Goal: Task Accomplishment & Management: Use online tool/utility

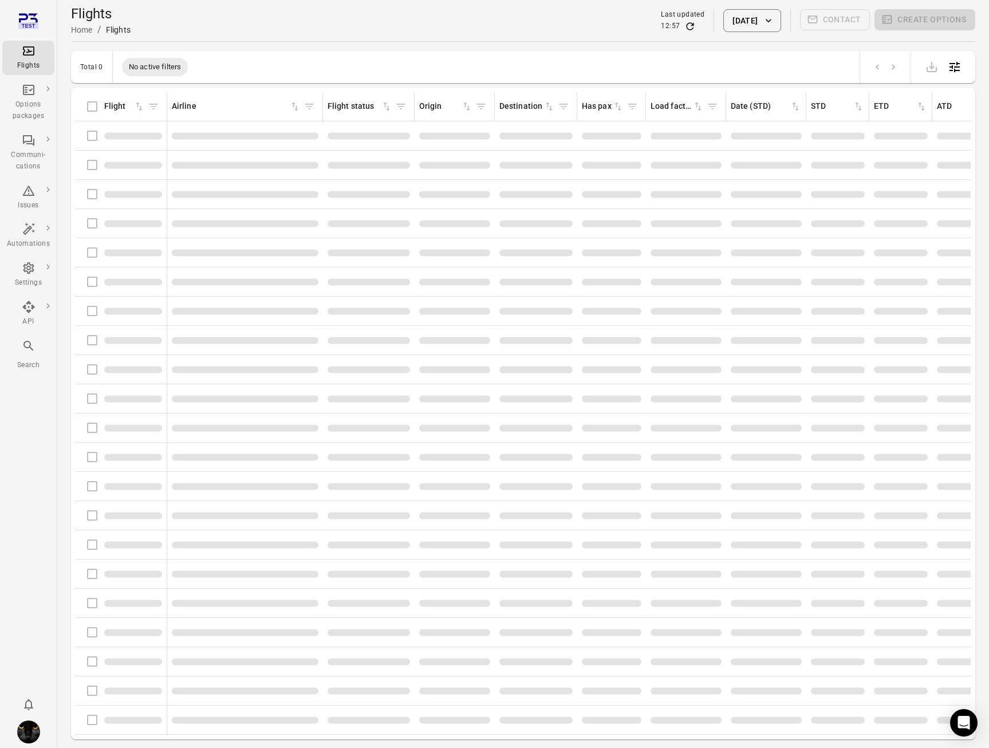
click at [723, 24] on button "[DATE]" at bounding box center [751, 20] width 57 height 23
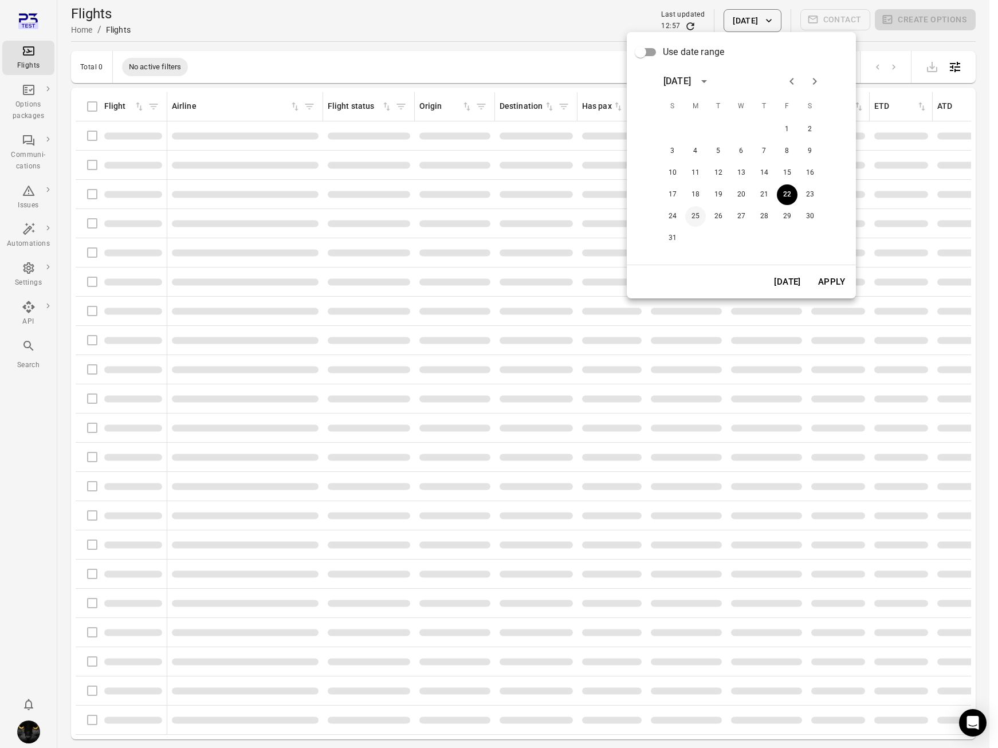
click at [694, 218] on button "25" at bounding box center [695, 216] width 21 height 21
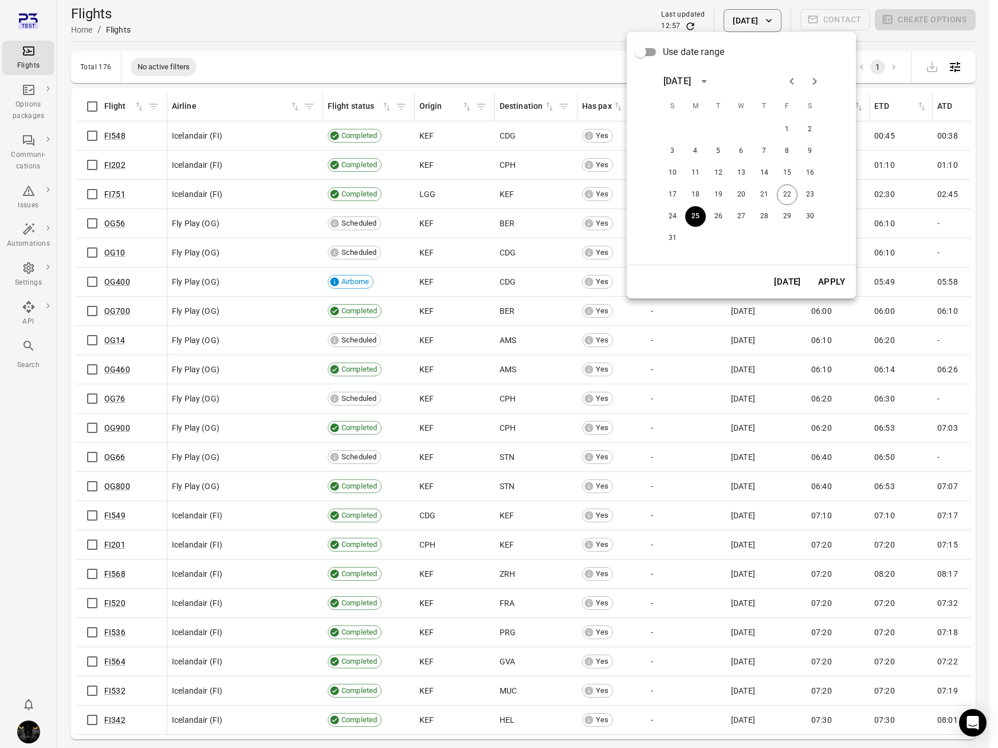
click at [846, 275] on button "Apply" at bounding box center [832, 282] width 40 height 24
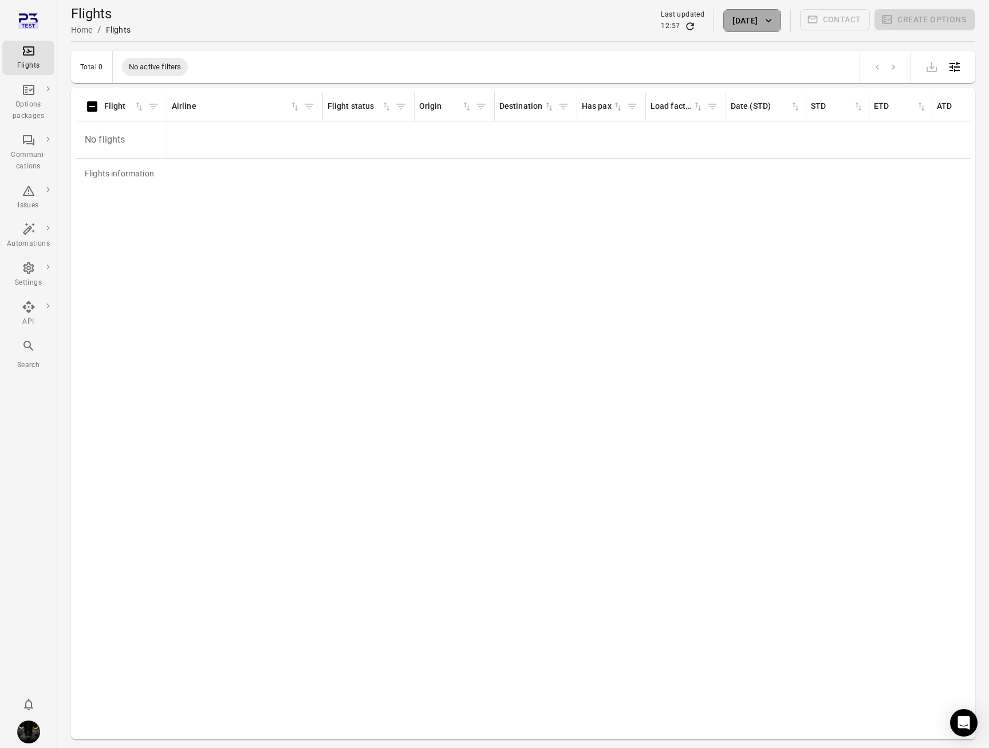
click at [767, 20] on icon "button" at bounding box center [768, 20] width 11 height 11
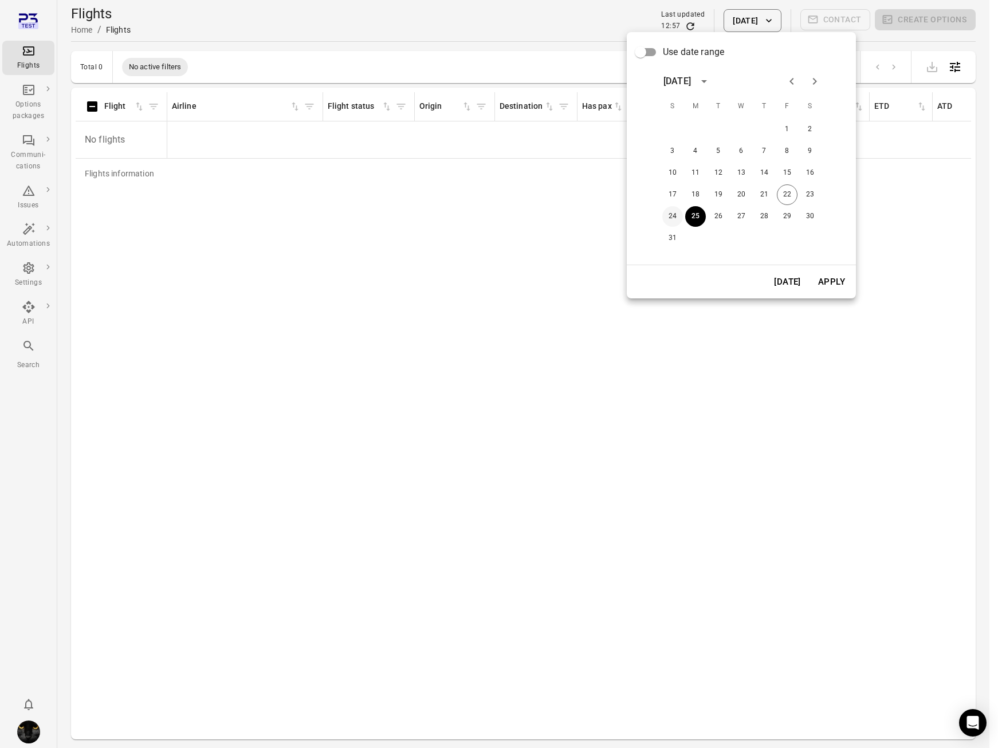
click at [669, 218] on button "24" at bounding box center [672, 216] width 21 height 21
click at [828, 277] on button "Apply" at bounding box center [832, 282] width 40 height 24
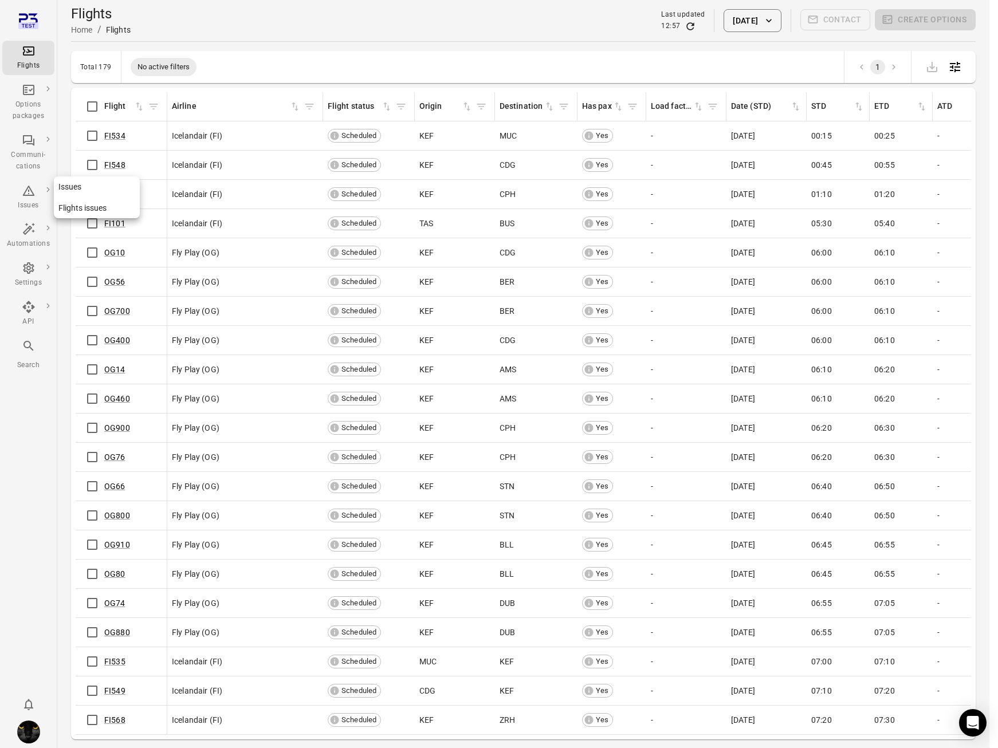
click at [29, 204] on div "Issues" at bounding box center [28, 205] width 43 height 11
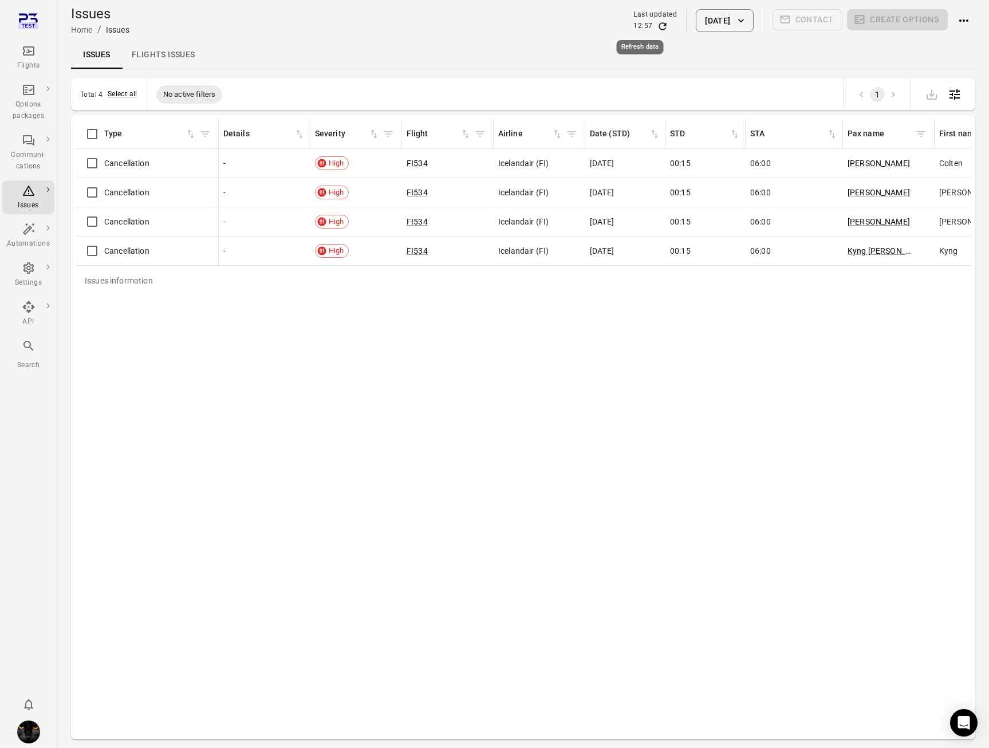
click at [657, 25] on icon "Refresh data" at bounding box center [662, 26] width 11 height 11
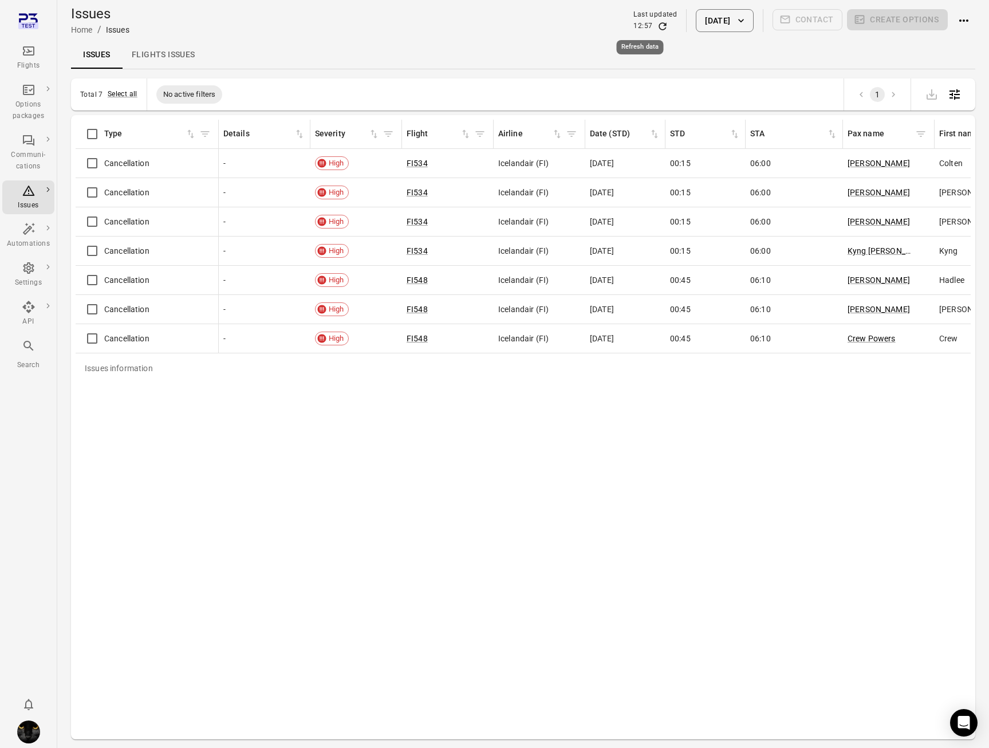
click at [657, 26] on icon "Refresh data" at bounding box center [662, 26] width 11 height 11
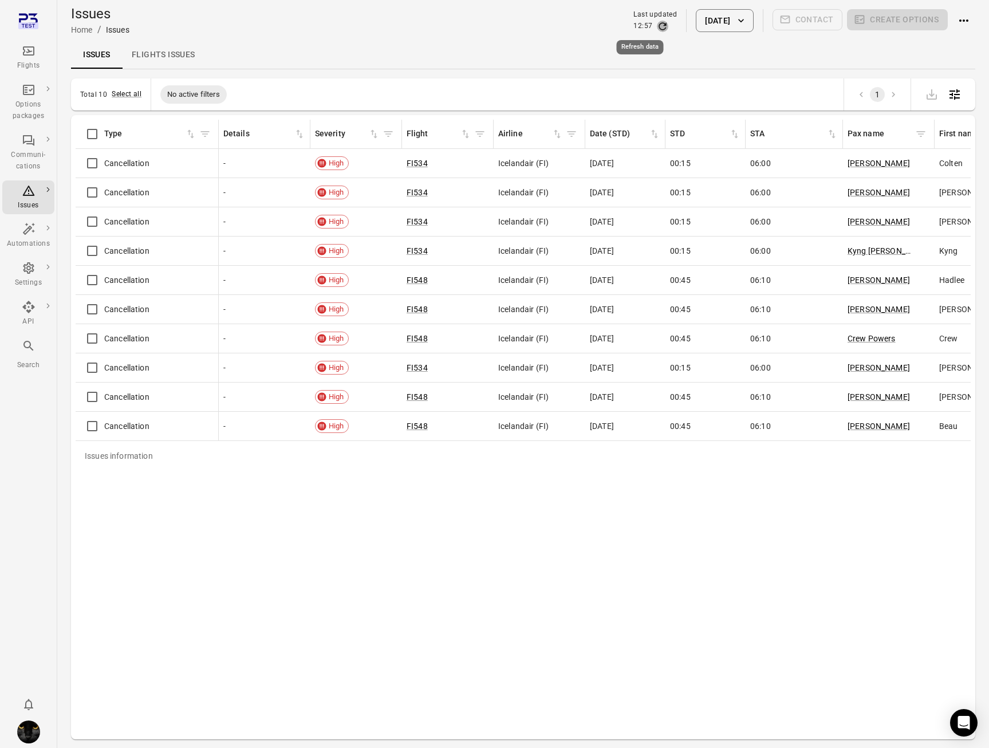
click at [657, 26] on icon "Refresh data" at bounding box center [662, 26] width 11 height 11
click at [33, 60] on div "Flights" at bounding box center [28, 65] width 43 height 11
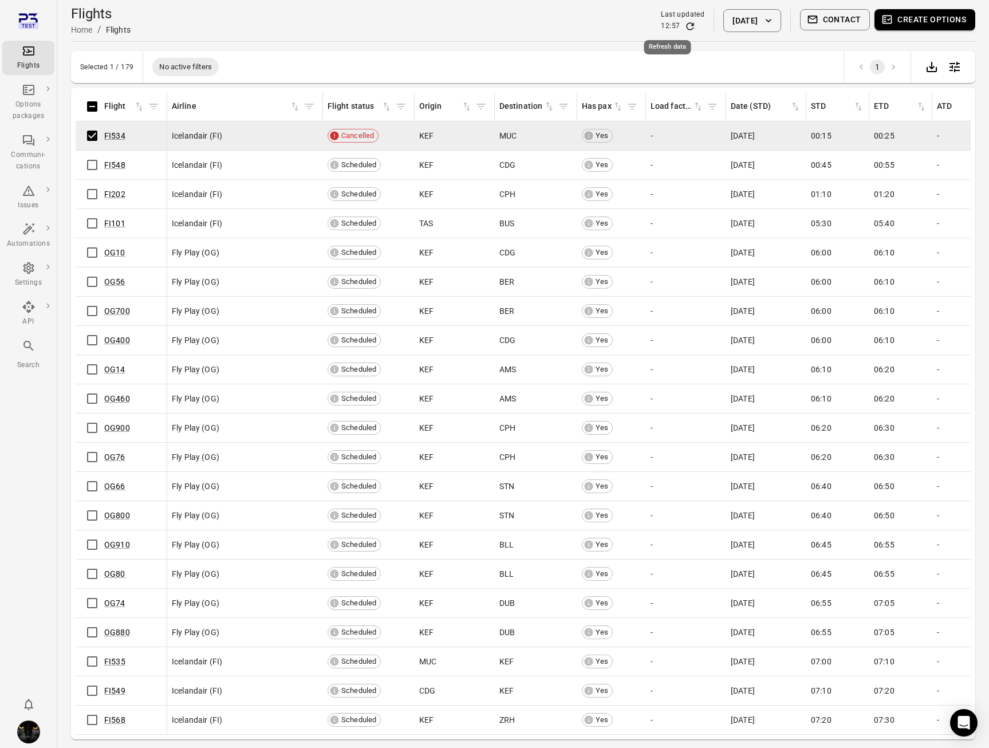
click at [684, 26] on icon "Refresh data" at bounding box center [689, 26] width 11 height 11
click at [112, 164] on link "FI548" at bounding box center [114, 164] width 21 height 9
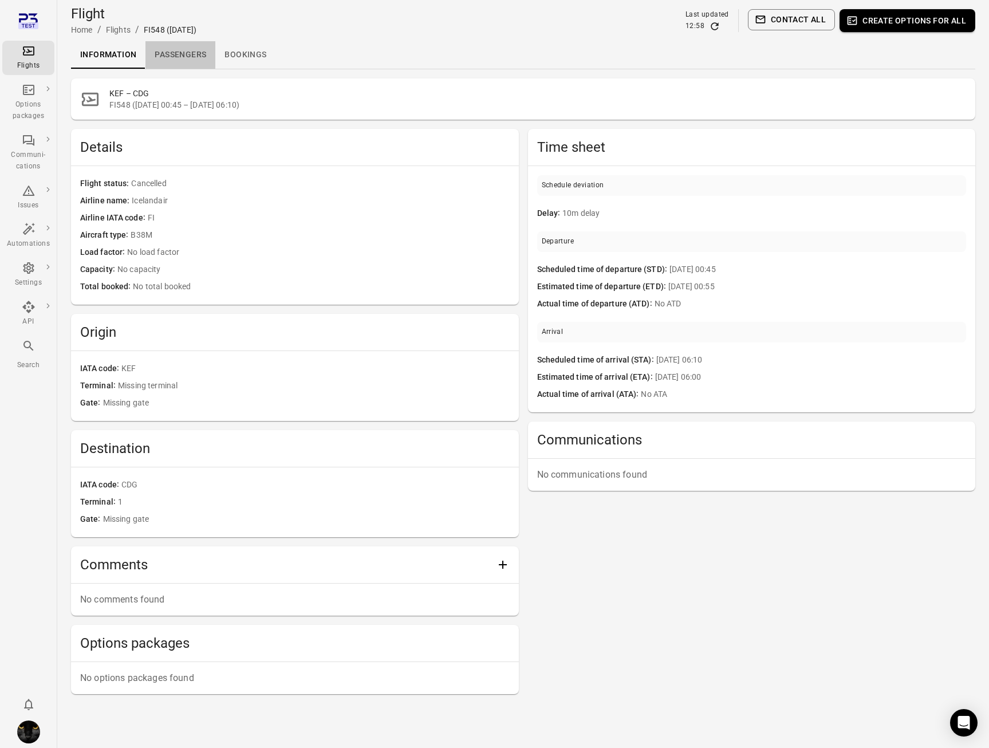
click at [180, 52] on link "Passengers" at bounding box center [180, 54] width 70 height 27
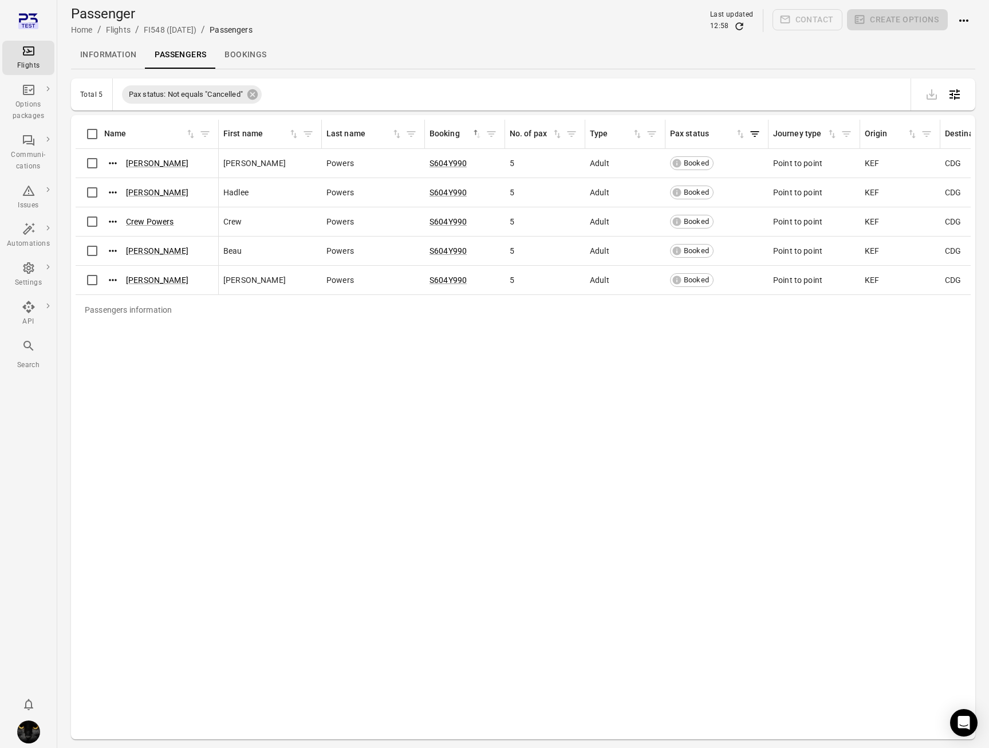
click at [36, 57] on div "Flights" at bounding box center [28, 57] width 43 height 27
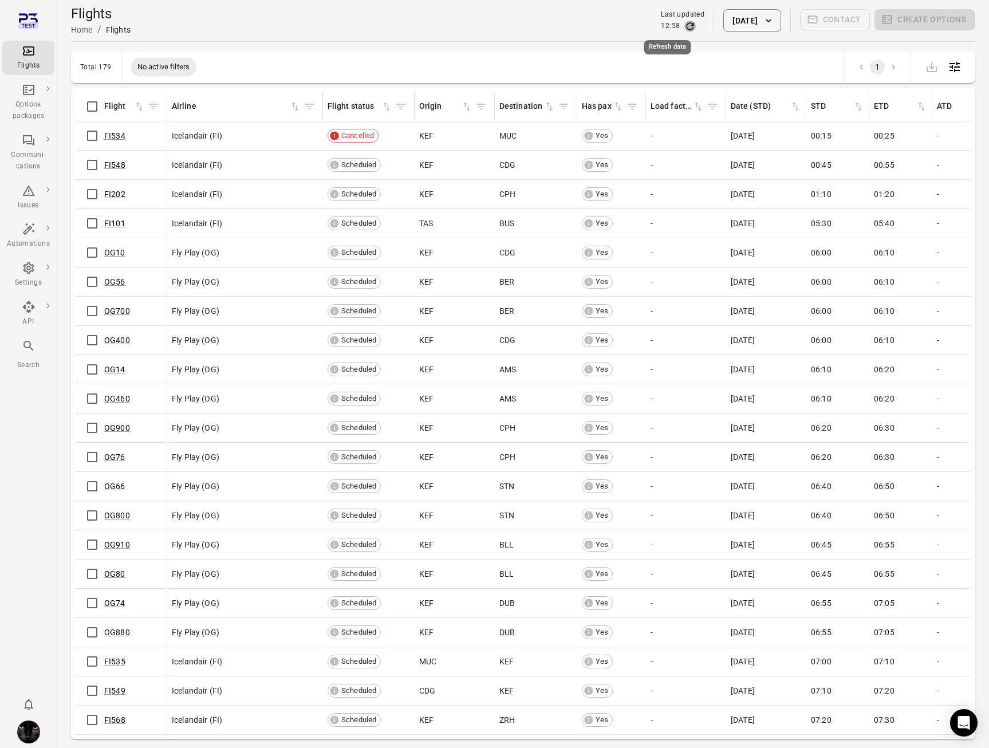
click at [684, 26] on icon "Refresh data" at bounding box center [689, 26] width 11 height 11
click at [687, 23] on icon "Refresh data" at bounding box center [690, 25] width 7 height 7
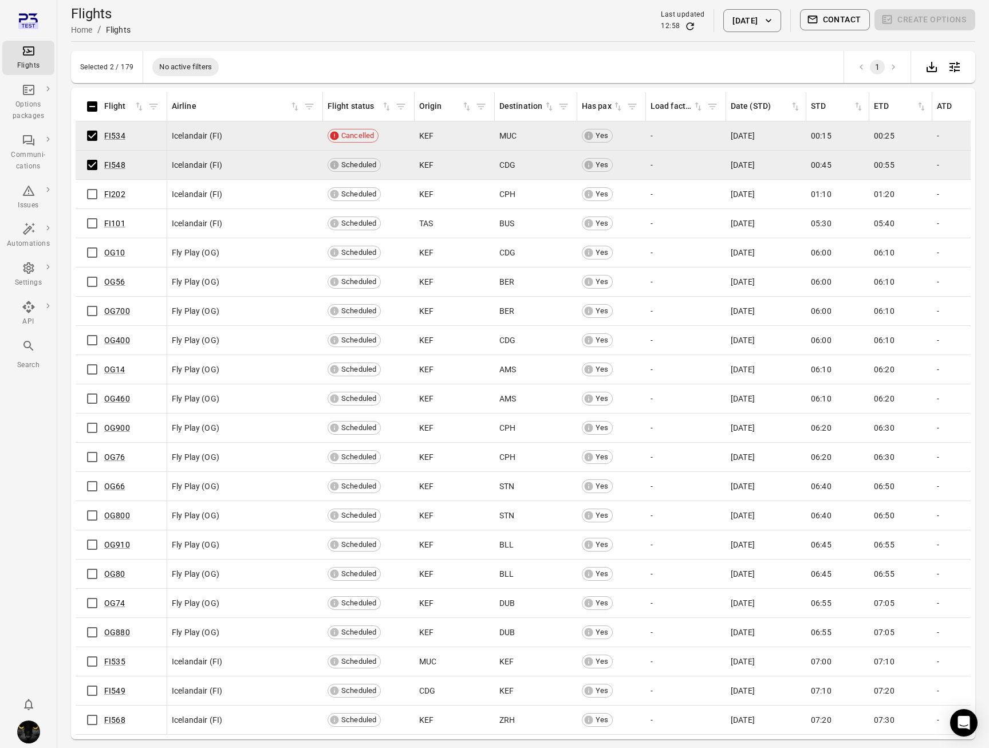
click at [394, 38] on div "Flights Home / Flights Last updated 12:58 24 Aug 2025 Contact Create options" at bounding box center [523, 20] width 904 height 41
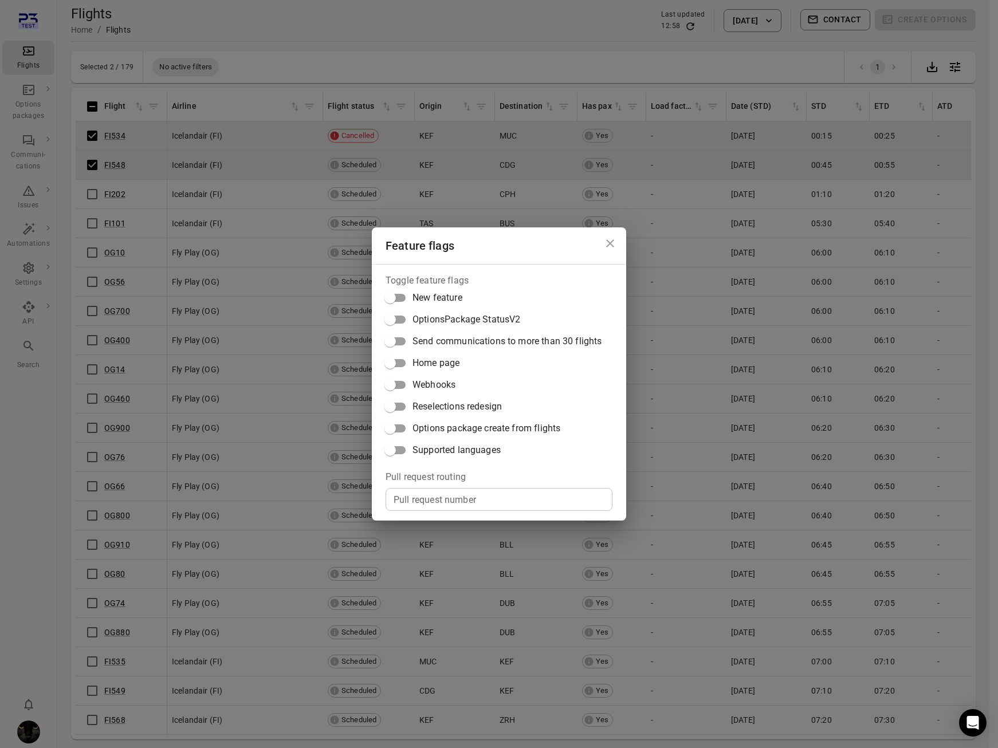
click at [439, 433] on span "Options package create from flights" at bounding box center [486, 429] width 148 height 14
click at [687, 47] on div "Feature flags Toggle feature flags New feature OptionsPackage StatusV2 Send com…" at bounding box center [499, 374] width 998 height 748
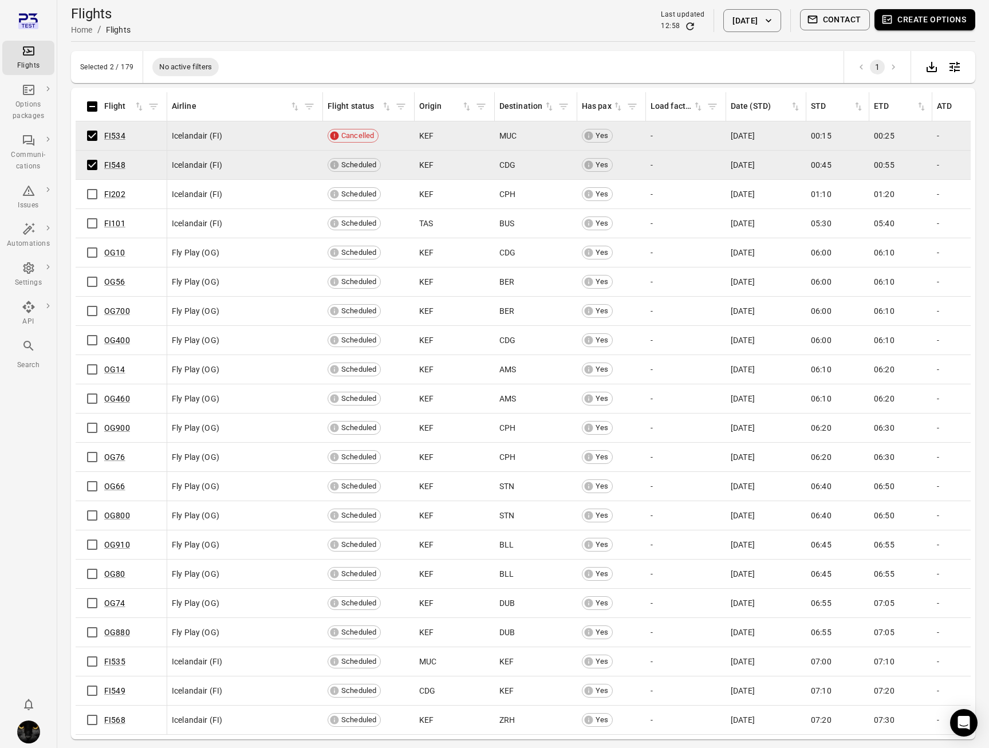
click at [911, 23] on button "Create options" at bounding box center [925, 19] width 101 height 21
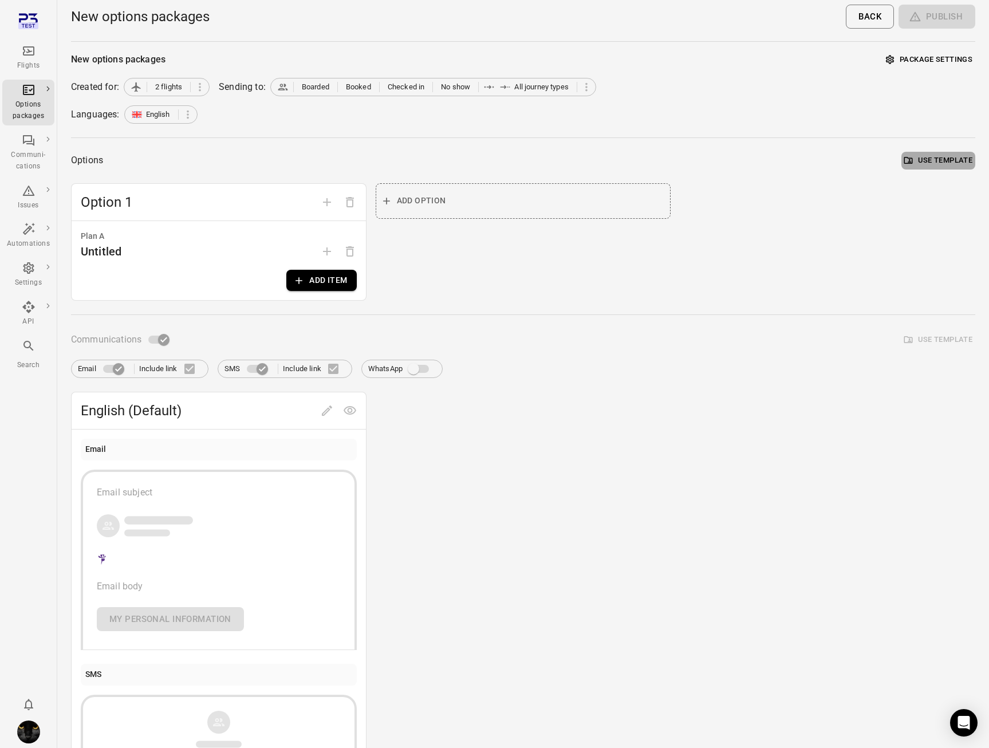
click at [917, 159] on button "Use template" at bounding box center [939, 161] width 74 height 18
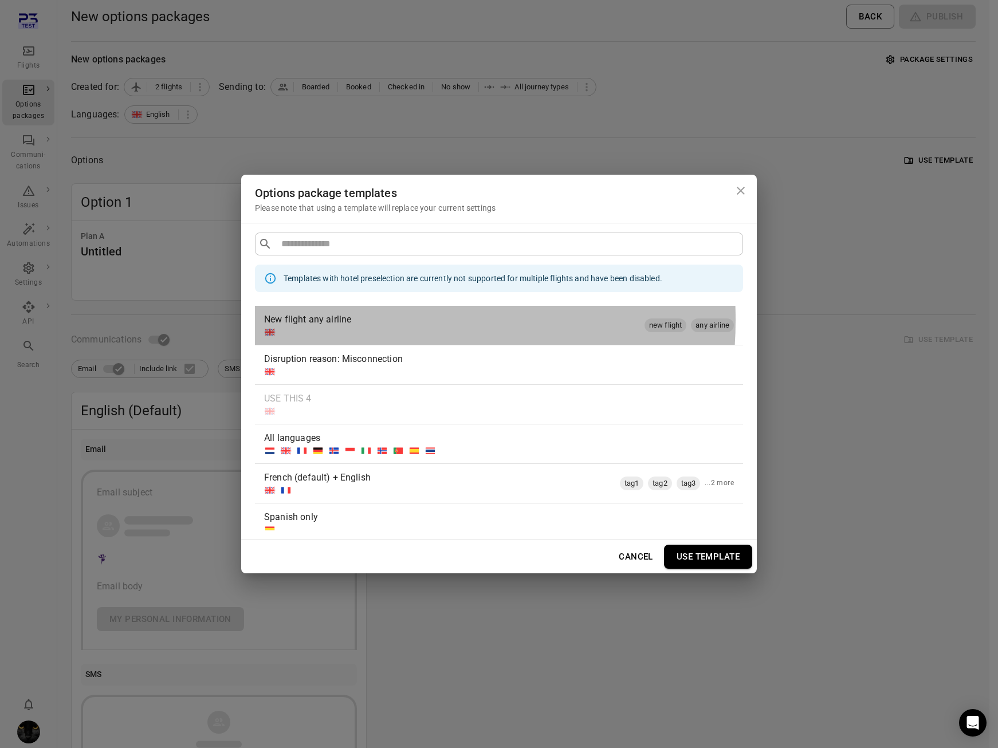
click at [347, 320] on div "New flight any airline" at bounding box center [452, 320] width 376 height 14
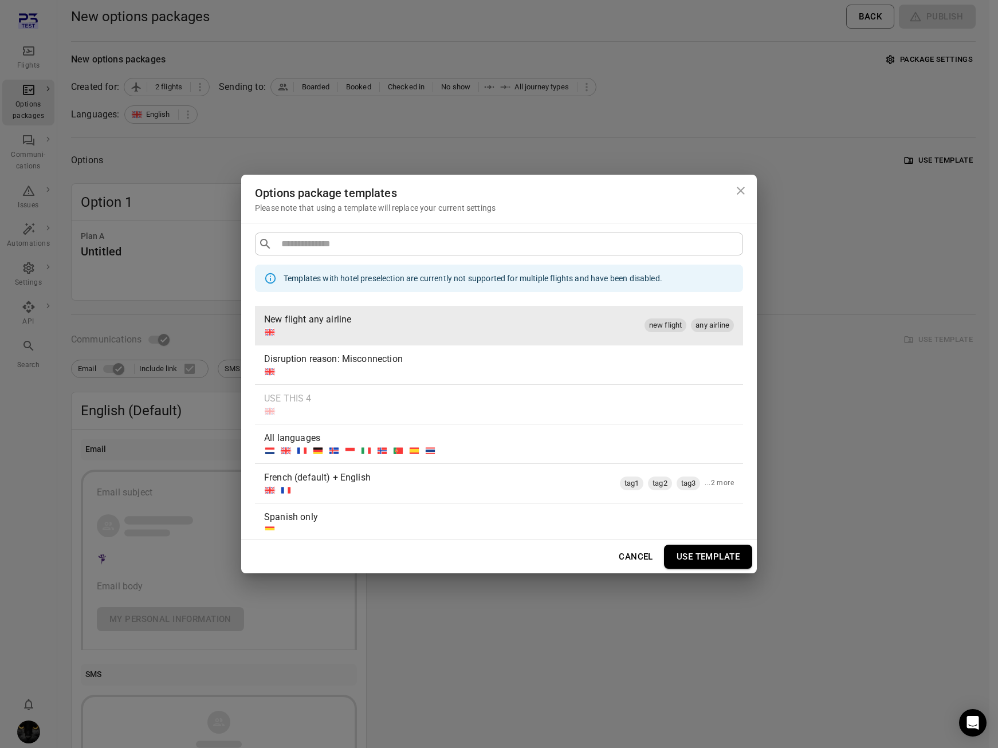
click at [715, 556] on button "Use template" at bounding box center [708, 557] width 88 height 24
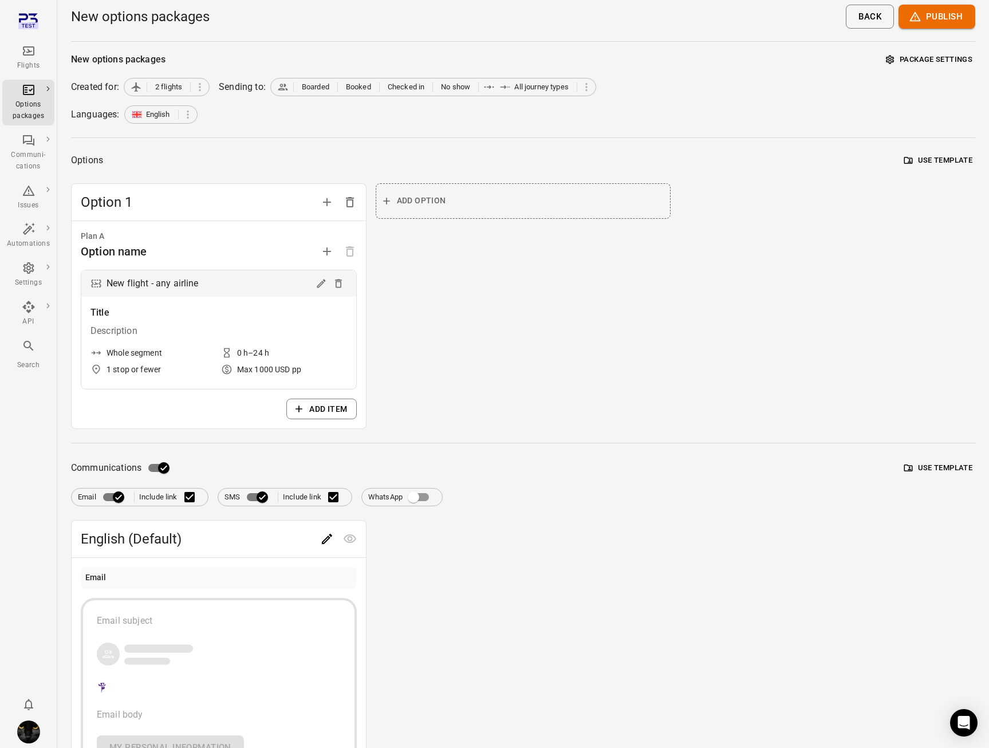
click at [963, 472] on button "Use template" at bounding box center [939, 468] width 74 height 18
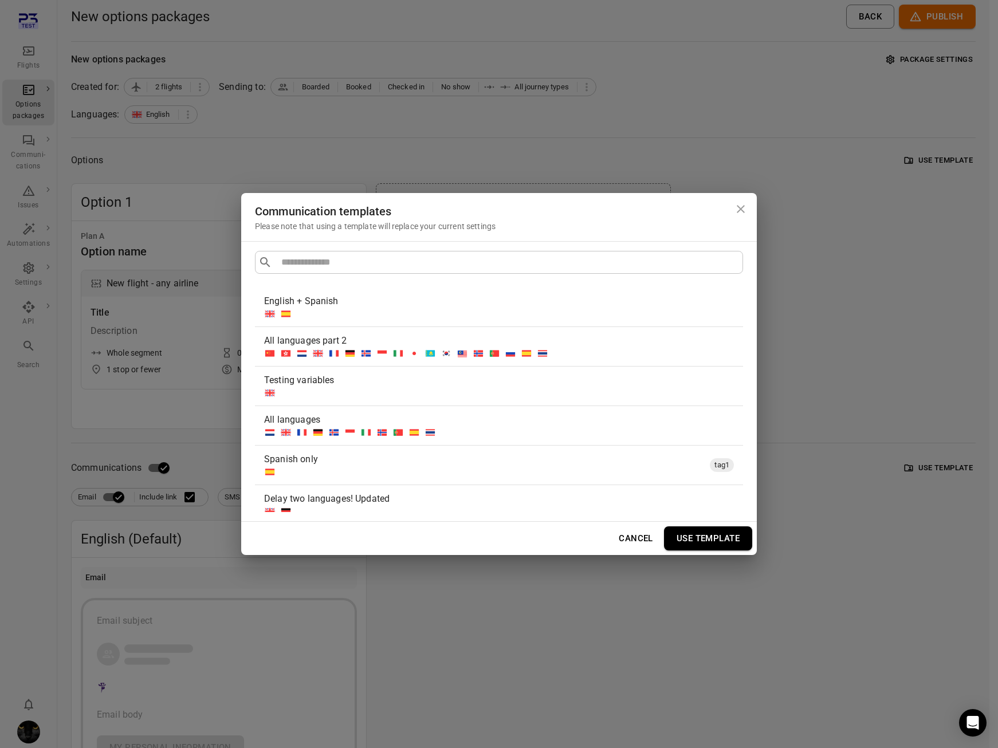
click at [395, 384] on div "Testing variables" at bounding box center [496, 380] width 465 height 14
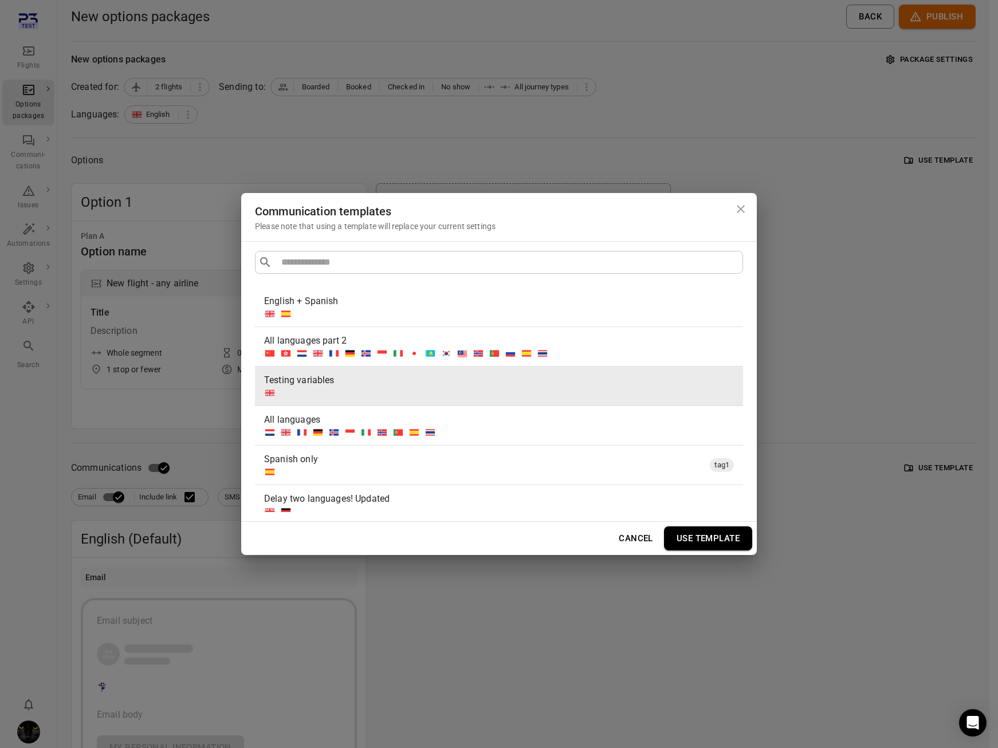
click at [704, 544] on button "Use template" at bounding box center [708, 538] width 88 height 24
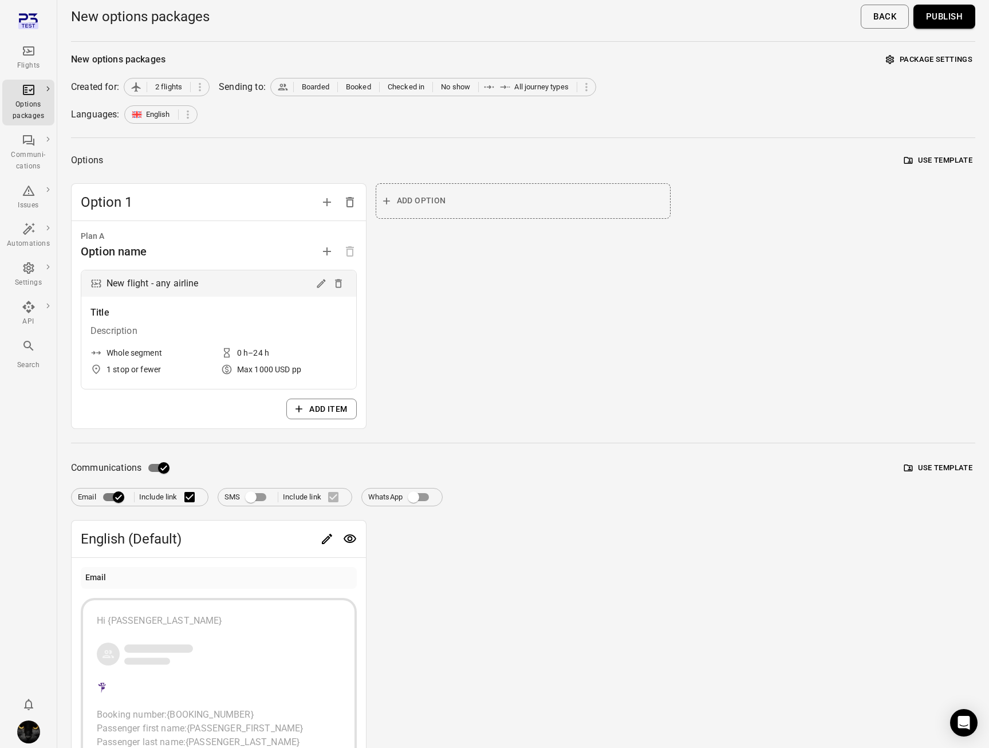
click at [936, 22] on button "Publish" at bounding box center [945, 17] width 62 height 24
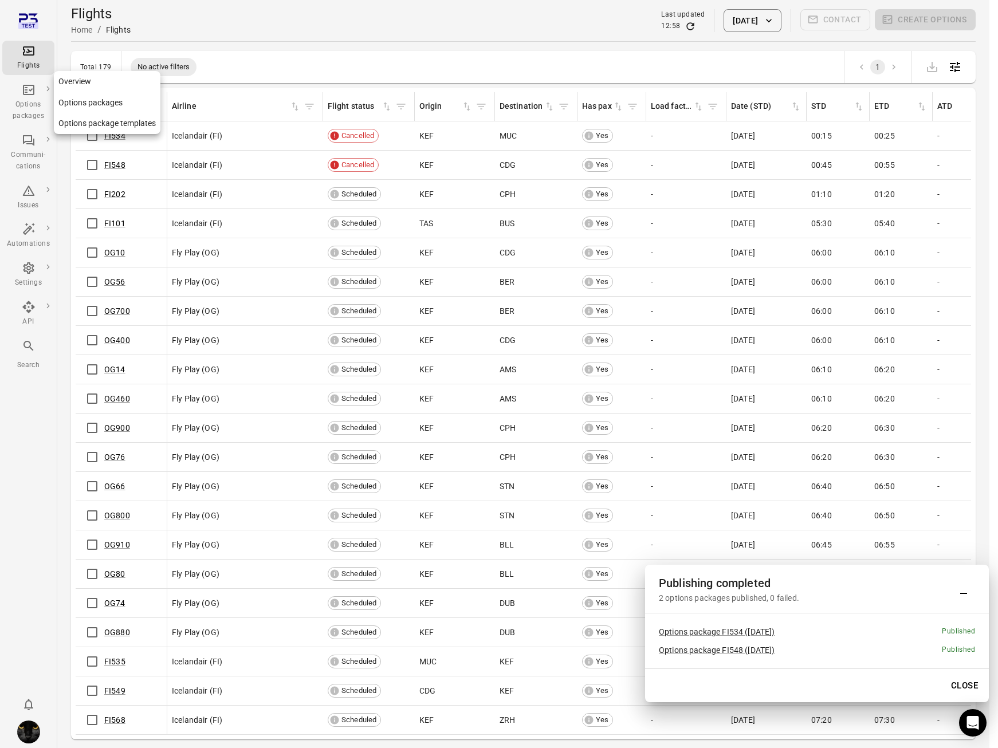
click at [31, 90] on icon "Main navigation" at bounding box center [29, 90] width 14 height 14
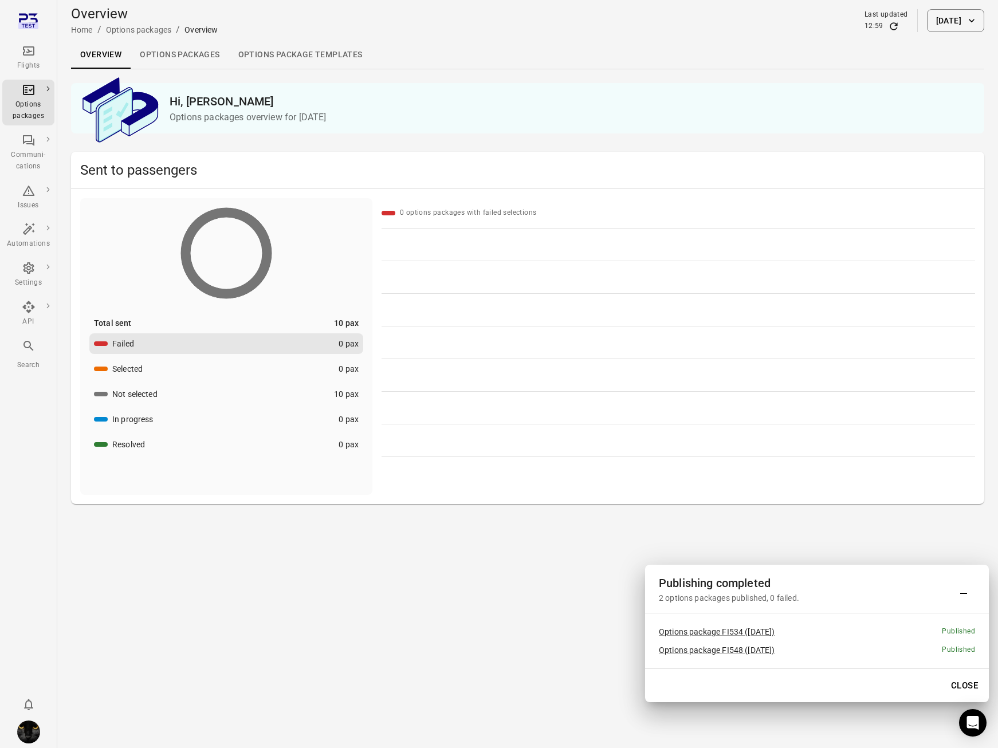
click at [180, 54] on link "Options packages" at bounding box center [180, 54] width 98 height 27
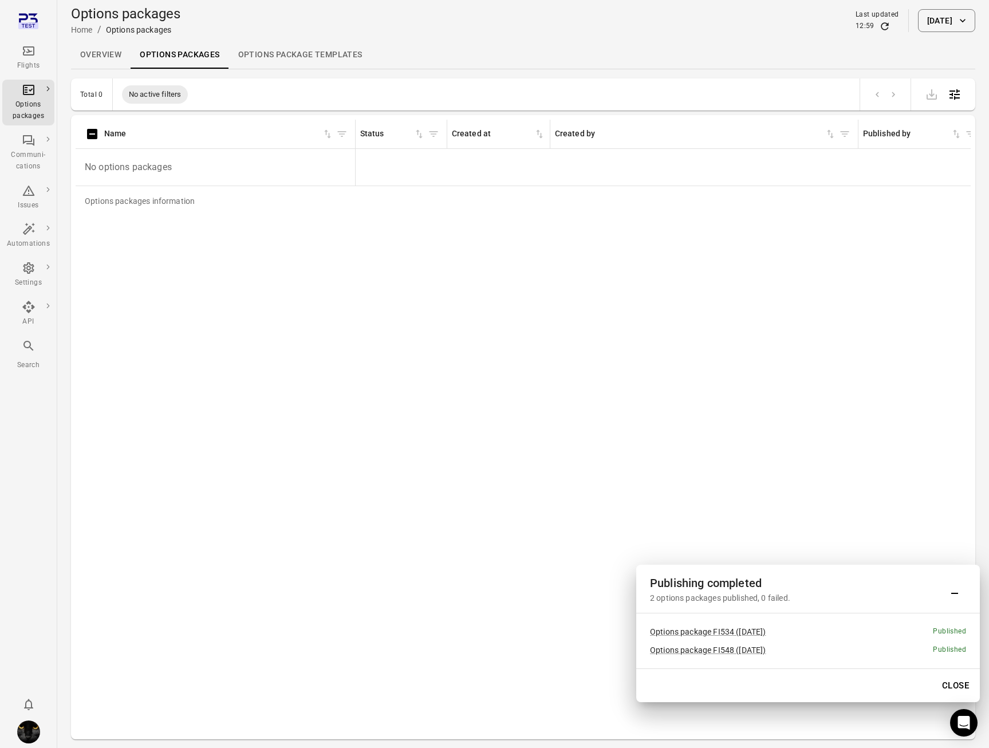
click at [879, 27] on icon "Refresh data" at bounding box center [884, 26] width 11 height 11
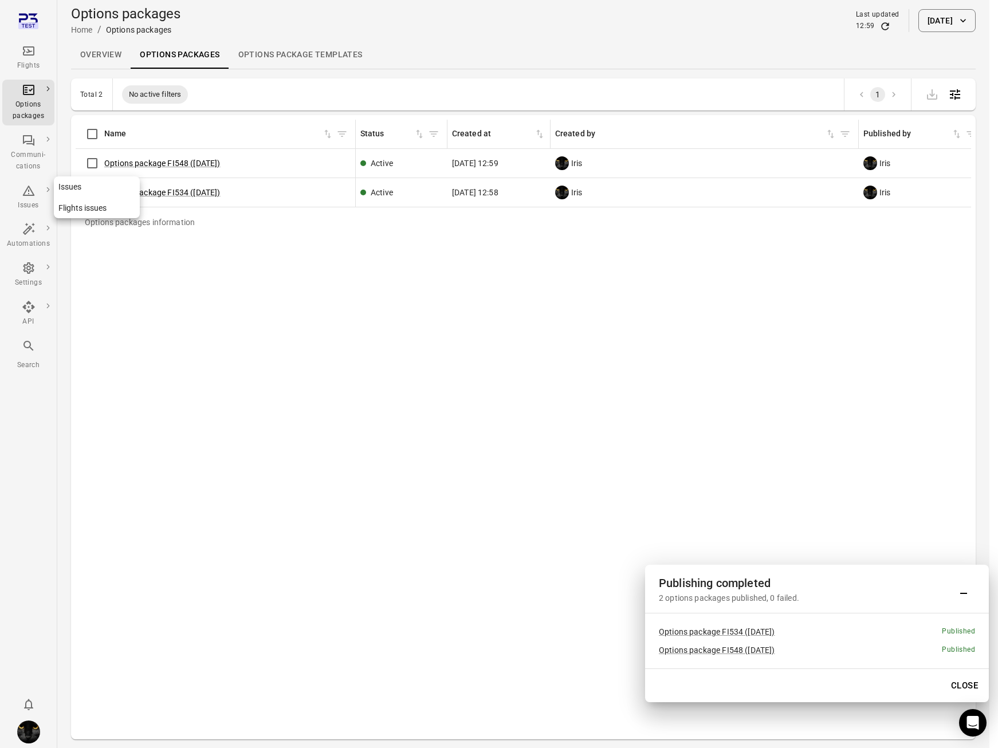
click at [31, 208] on div "Issues" at bounding box center [28, 205] width 43 height 11
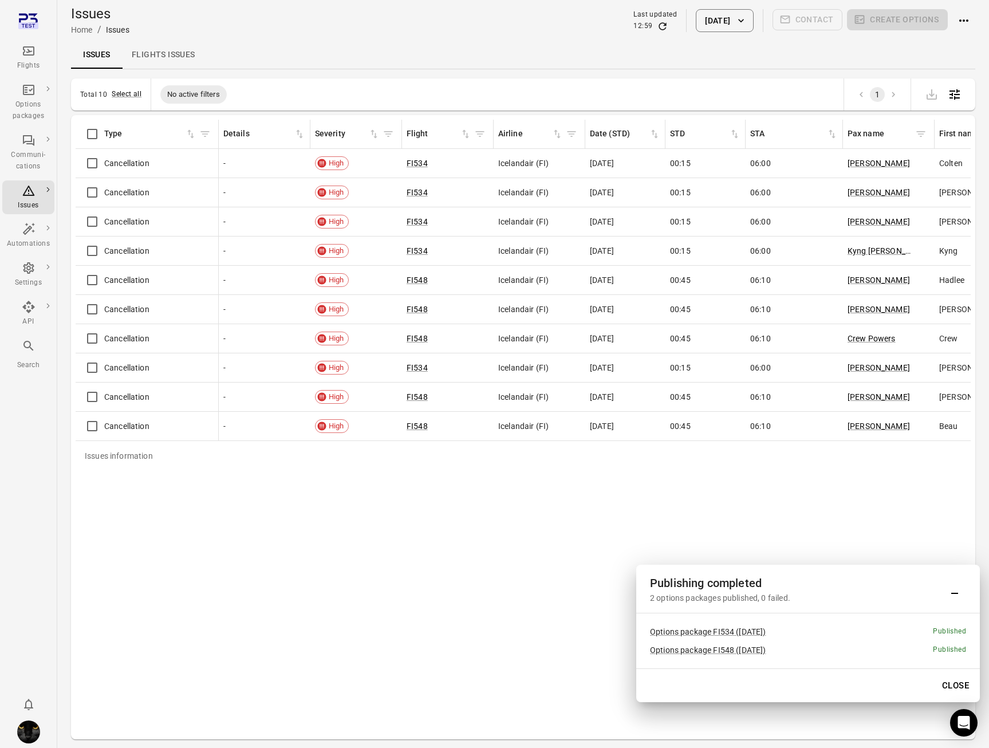
click at [657, 26] on icon "Refresh data" at bounding box center [662, 26] width 11 height 11
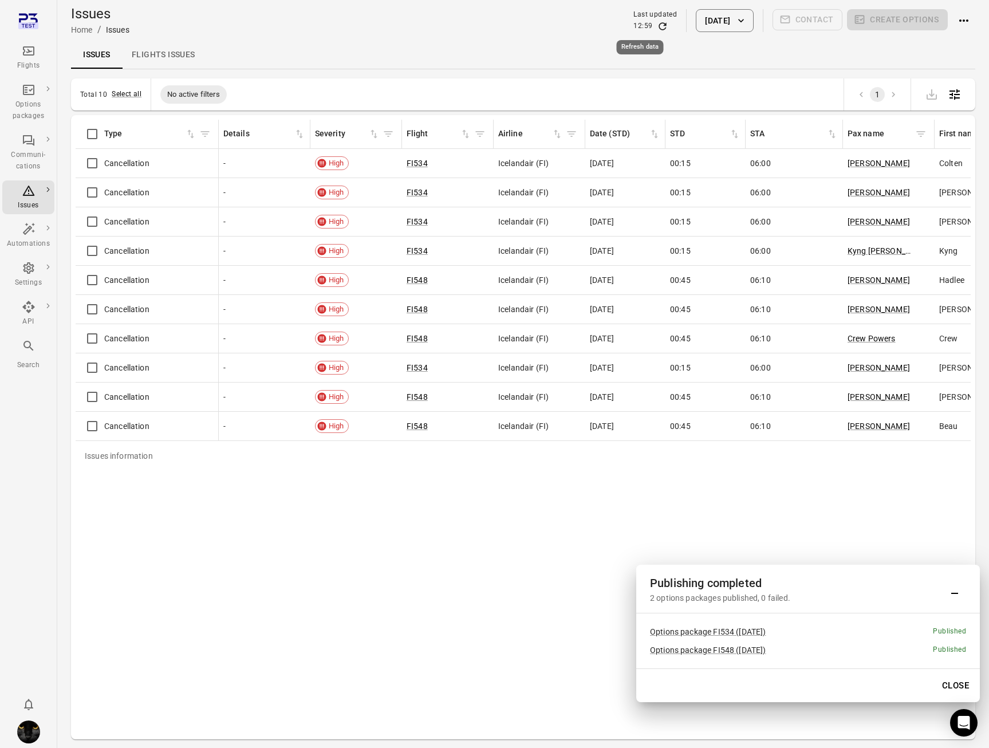
click at [657, 26] on icon "Refresh data" at bounding box center [662, 26] width 11 height 11
click at [36, 65] on div "Flights" at bounding box center [28, 65] width 43 height 11
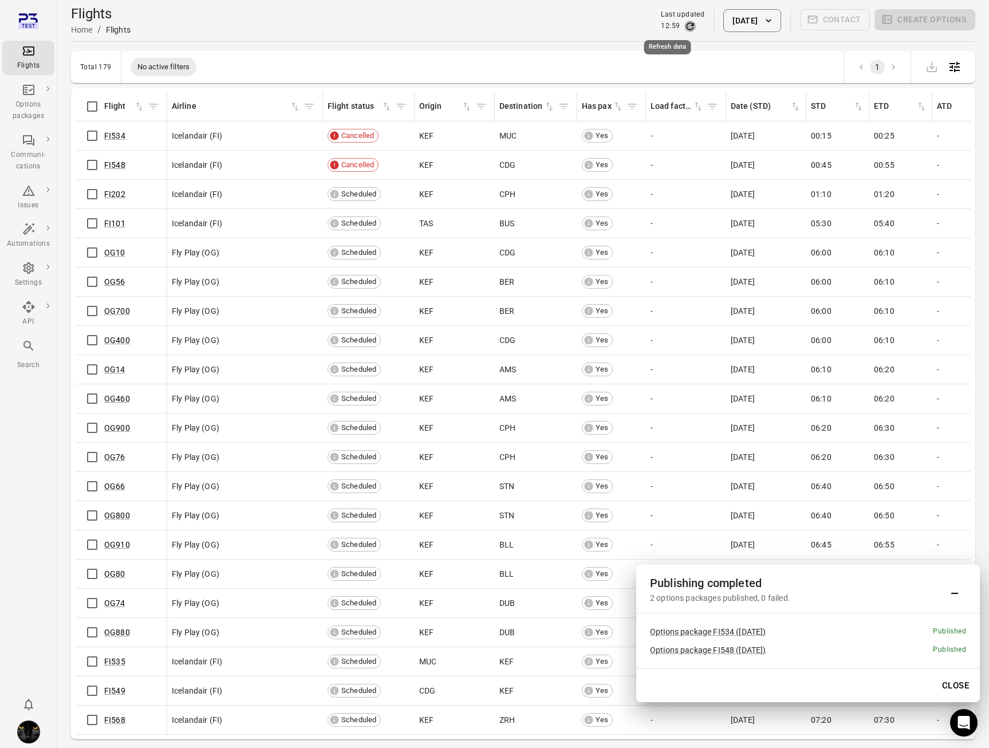
click at [687, 23] on icon "Refresh data" at bounding box center [690, 25] width 7 height 7
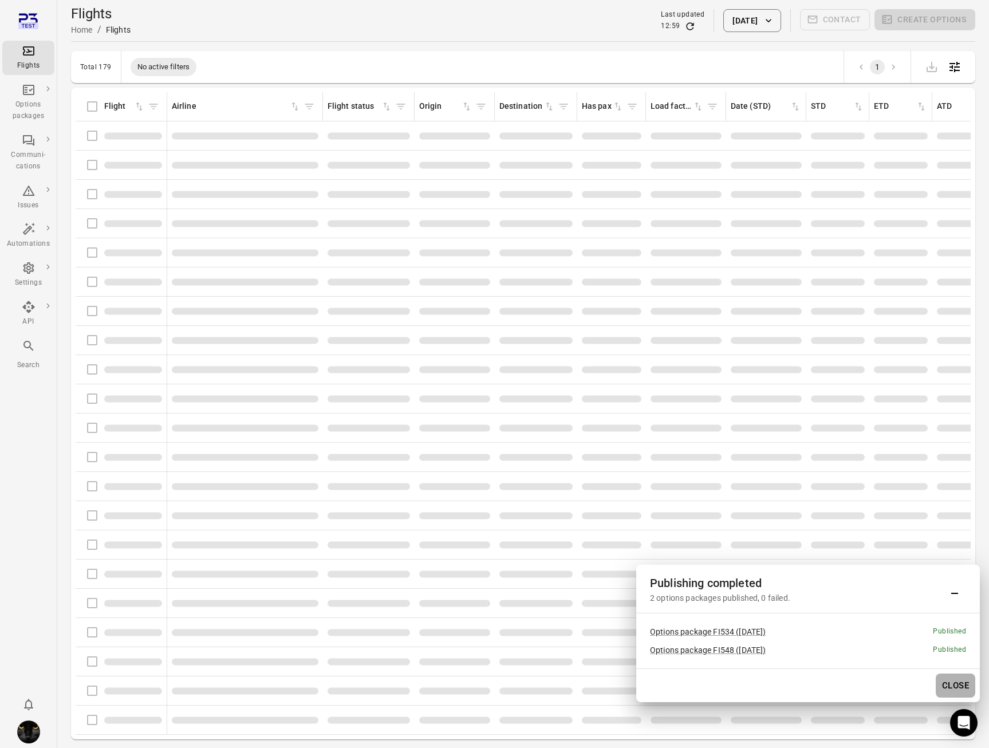
click at [959, 684] on button "Close" at bounding box center [956, 686] width 40 height 24
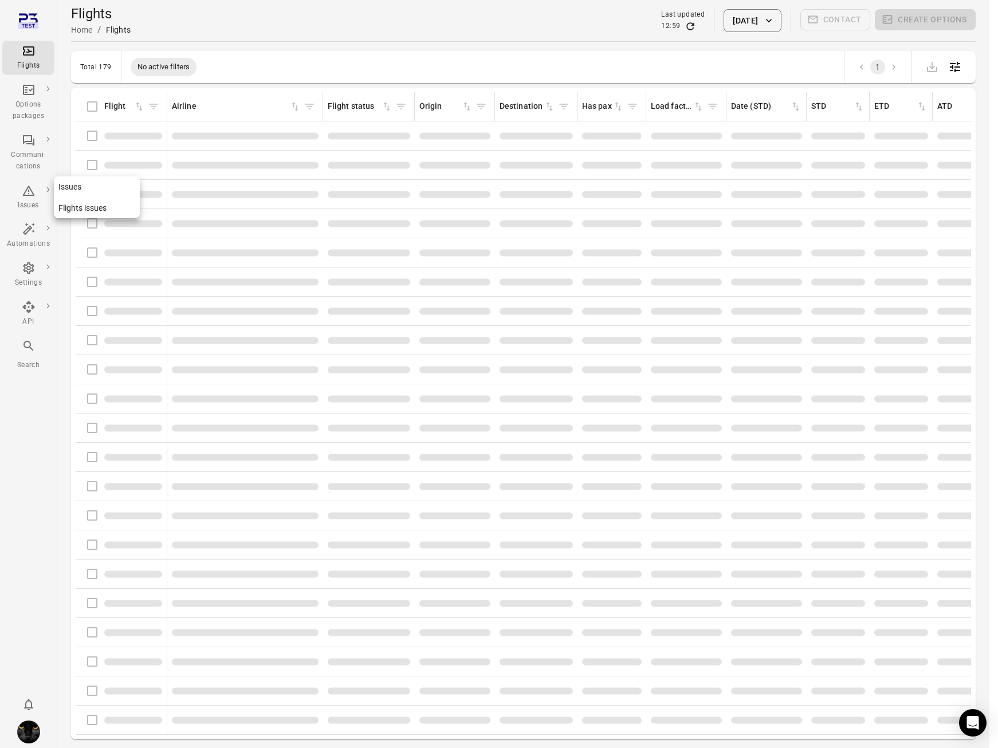
click at [30, 194] on icon "Main navigation" at bounding box center [29, 191] width 14 height 14
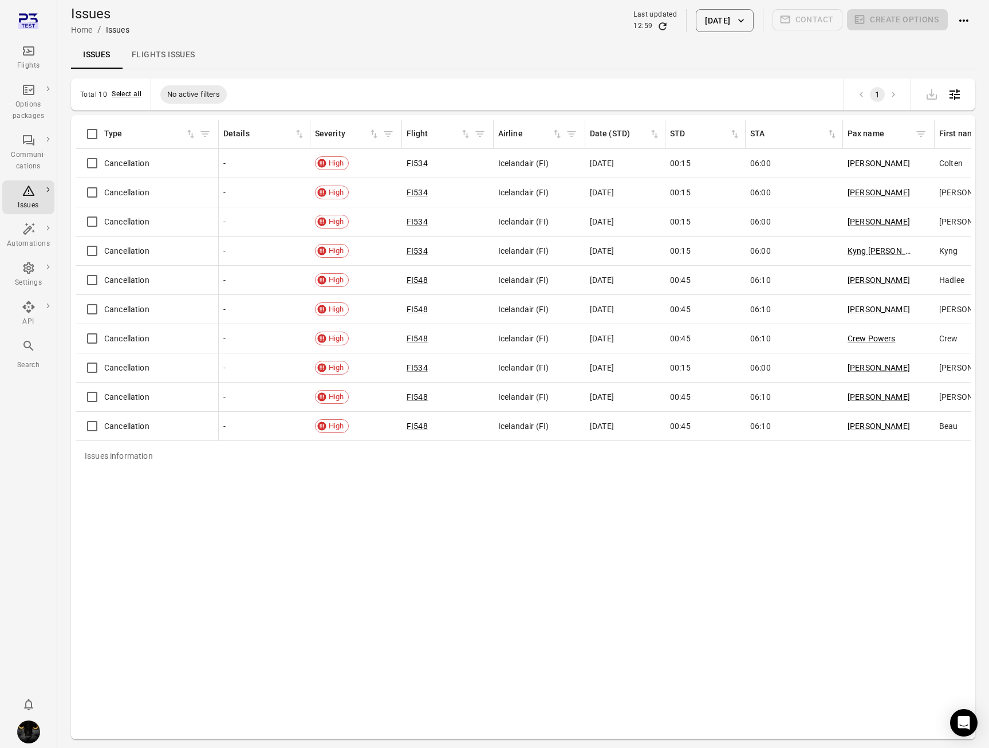
click at [657, 22] on icon "Refresh data" at bounding box center [662, 26] width 11 height 11
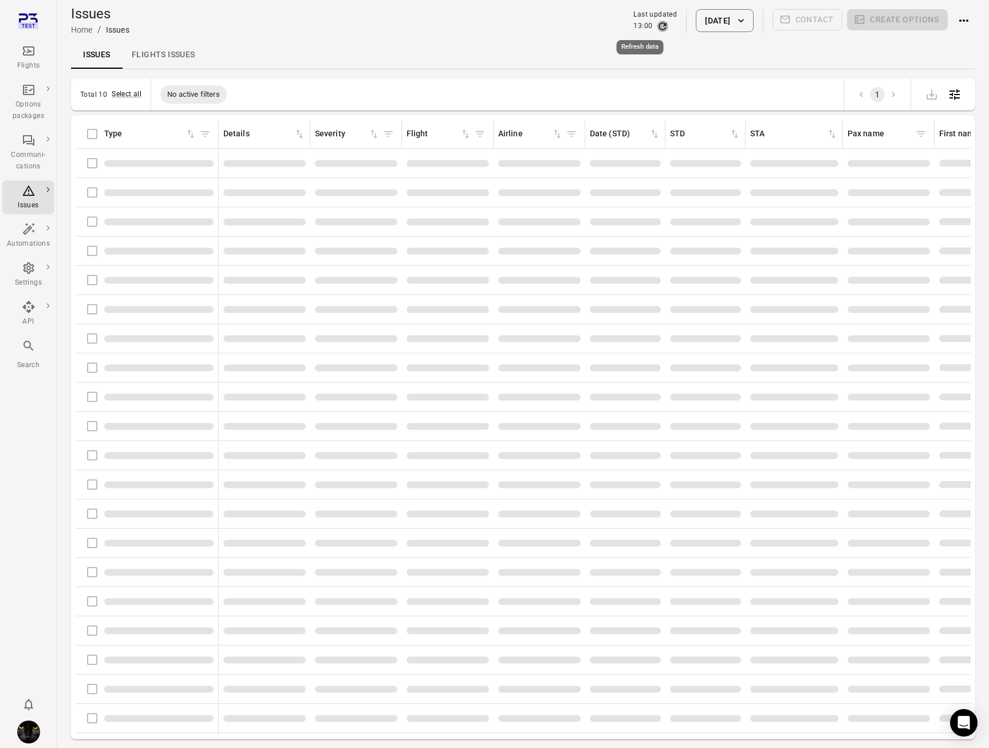
click at [657, 22] on icon "Refresh data" at bounding box center [662, 26] width 11 height 11
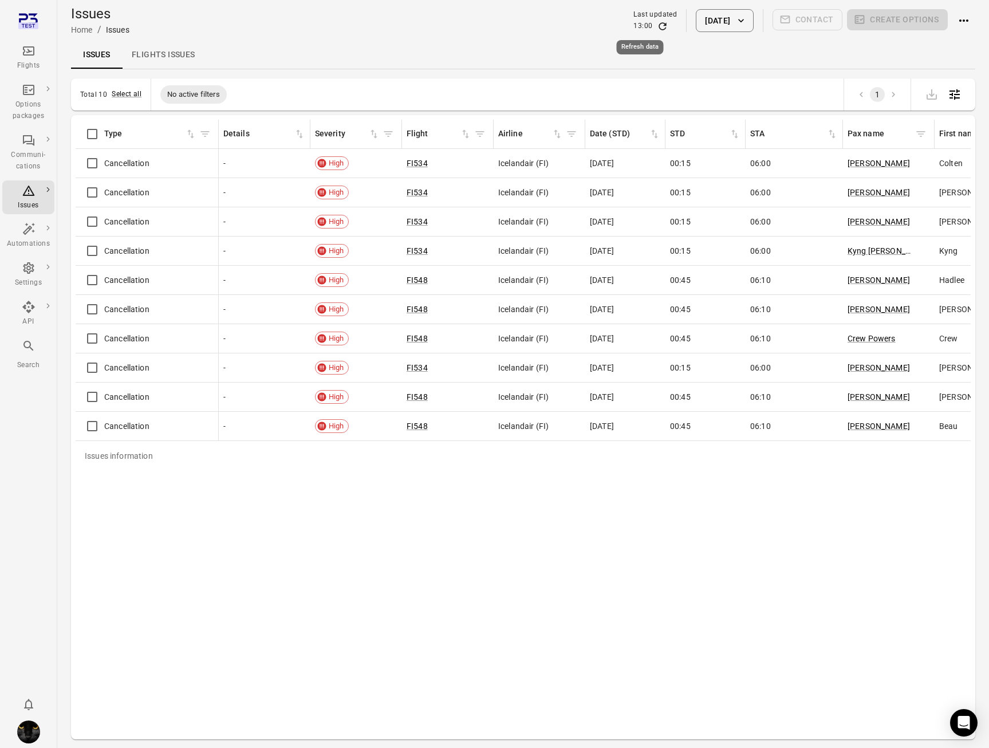
click at [657, 22] on icon "Refresh data" at bounding box center [662, 26] width 11 height 11
click at [36, 50] on div "Flights" at bounding box center [28, 57] width 43 height 27
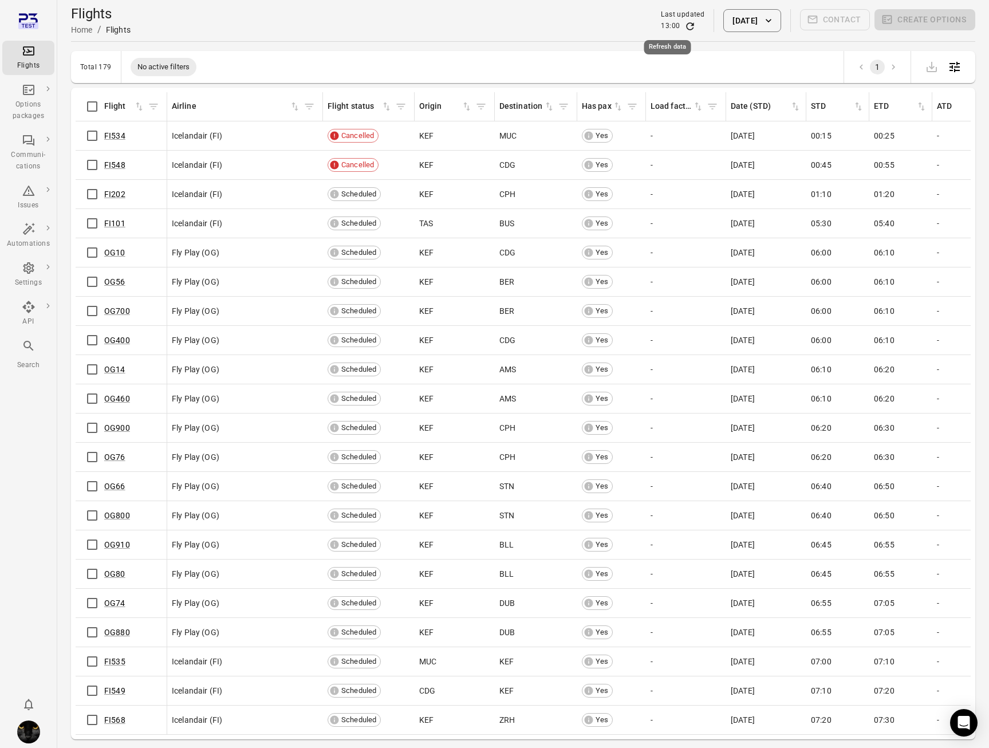
click at [684, 25] on icon "Refresh data" at bounding box center [689, 26] width 11 height 11
click at [684, 27] on icon "Refresh data" at bounding box center [689, 26] width 11 height 11
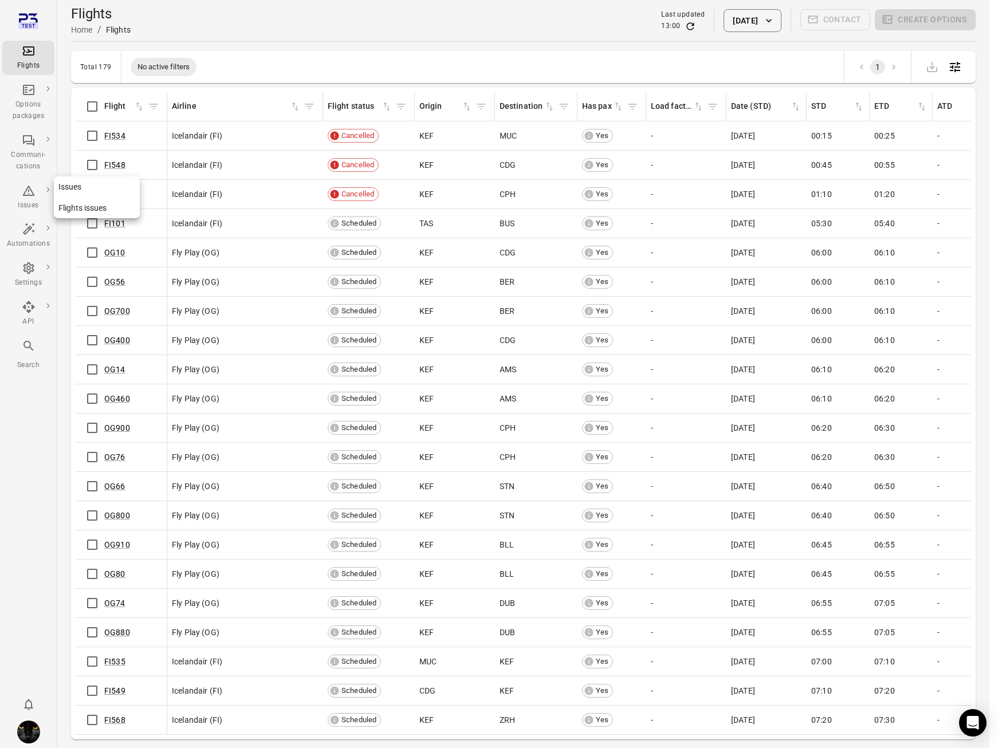
click at [28, 207] on div "Issues" at bounding box center [28, 205] width 43 height 11
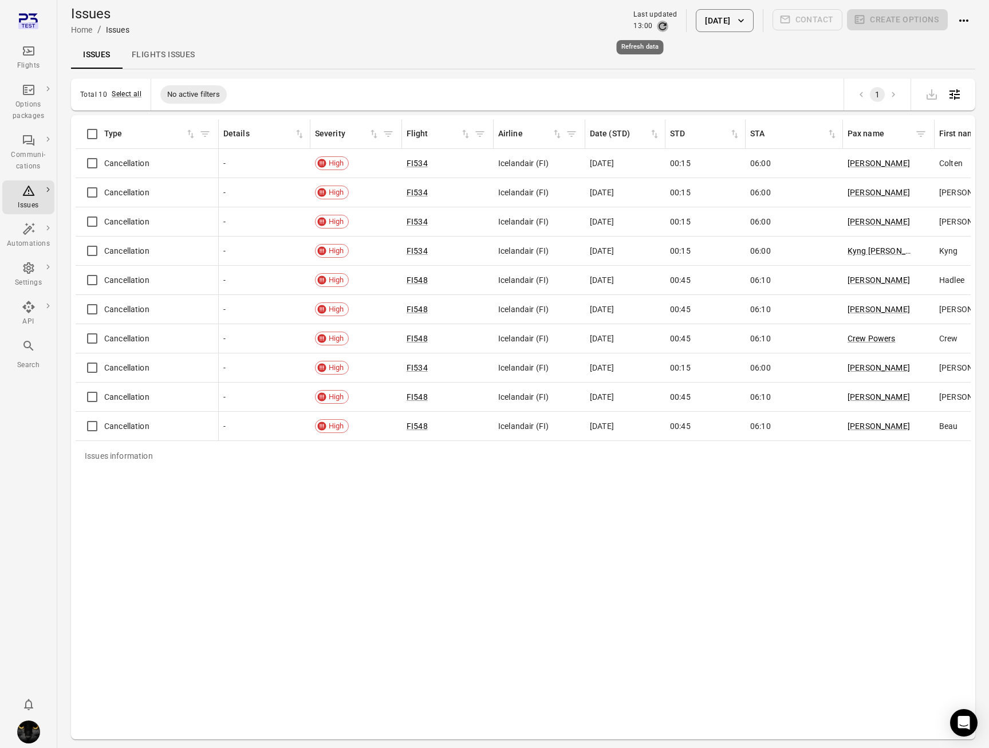
click at [657, 27] on icon "Refresh data" at bounding box center [662, 26] width 11 height 11
click at [657, 26] on icon "Refresh data" at bounding box center [662, 26] width 11 height 11
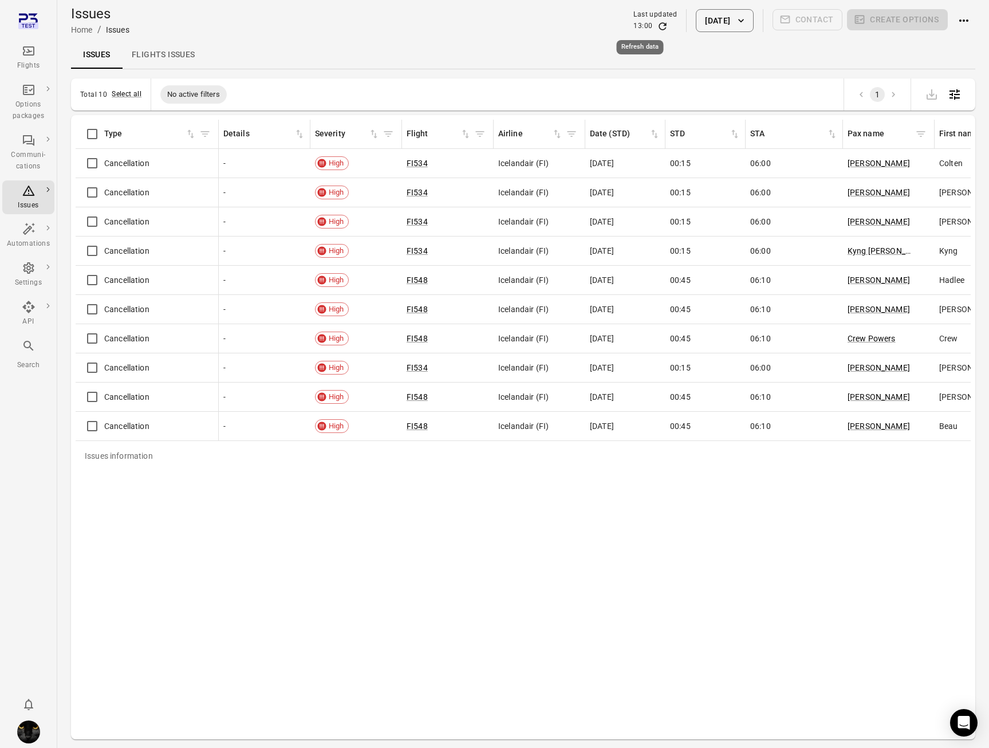
click at [657, 26] on icon "Refresh data" at bounding box center [662, 26] width 11 height 11
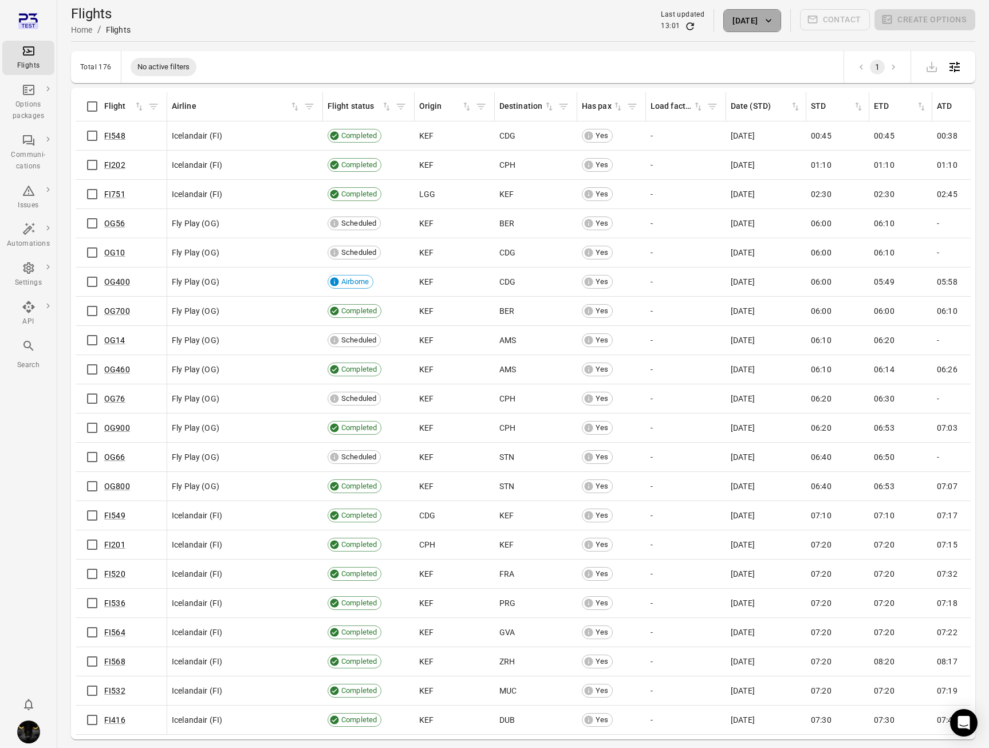
click at [755, 19] on button "[DATE]" at bounding box center [751, 20] width 57 height 23
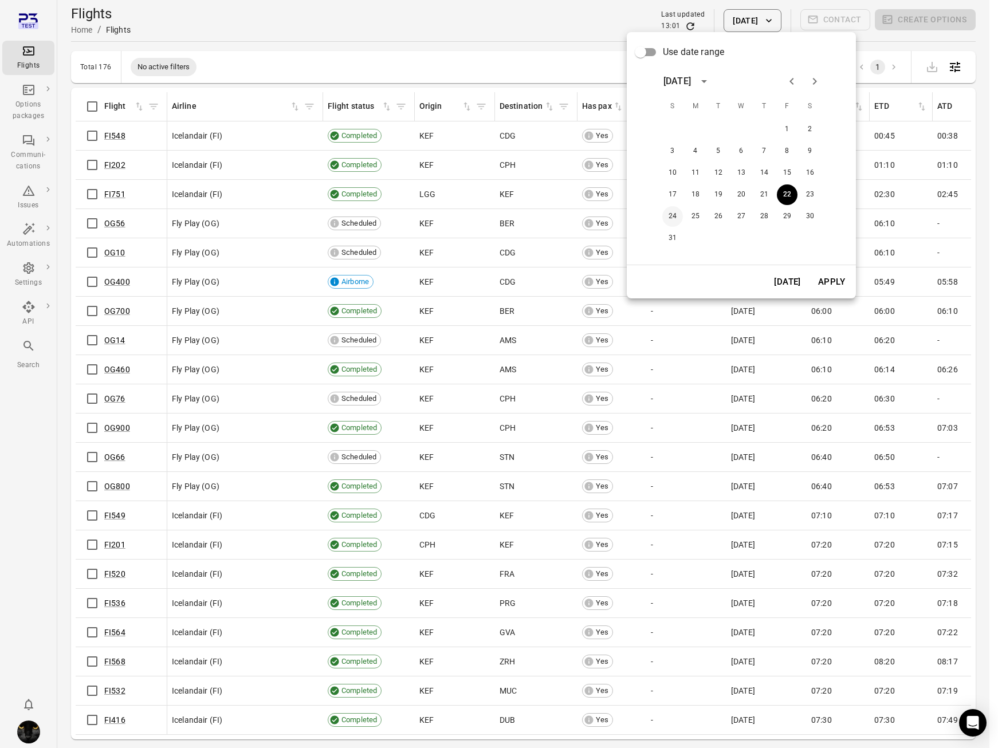
click at [670, 218] on button "24" at bounding box center [672, 216] width 21 height 21
click at [831, 284] on button "Apply" at bounding box center [832, 282] width 40 height 24
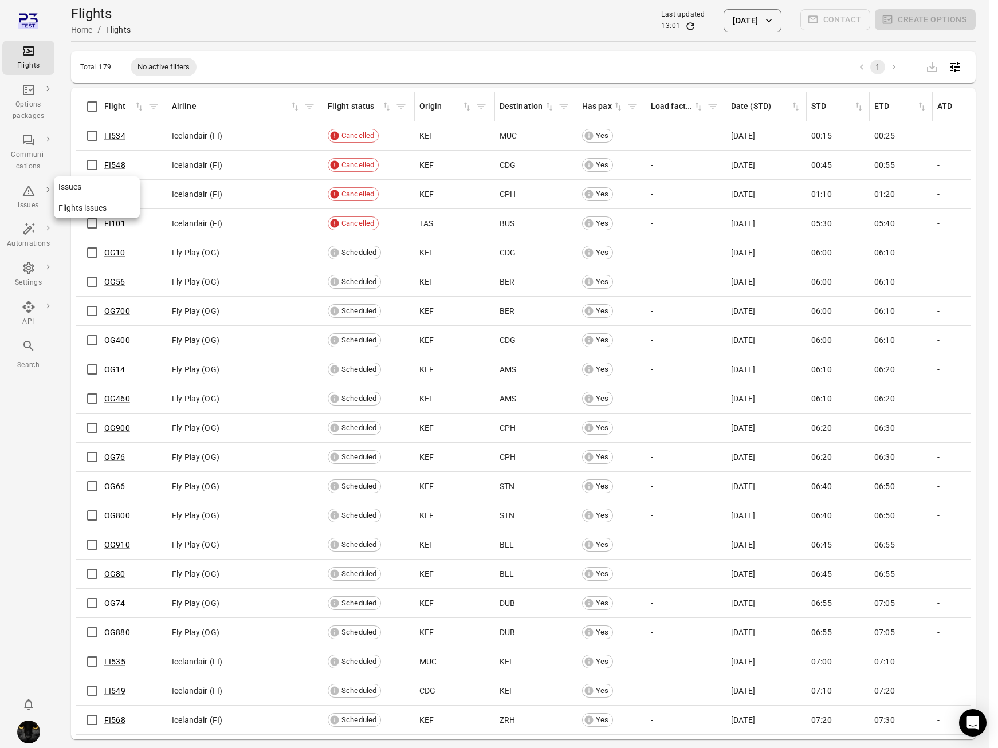
click at [26, 202] on div "Issues" at bounding box center [28, 205] width 43 height 11
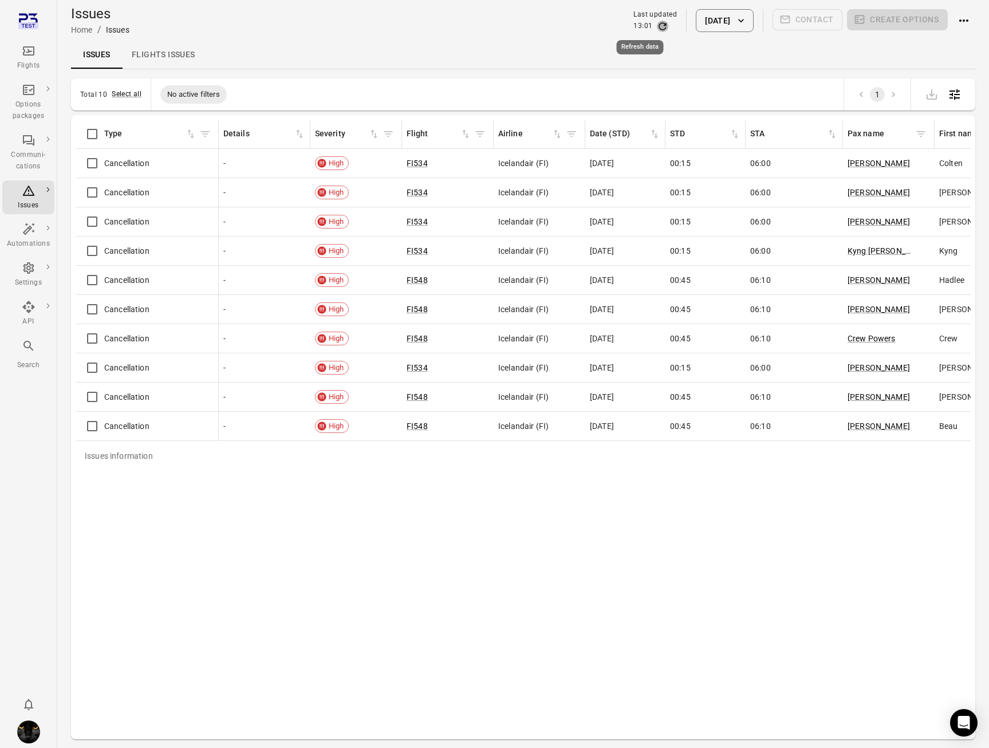
click at [657, 25] on icon "Refresh data" at bounding box center [662, 26] width 11 height 11
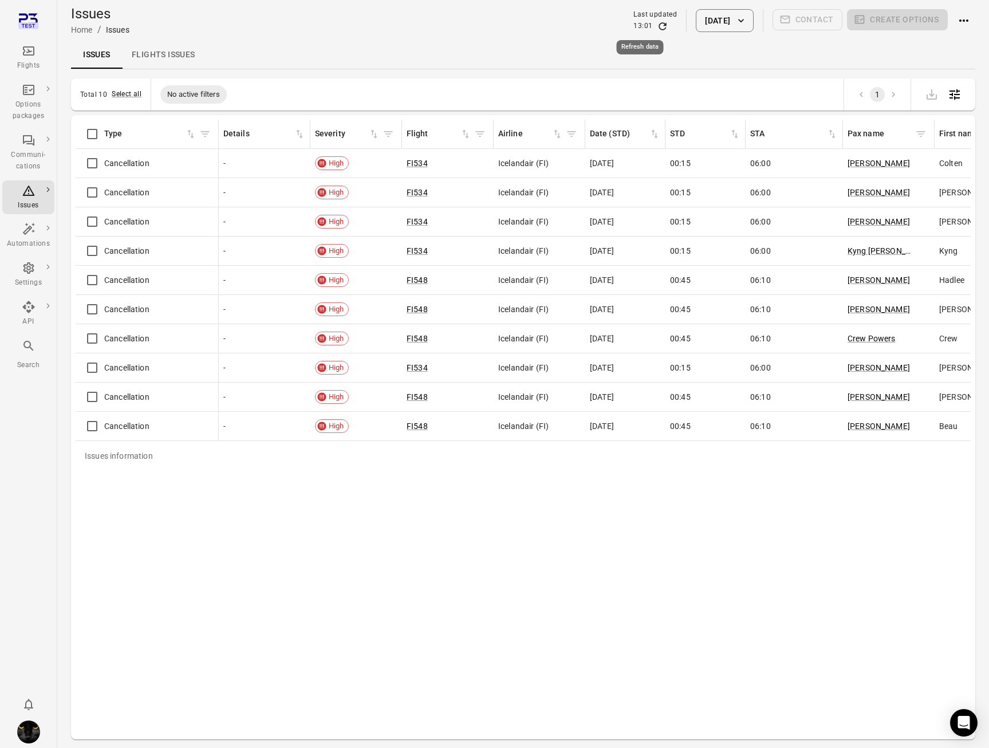
click at [657, 25] on icon "Refresh data" at bounding box center [662, 26] width 11 height 11
click at [29, 58] on div "Flights" at bounding box center [28, 57] width 43 height 27
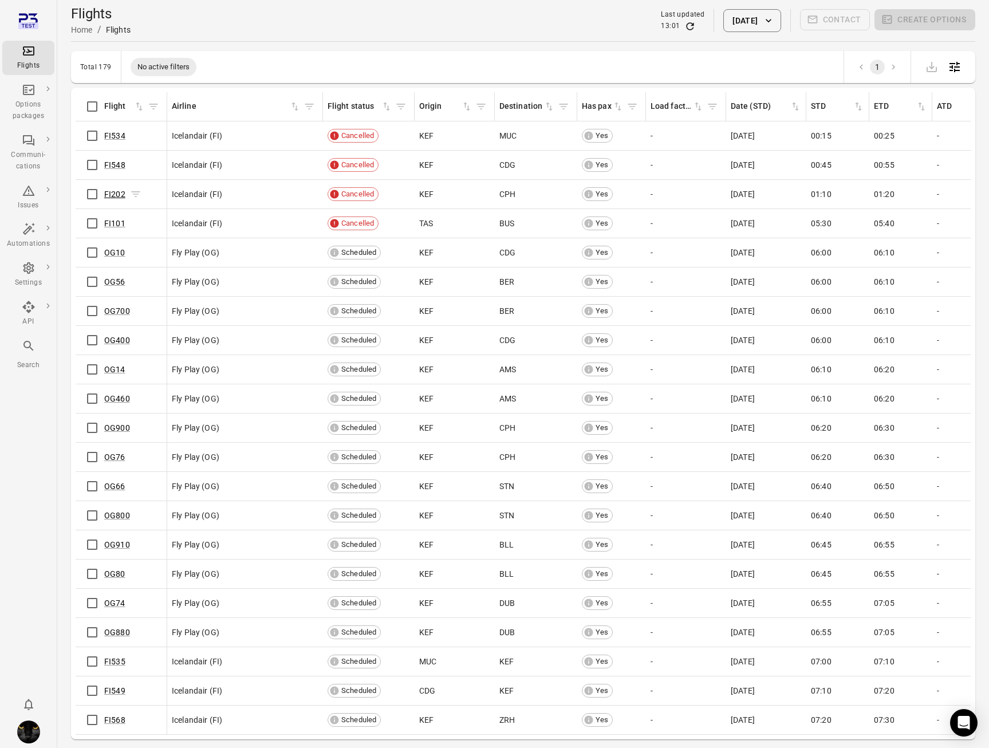
click at [117, 196] on link "FI202" at bounding box center [114, 194] width 21 height 9
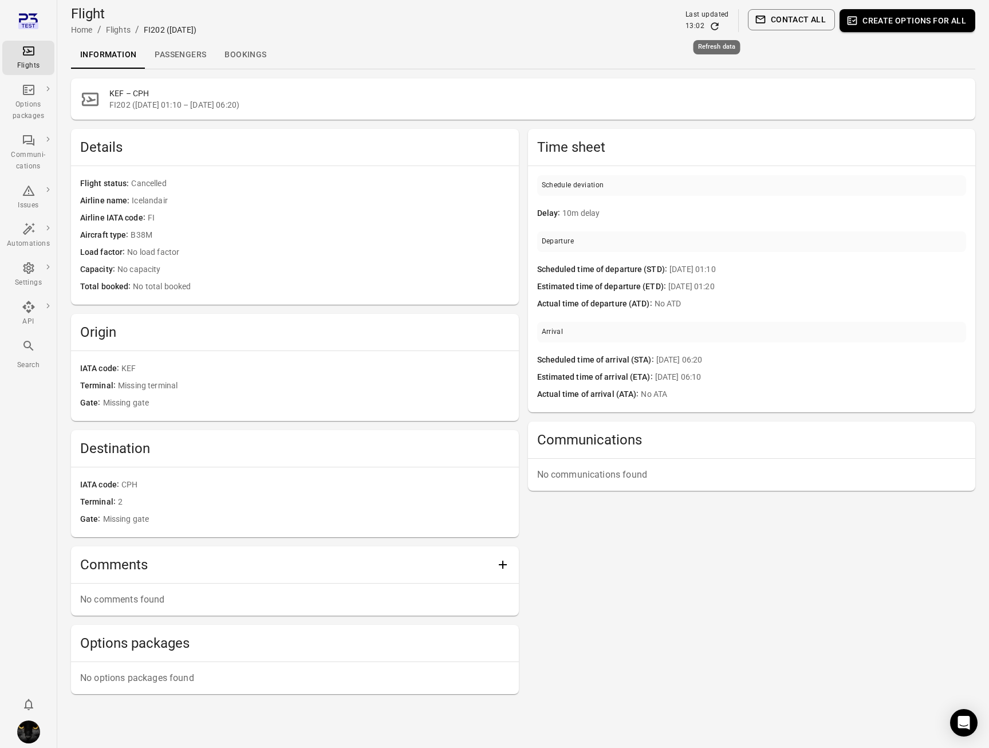
click at [718, 25] on icon "Refresh data" at bounding box center [714, 25] width 7 height 7
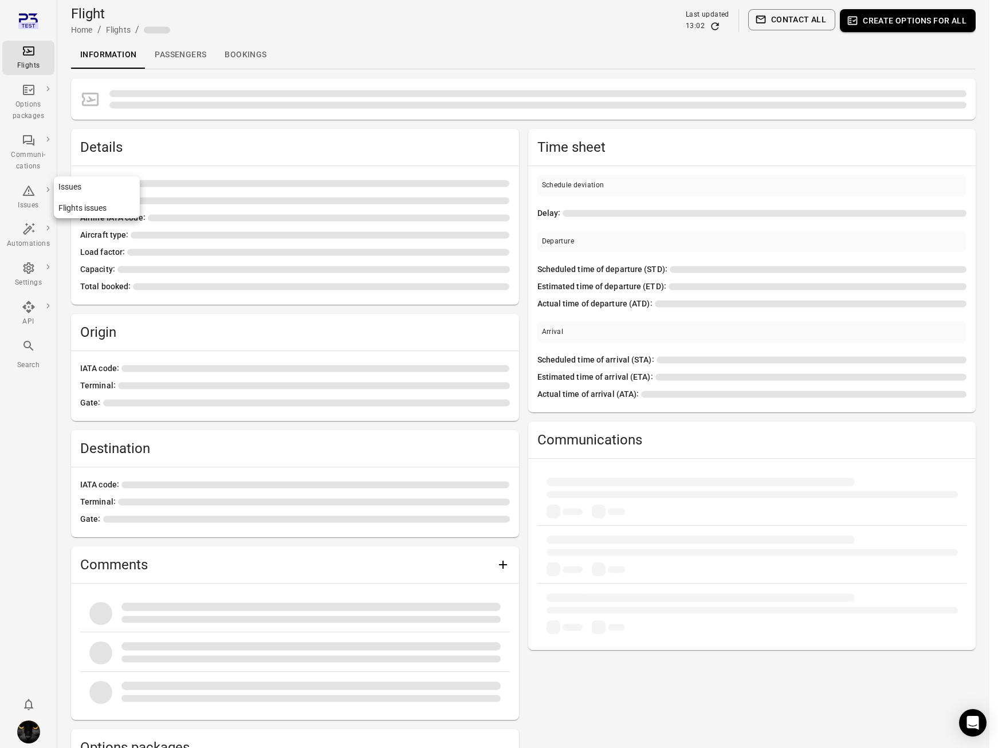
click at [26, 207] on div "Issues" at bounding box center [28, 205] width 43 height 11
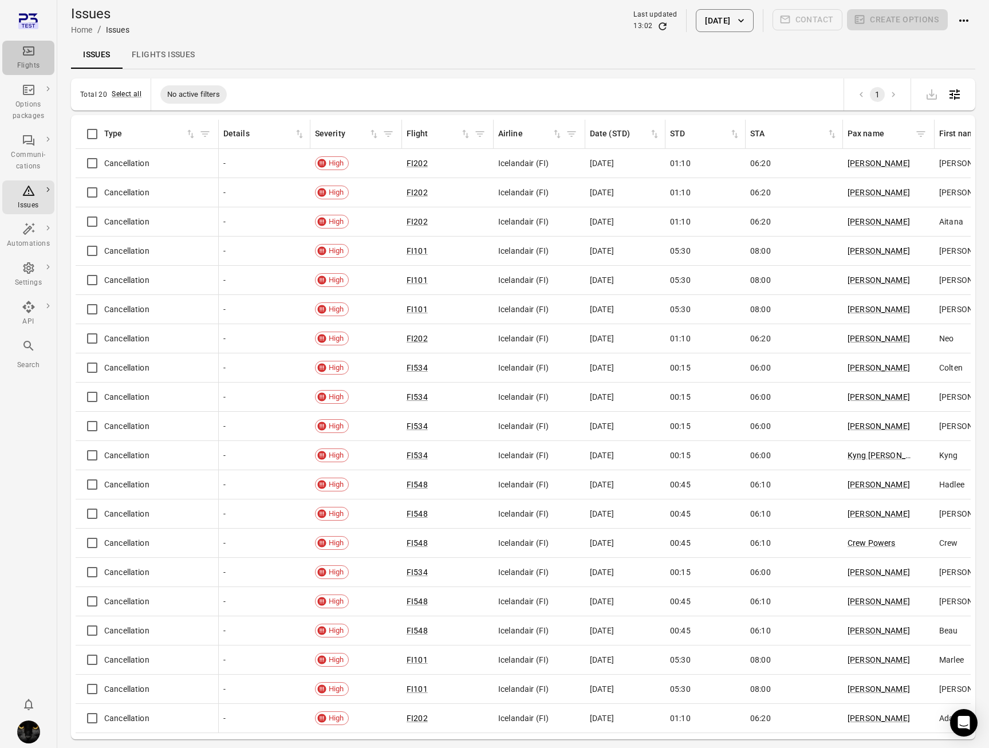
click at [29, 52] on icon "Main navigation" at bounding box center [29, 51] width 14 height 14
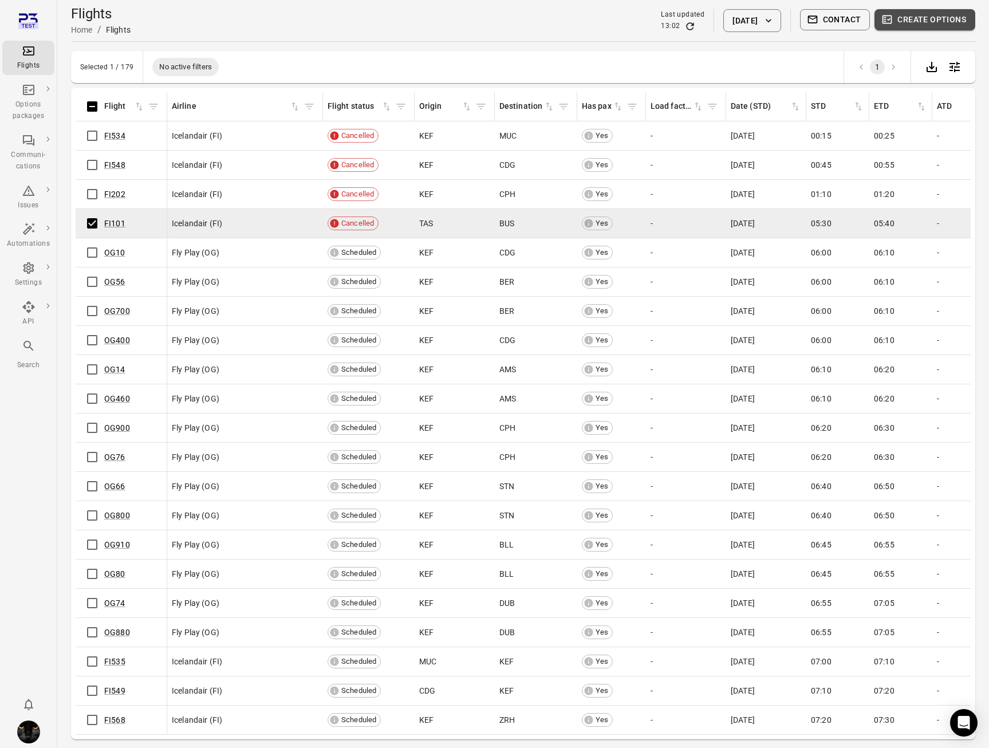
click at [946, 18] on button "Create options" at bounding box center [925, 19] width 101 height 21
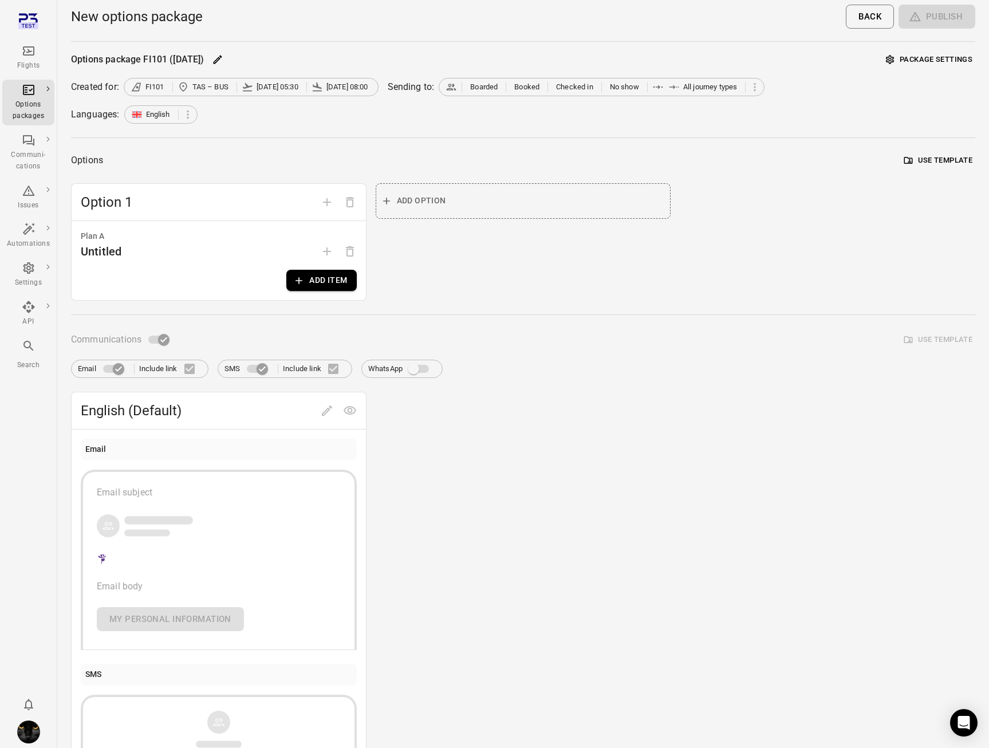
click at [947, 149] on div "Options package FI101 (24 Aug) Package settings Created for: FI101 TAS – BUS 24…" at bounding box center [523, 447] width 904 height 792
click at [949, 157] on button "Use template" at bounding box center [939, 161] width 74 height 18
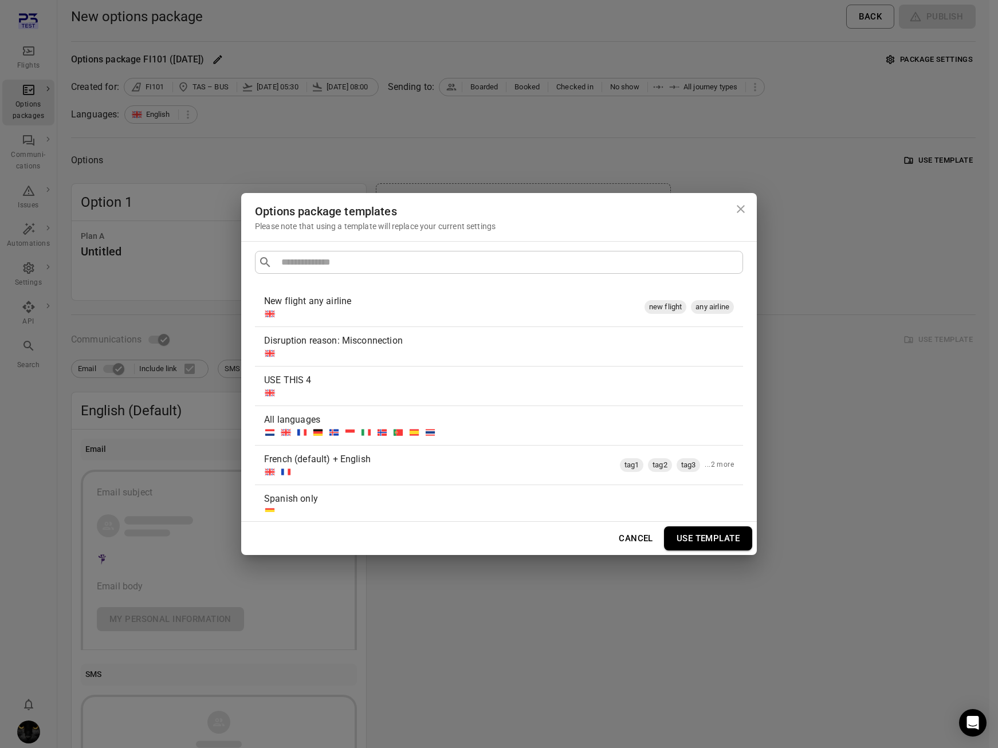
click at [392, 312] on div at bounding box center [452, 313] width 376 height 11
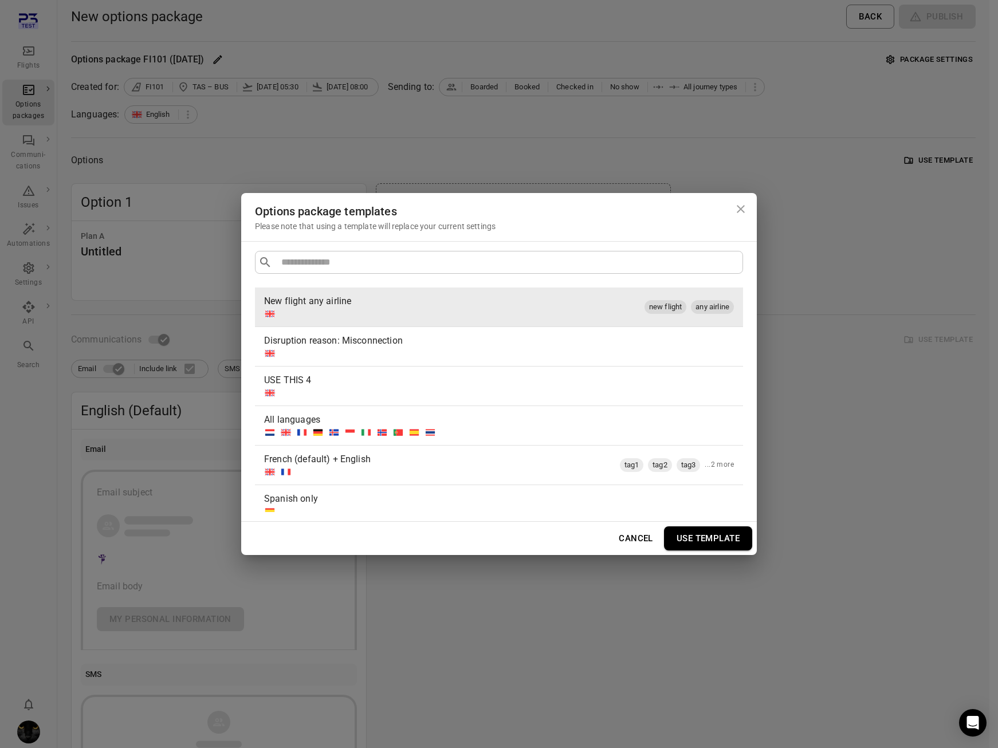
click at [700, 540] on button "Use template" at bounding box center [708, 538] width 88 height 24
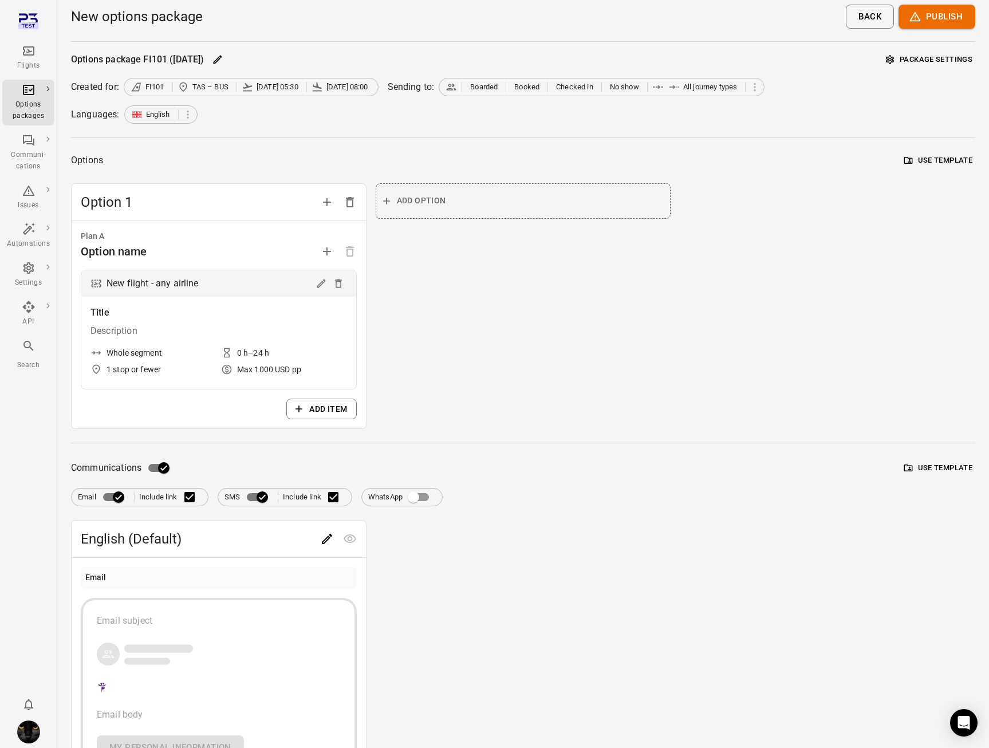
click at [928, 472] on button "Use template" at bounding box center [939, 468] width 74 height 18
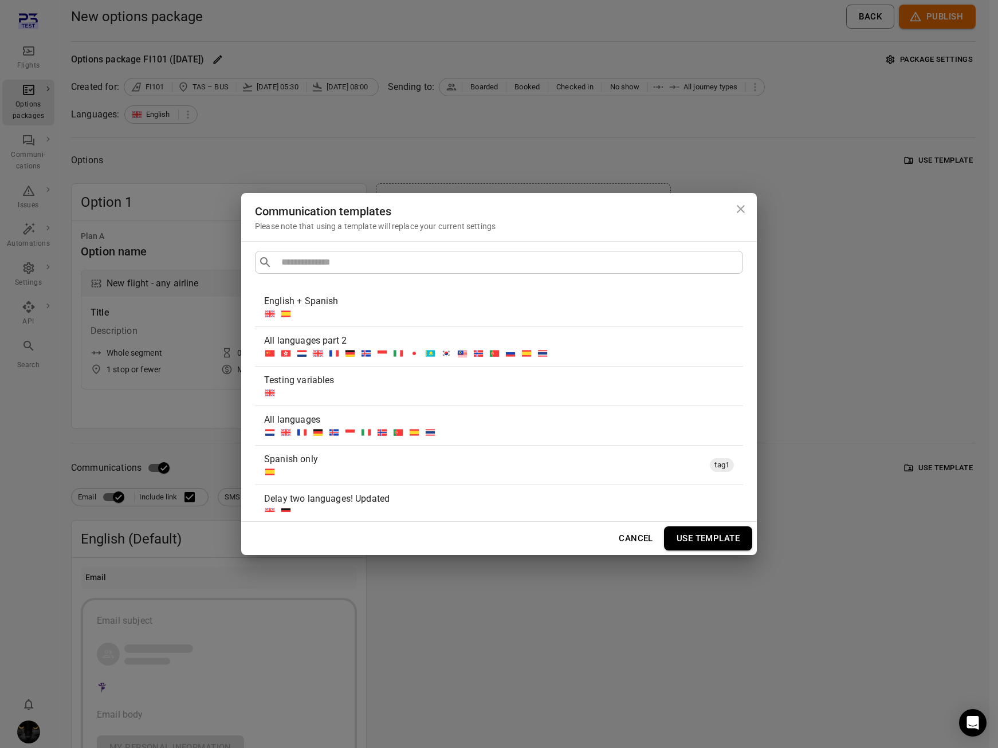
click at [349, 391] on div at bounding box center [496, 392] width 465 height 11
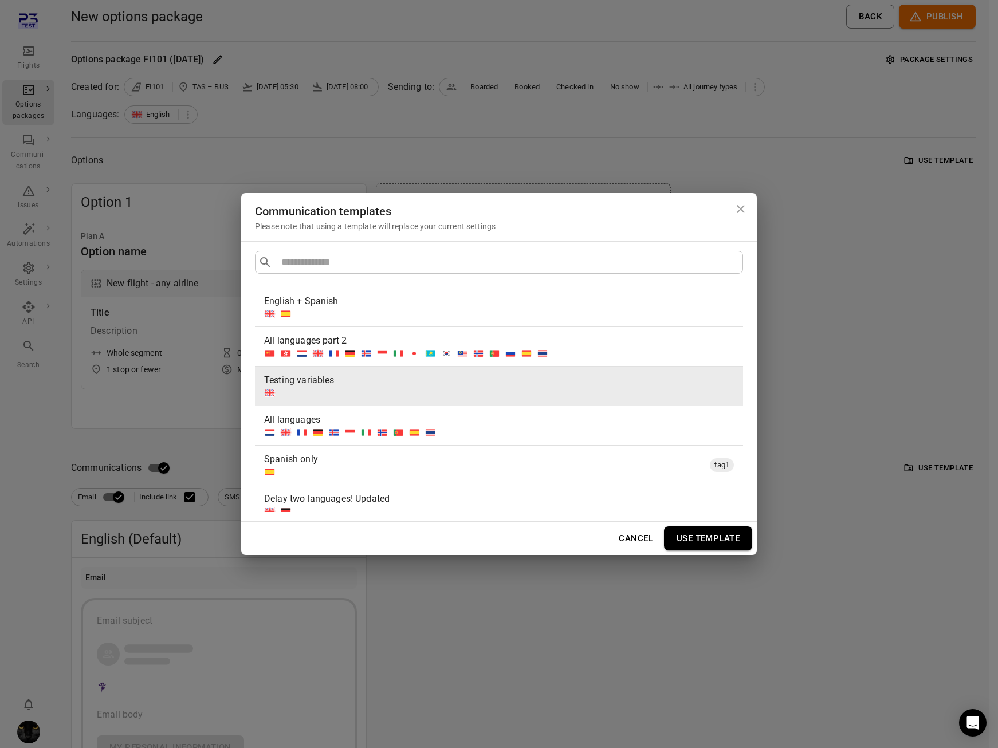
click at [703, 541] on button "Use template" at bounding box center [708, 538] width 88 height 24
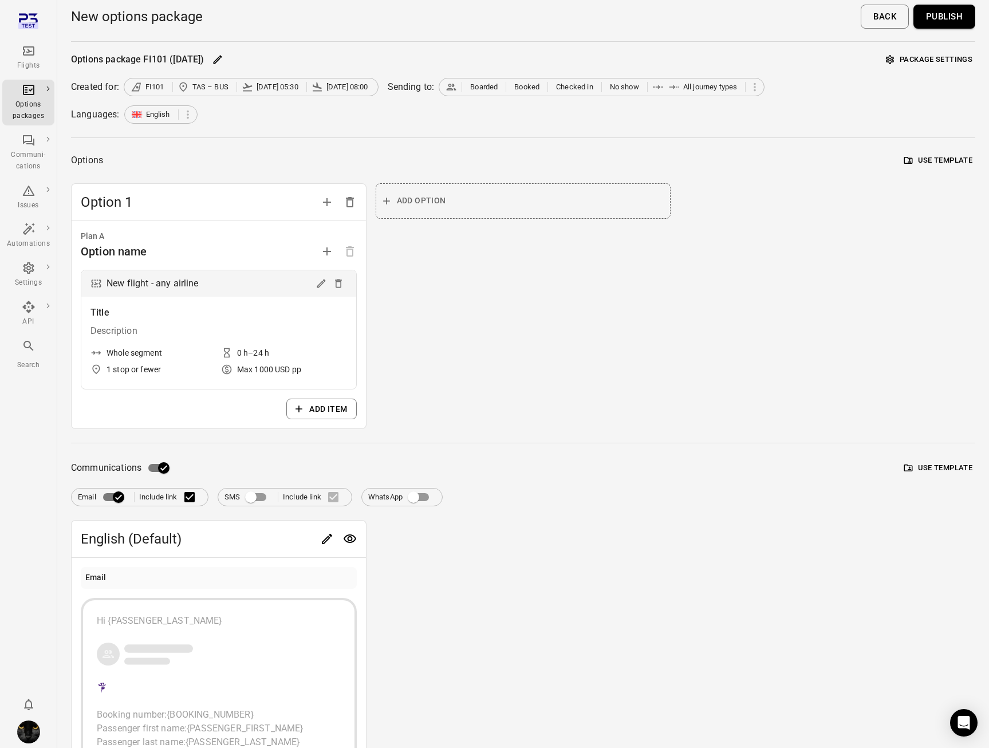
click at [938, 19] on button "Publish" at bounding box center [945, 17] width 62 height 24
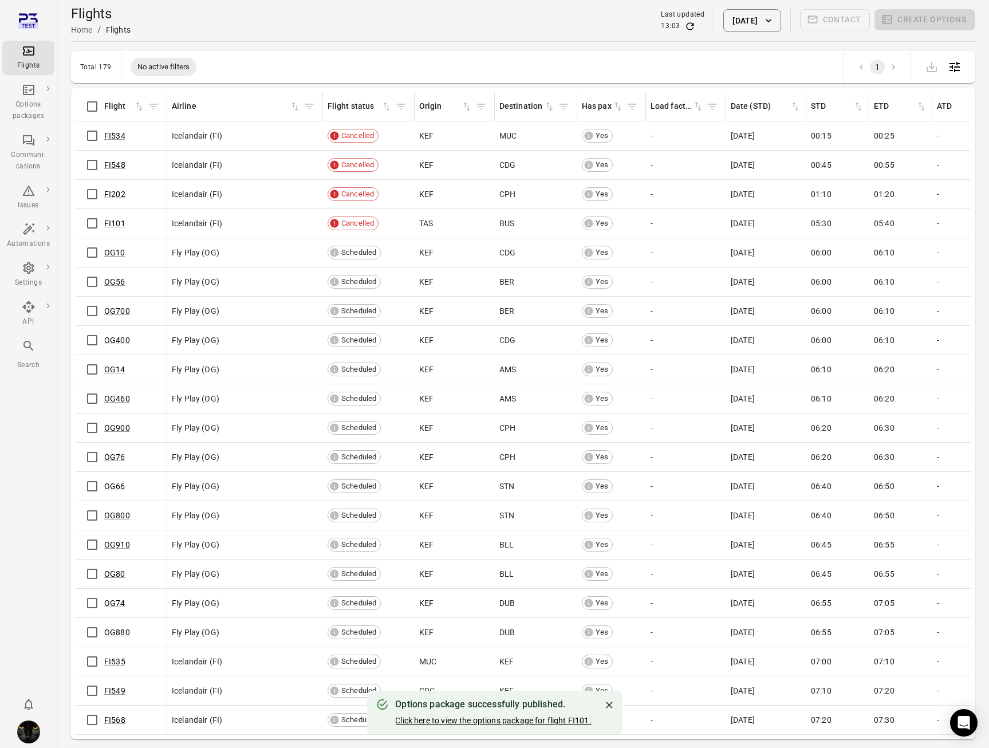
click at [440, 717] on link "Click here to view the options package for flight FI101." at bounding box center [493, 720] width 196 height 9
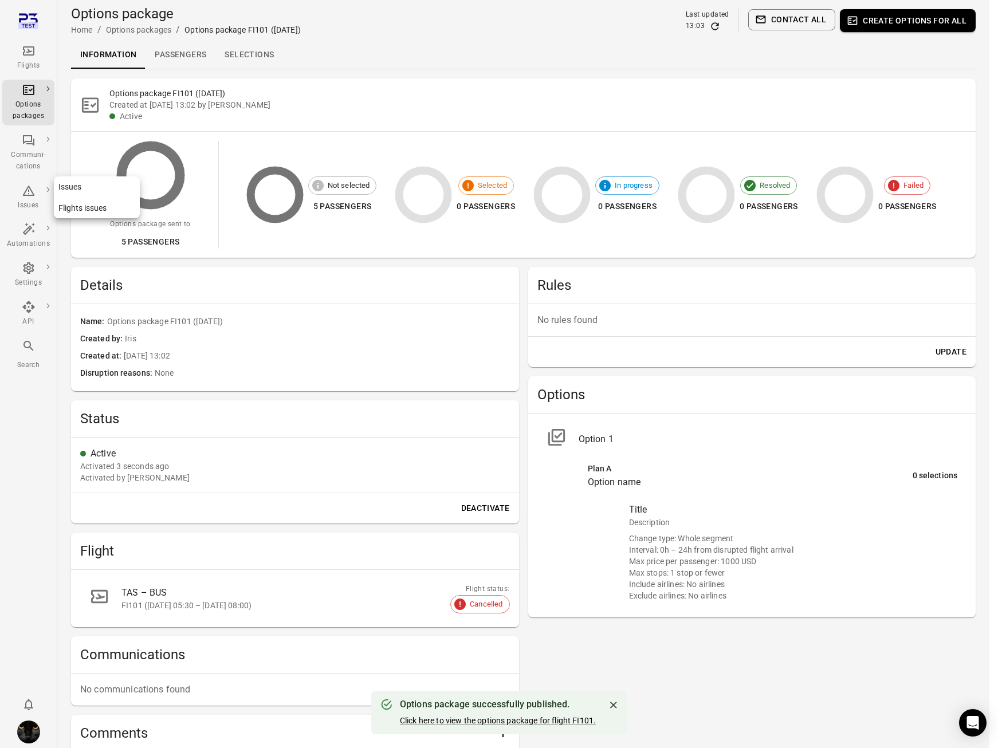
click at [28, 196] on icon "Main navigation" at bounding box center [29, 191] width 14 height 14
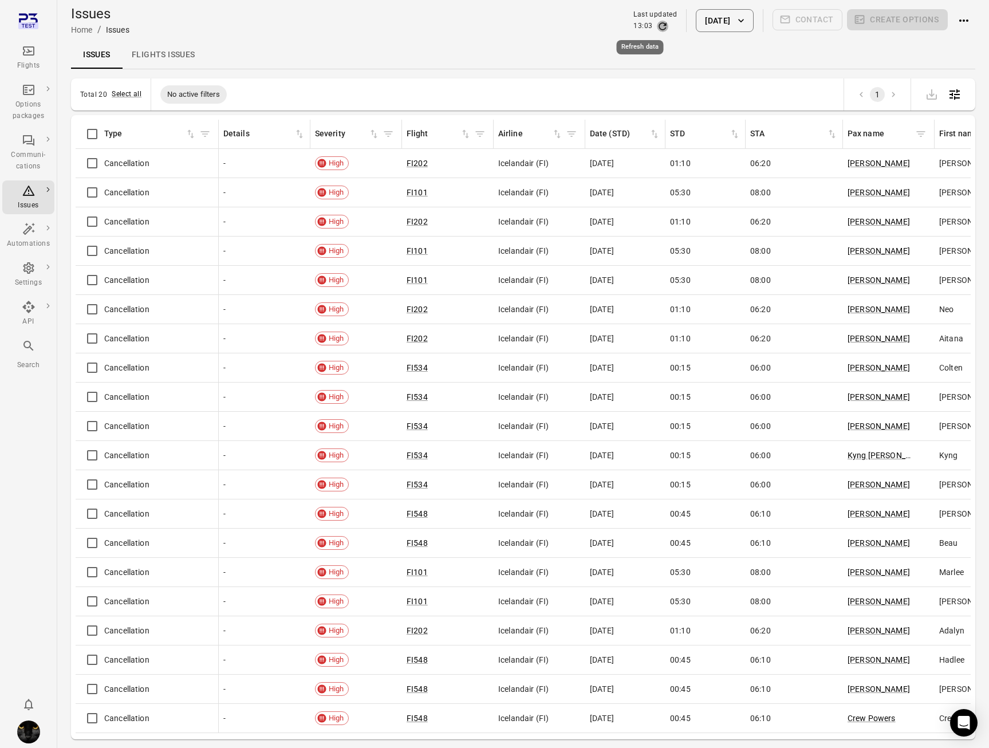
click at [657, 25] on icon "Refresh data" at bounding box center [662, 26] width 11 height 11
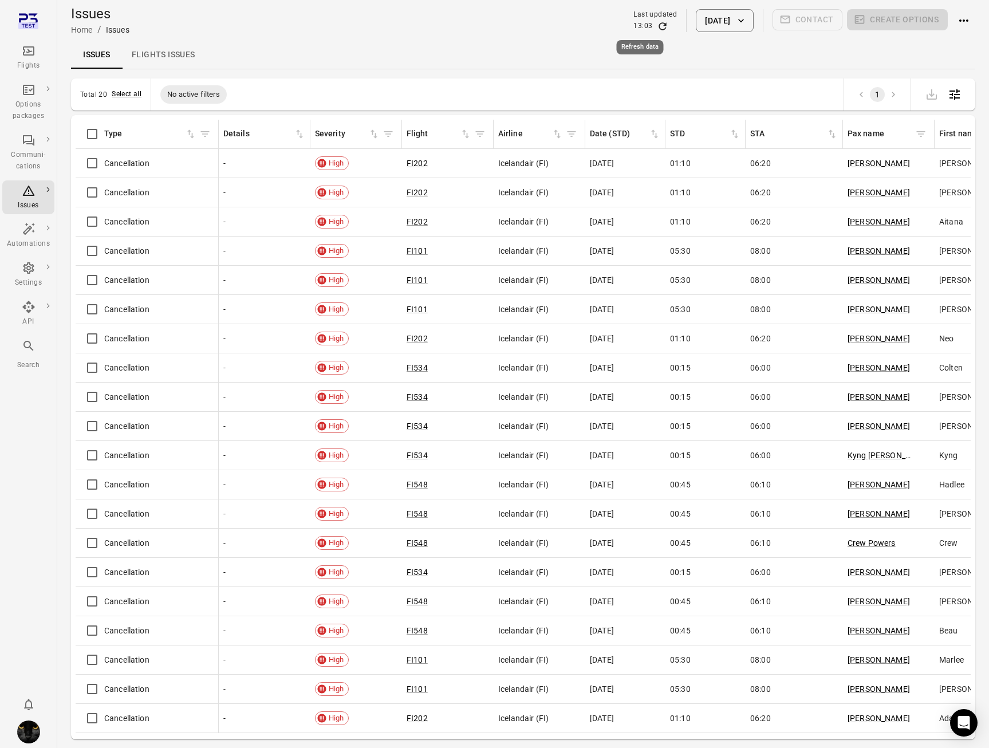
click at [657, 25] on icon "Refresh data" at bounding box center [662, 26] width 11 height 11
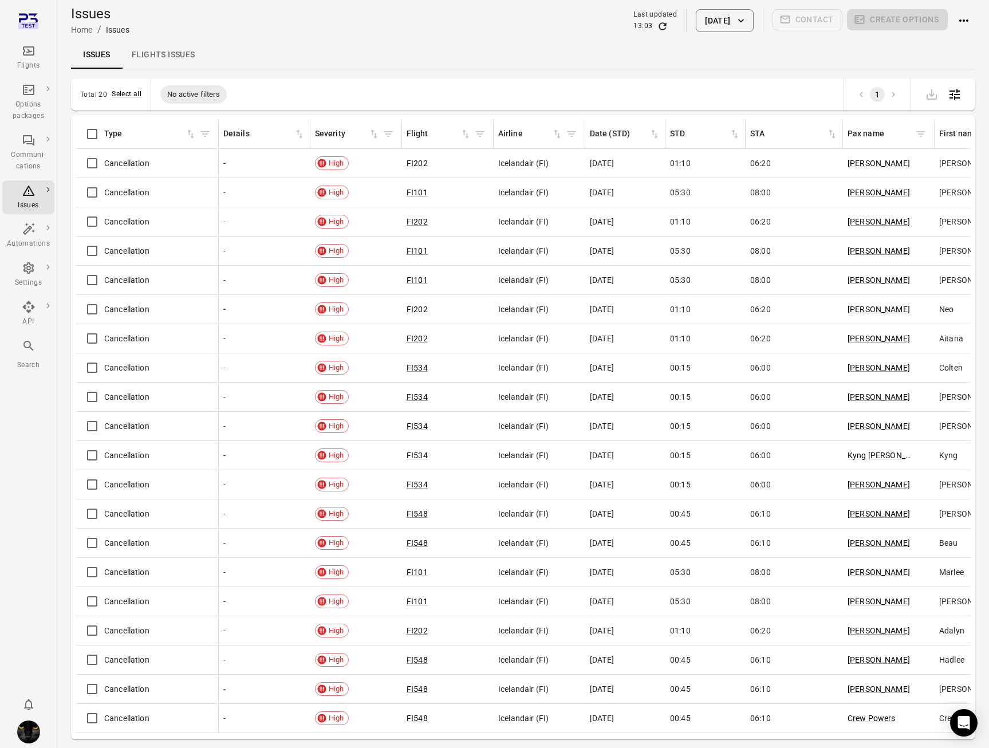
click at [659, 29] on icon "Refresh data" at bounding box center [662, 25] width 7 height 7
click at [657, 26] on icon "Refresh data" at bounding box center [662, 26] width 11 height 11
click at [25, 46] on icon "Main navigation" at bounding box center [28, 50] width 11 height 9
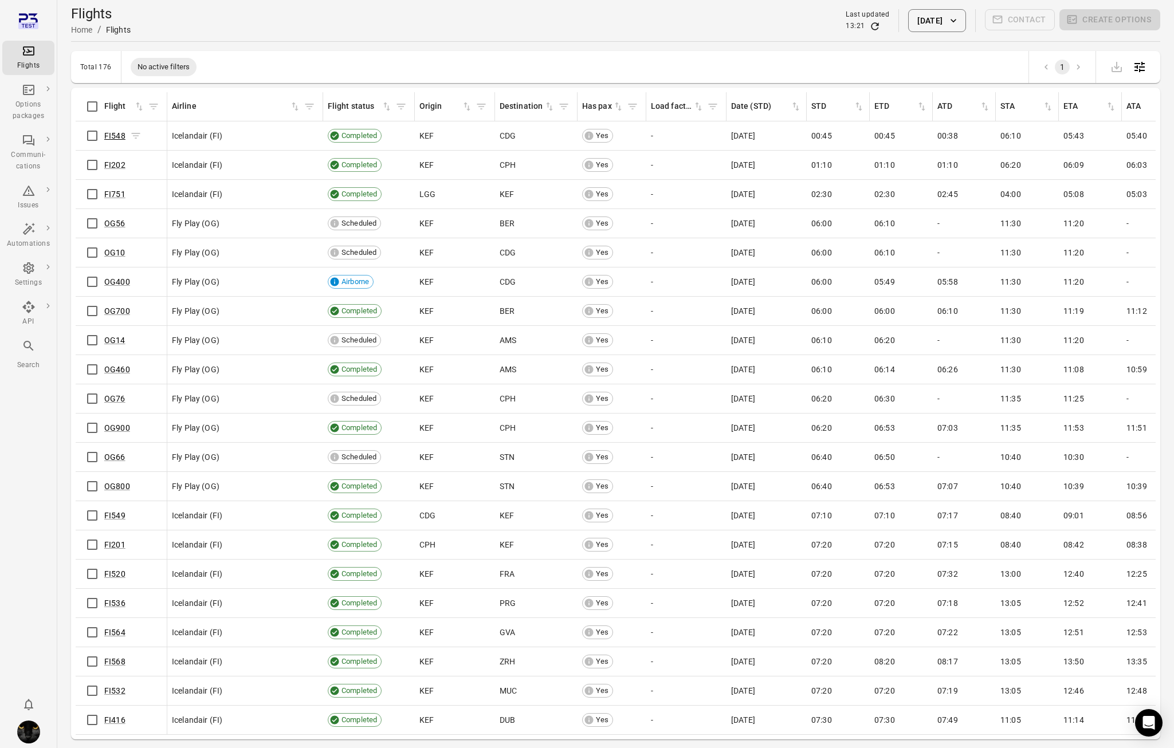
click at [111, 137] on link "FI548" at bounding box center [114, 135] width 21 height 9
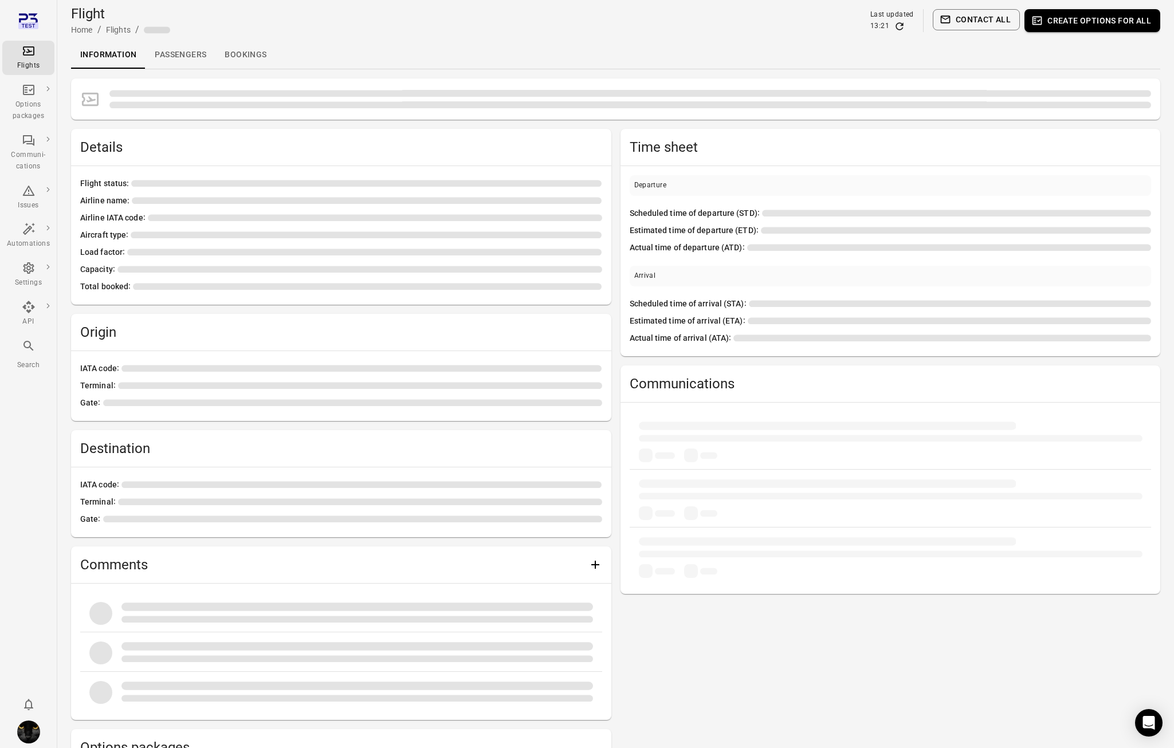
click at [192, 51] on link "Passengers" at bounding box center [180, 54] width 70 height 27
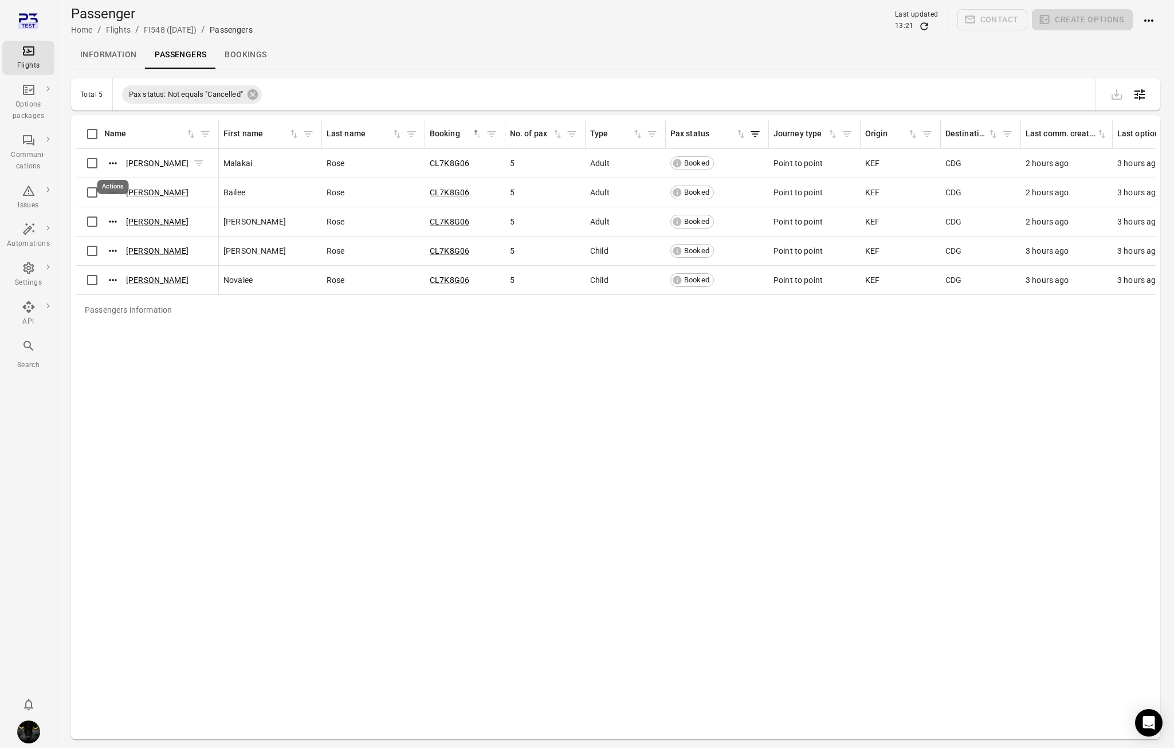
click at [117, 162] on icon "Actions" at bounding box center [112, 163] width 11 height 11
click at [121, 180] on span "Update contact information" at bounding box center [113, 181] width 101 height 11
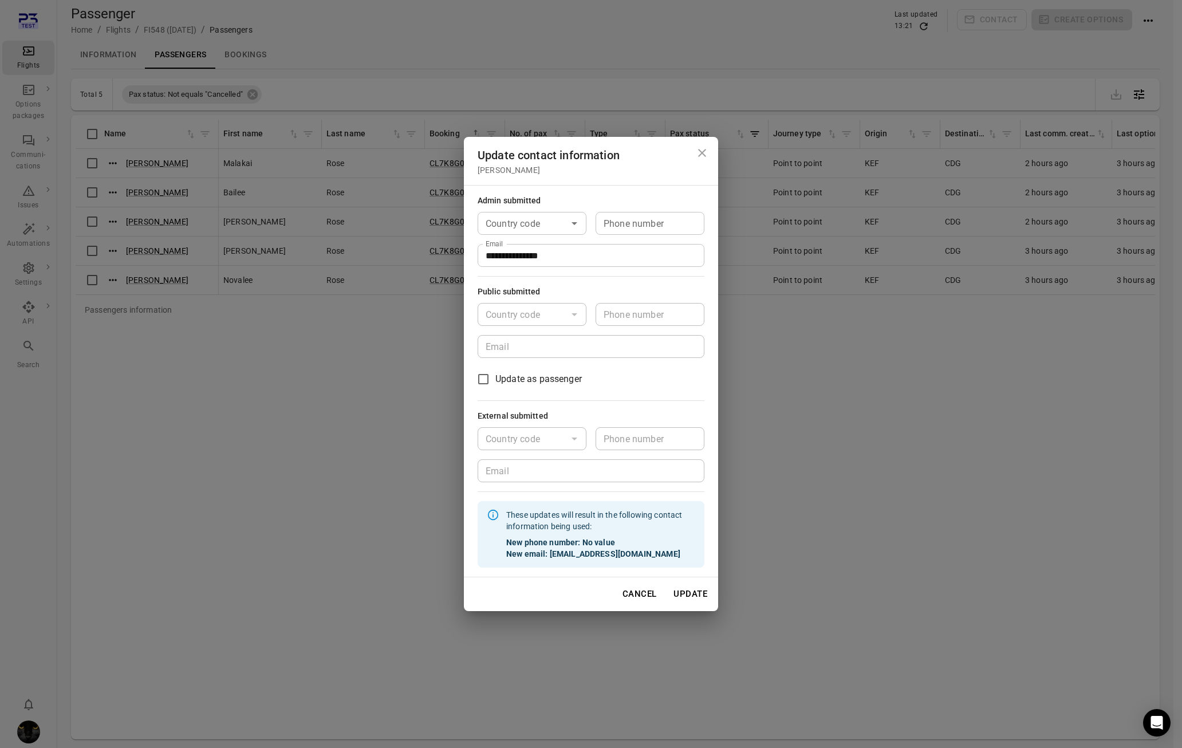
drag, startPoint x: 221, startPoint y: 500, endPoint x: 79, endPoint y: 172, distance: 357.1
click at [221, 499] on div "**********" at bounding box center [591, 374] width 1182 height 748
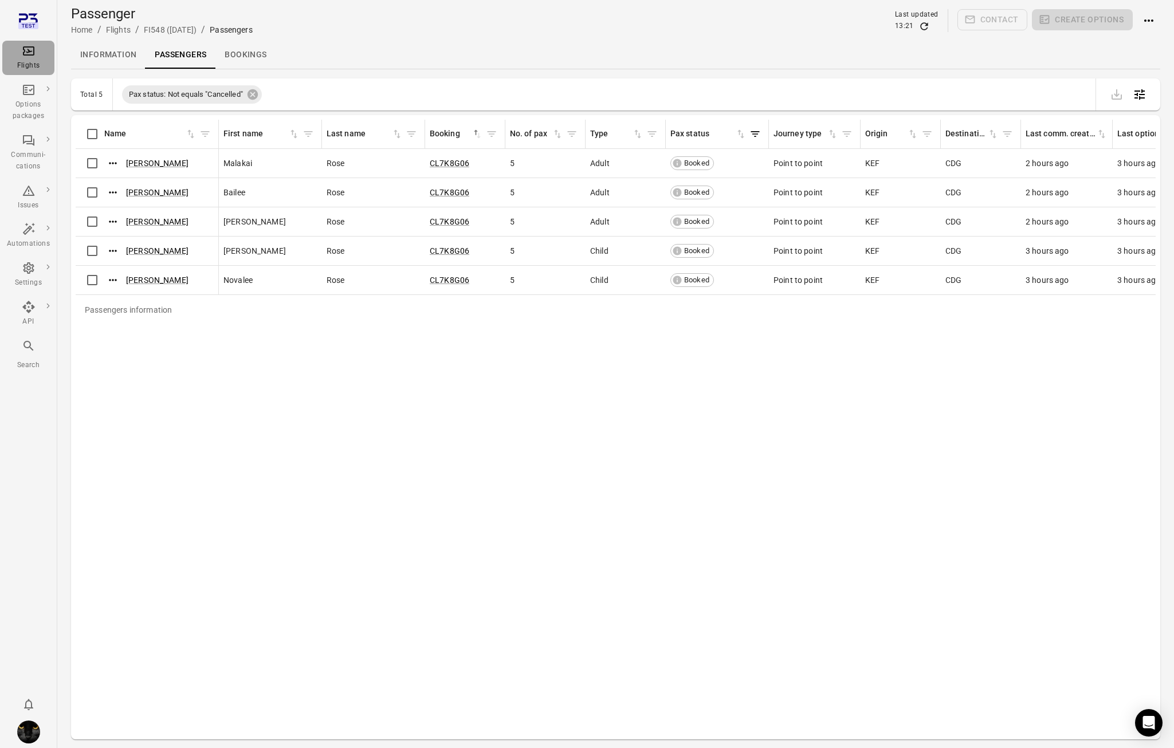
click at [29, 63] on div "Flights" at bounding box center [28, 65] width 43 height 11
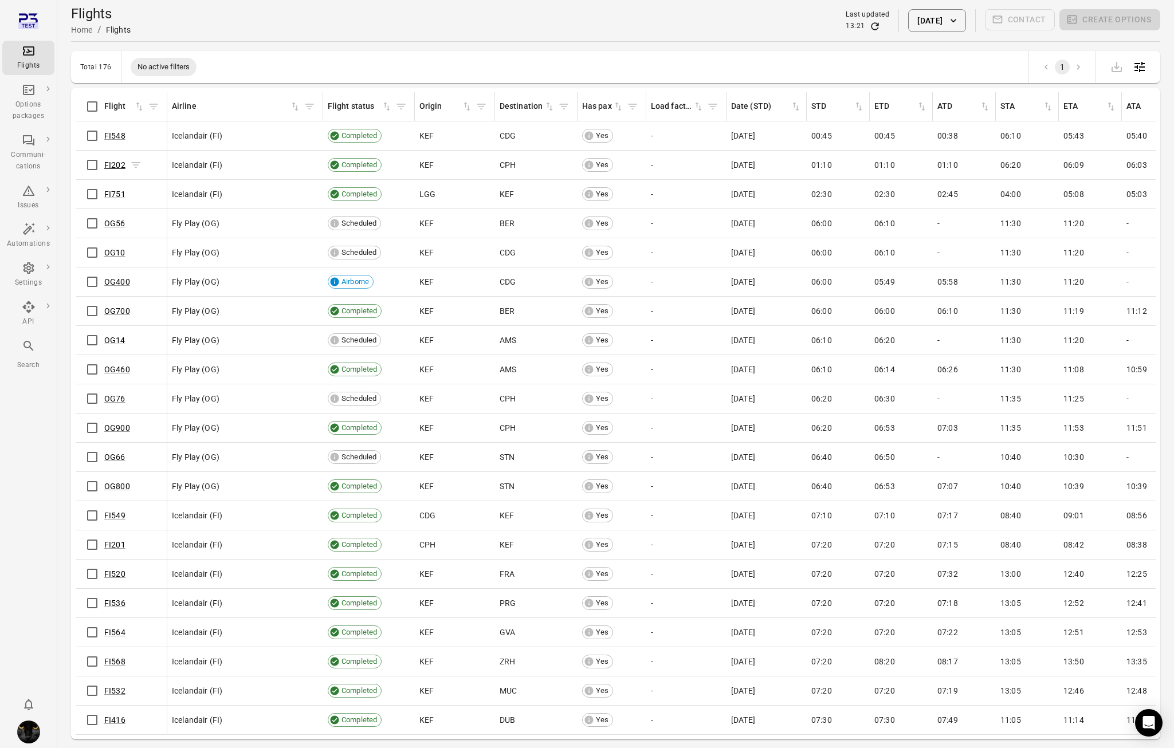
click at [120, 167] on link "FI202" at bounding box center [114, 164] width 21 height 9
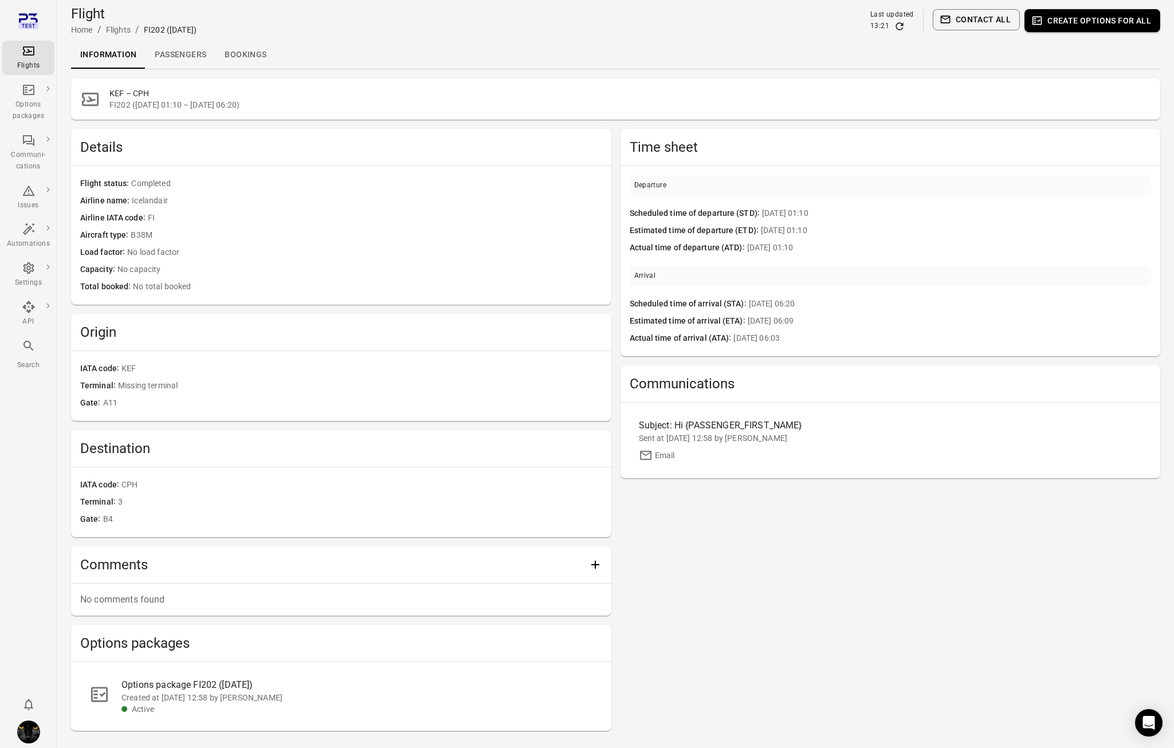
click at [184, 58] on link "Passengers" at bounding box center [180, 54] width 70 height 27
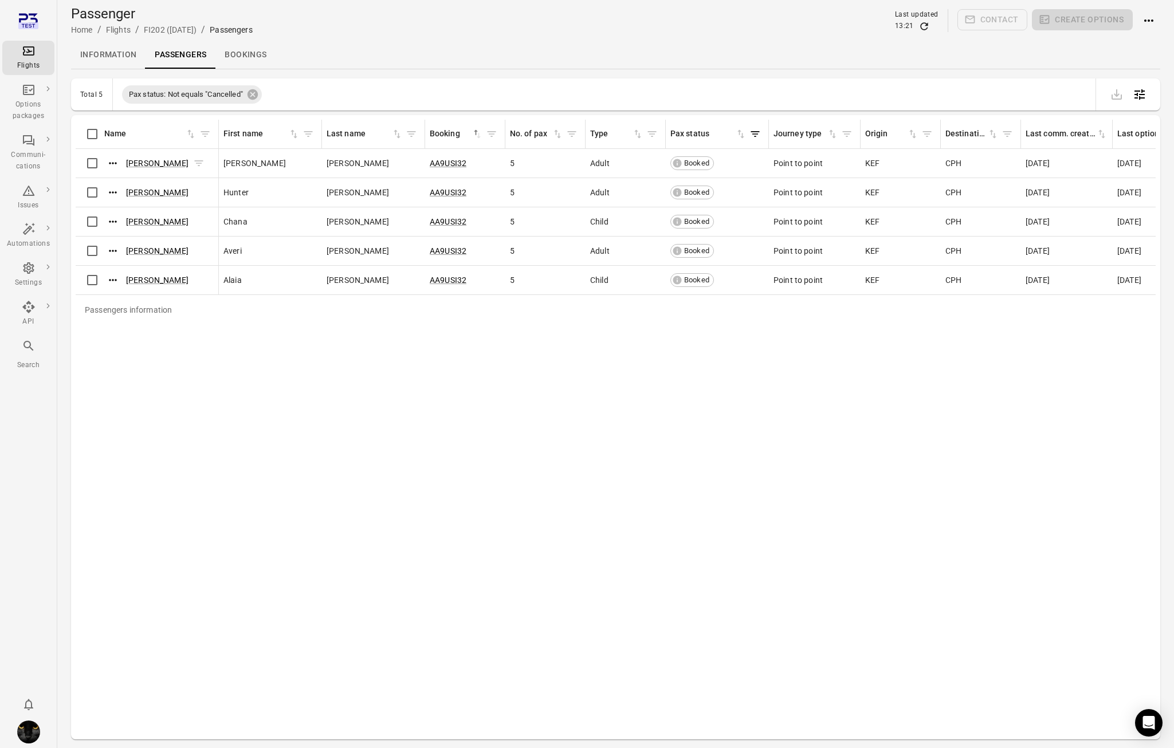
click at [114, 163] on icon "Actions" at bounding box center [112, 163] width 11 height 11
click at [119, 178] on span "Update contact information" at bounding box center [113, 181] width 101 height 11
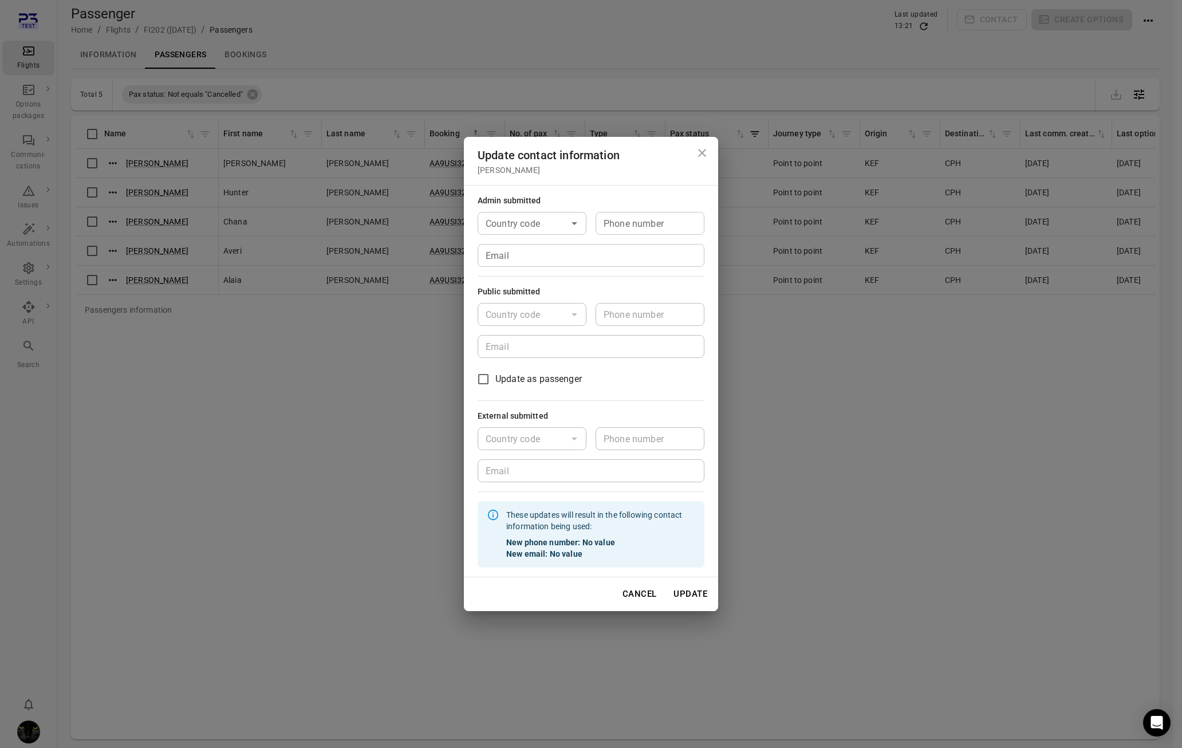
click at [540, 257] on input "Email" at bounding box center [591, 255] width 227 height 23
type input "**********"
click at [701, 587] on button "Update" at bounding box center [690, 594] width 46 height 24
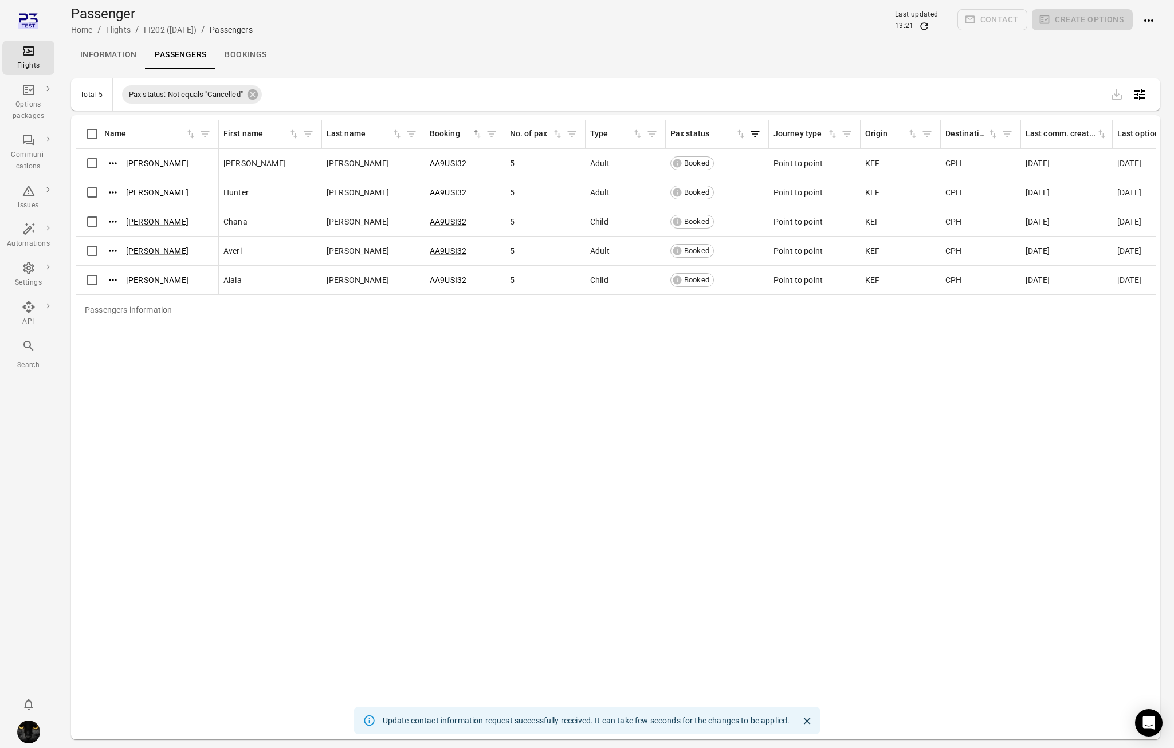
click at [26, 57] on icon "Main navigation" at bounding box center [29, 51] width 14 height 14
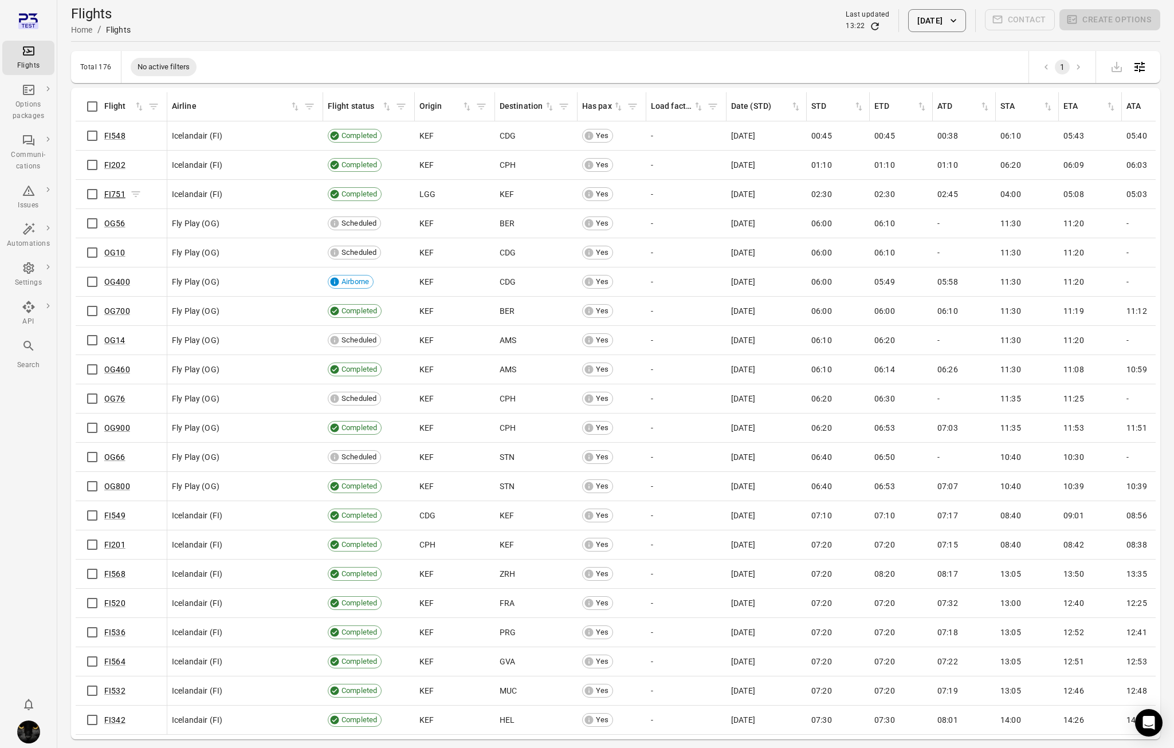
click at [117, 195] on link "FI751" at bounding box center [114, 194] width 21 height 9
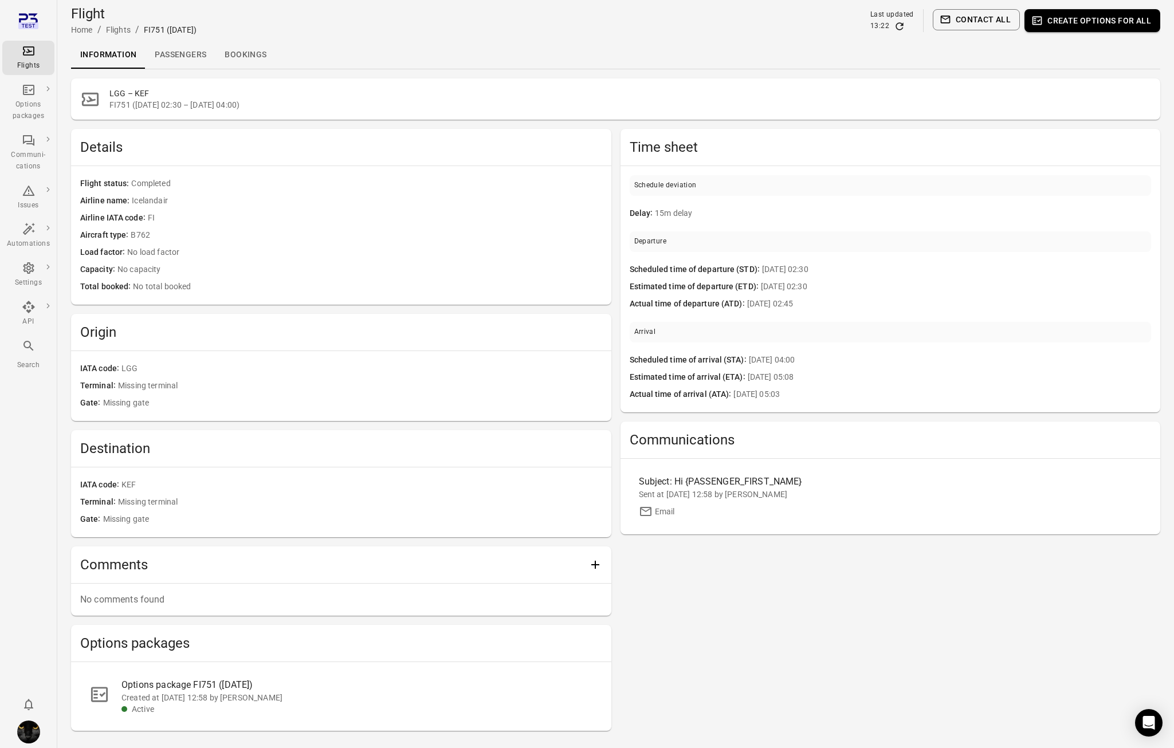
click at [171, 48] on link "Passengers" at bounding box center [180, 54] width 70 height 27
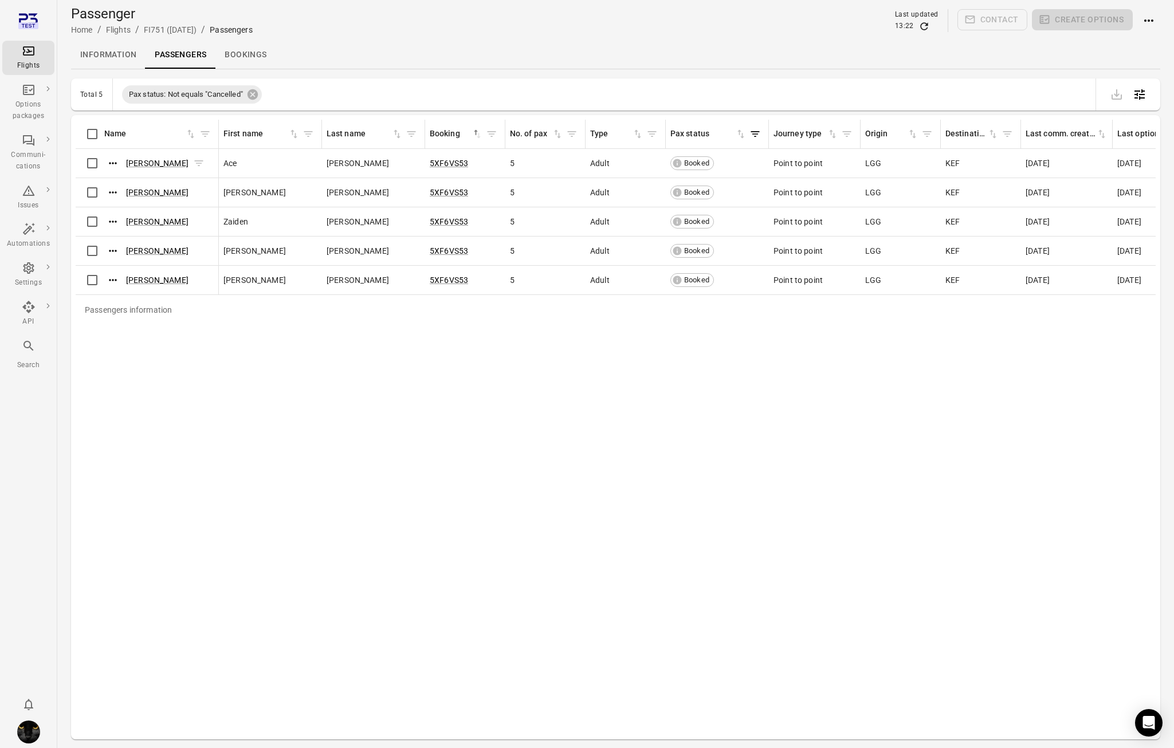
click at [111, 170] on button "Actions" at bounding box center [112, 163] width 17 height 17
click at [117, 192] on div "Update contact information" at bounding box center [113, 182] width 119 height 21
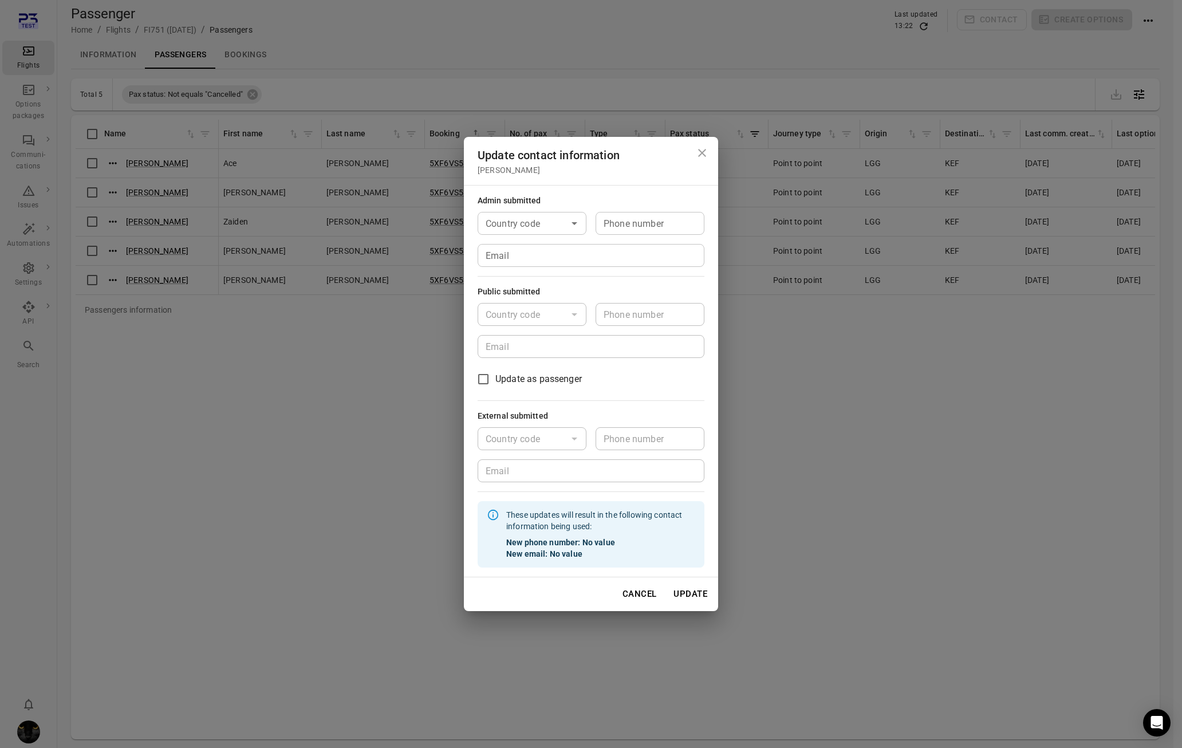
click at [566, 262] on input "Email" at bounding box center [591, 255] width 227 height 23
type input "**********"
click at [698, 595] on button "Update" at bounding box center [690, 594] width 46 height 24
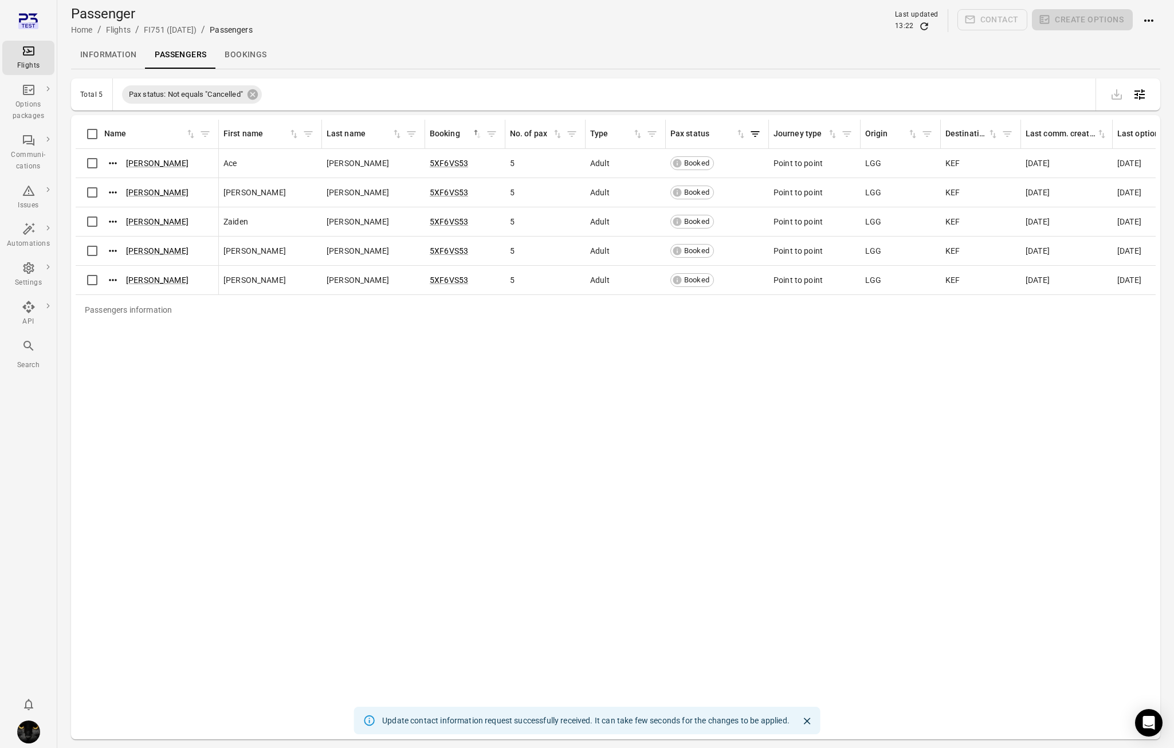
click at [29, 62] on div "Flights" at bounding box center [28, 65] width 43 height 11
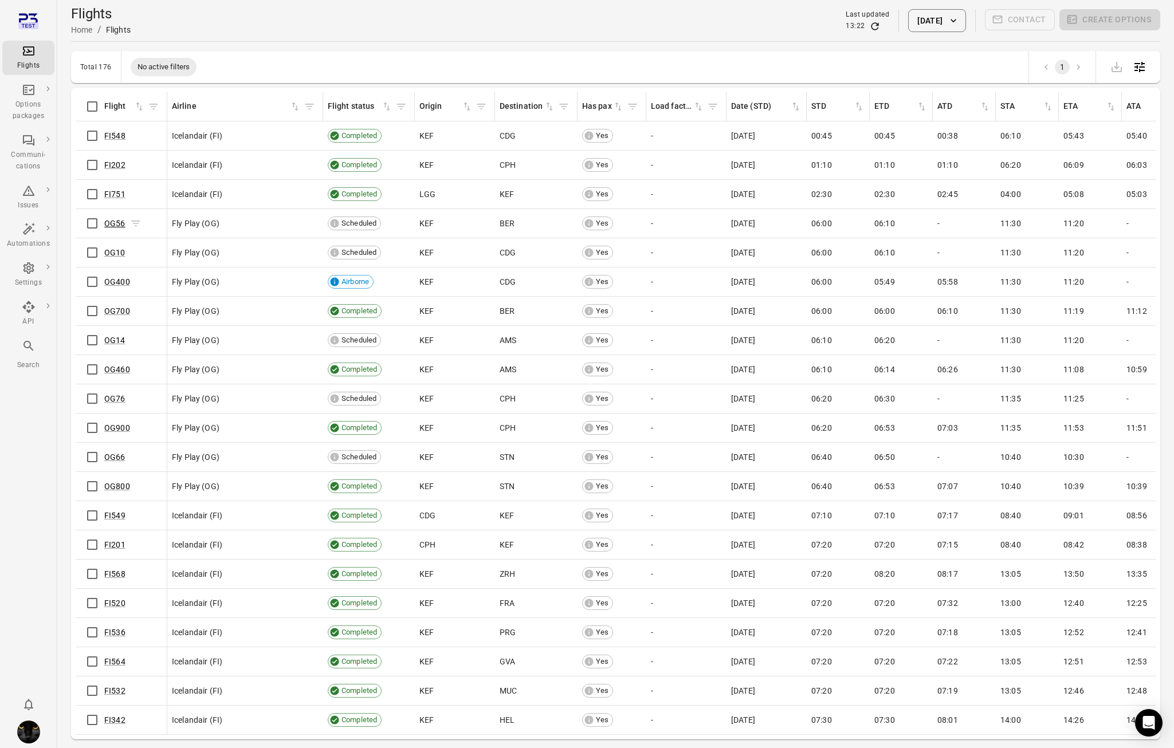
click at [110, 226] on link "OG56" at bounding box center [114, 223] width 21 height 9
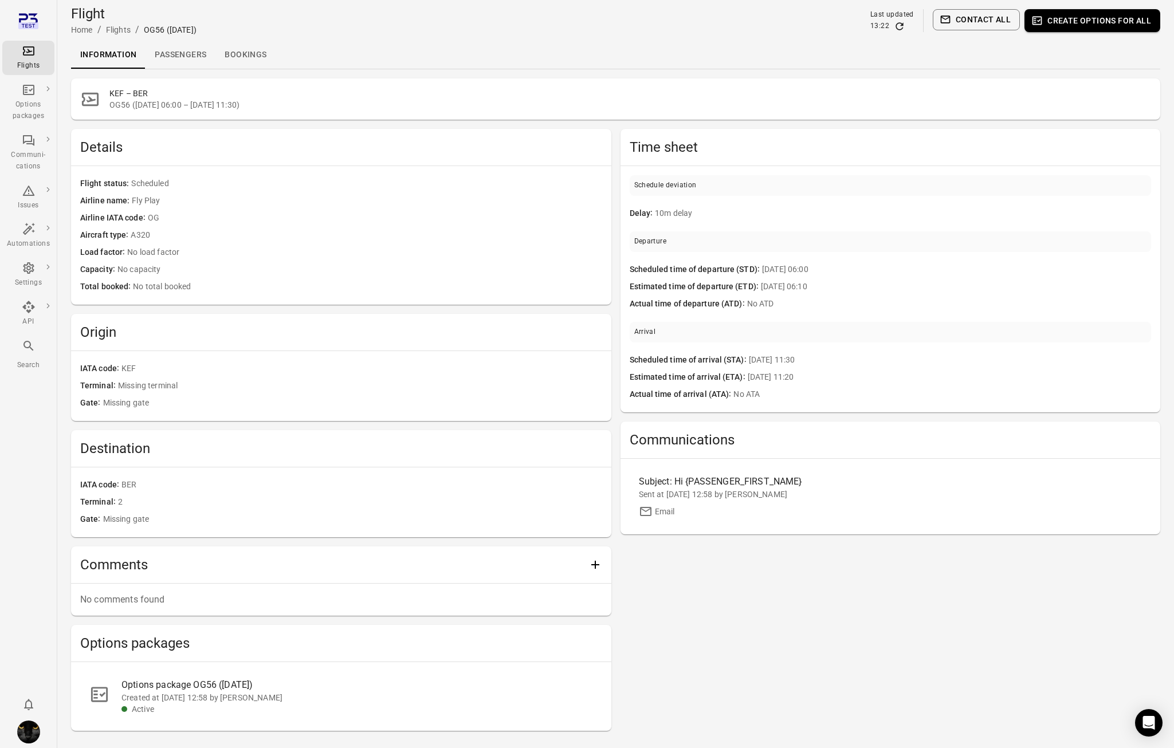
click at [179, 58] on link "Passengers" at bounding box center [180, 54] width 70 height 27
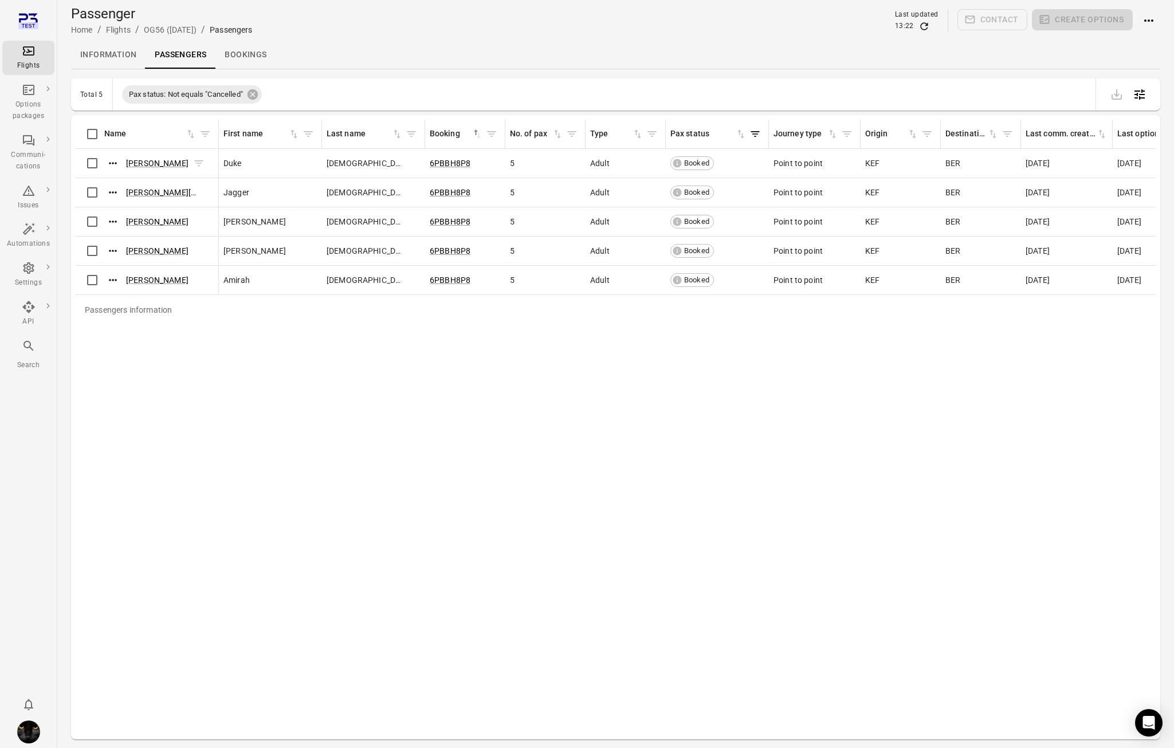
click at [114, 163] on icon "Actions" at bounding box center [112, 163] width 11 height 11
click at [121, 181] on span "Update contact information" at bounding box center [113, 181] width 101 height 11
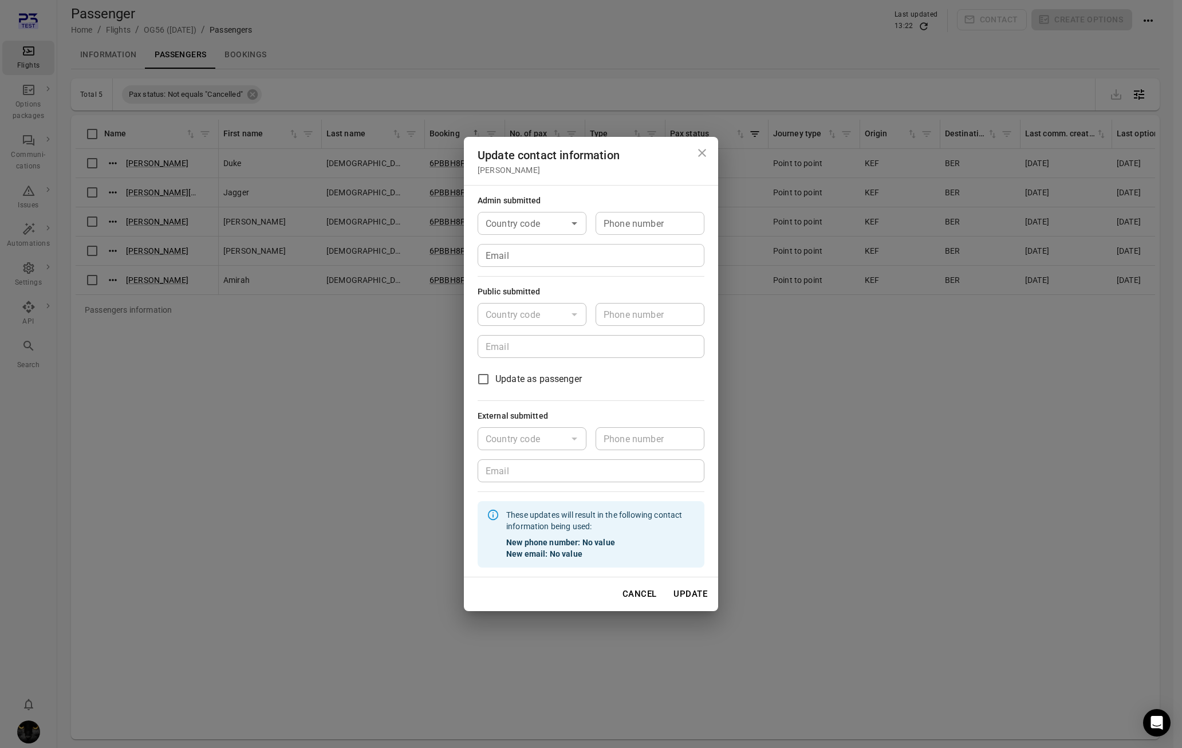
click at [520, 250] on input "Email" at bounding box center [591, 255] width 227 height 23
type input "**********"
click at [701, 597] on button "Update" at bounding box center [690, 594] width 46 height 24
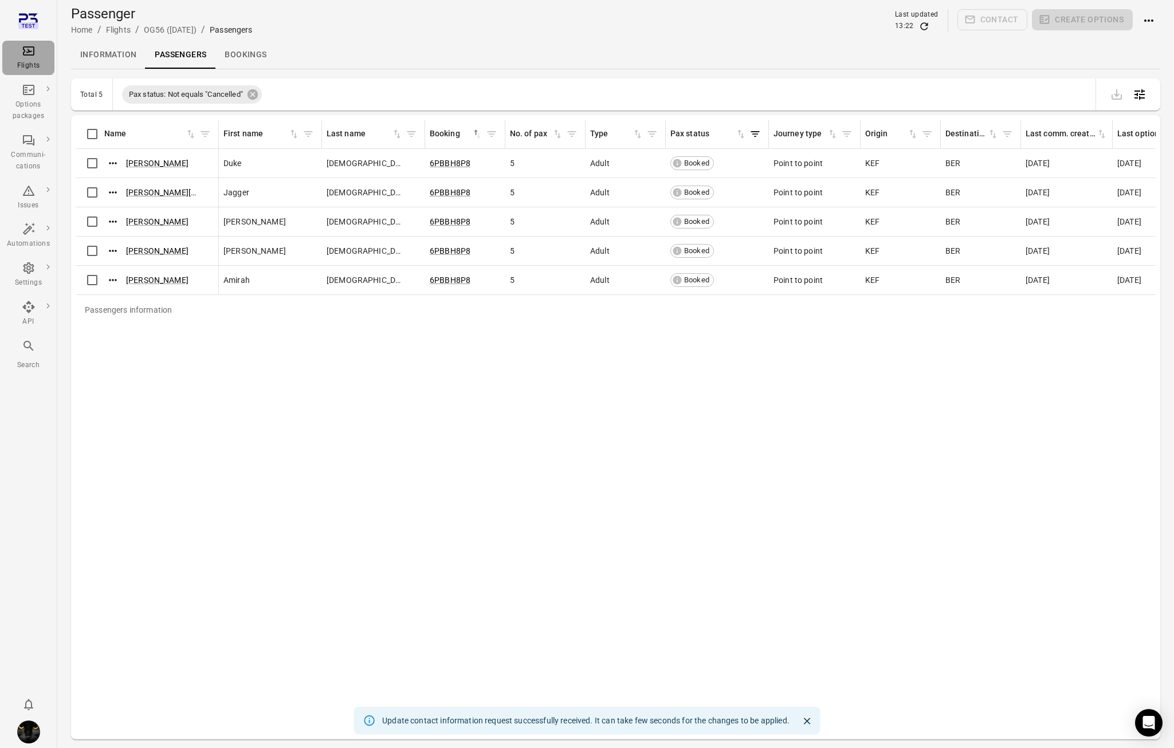
drag, startPoint x: 32, startPoint y: 54, endPoint x: 65, endPoint y: 85, distance: 45.8
click at [32, 54] on icon "Main navigation" at bounding box center [29, 51] width 14 height 14
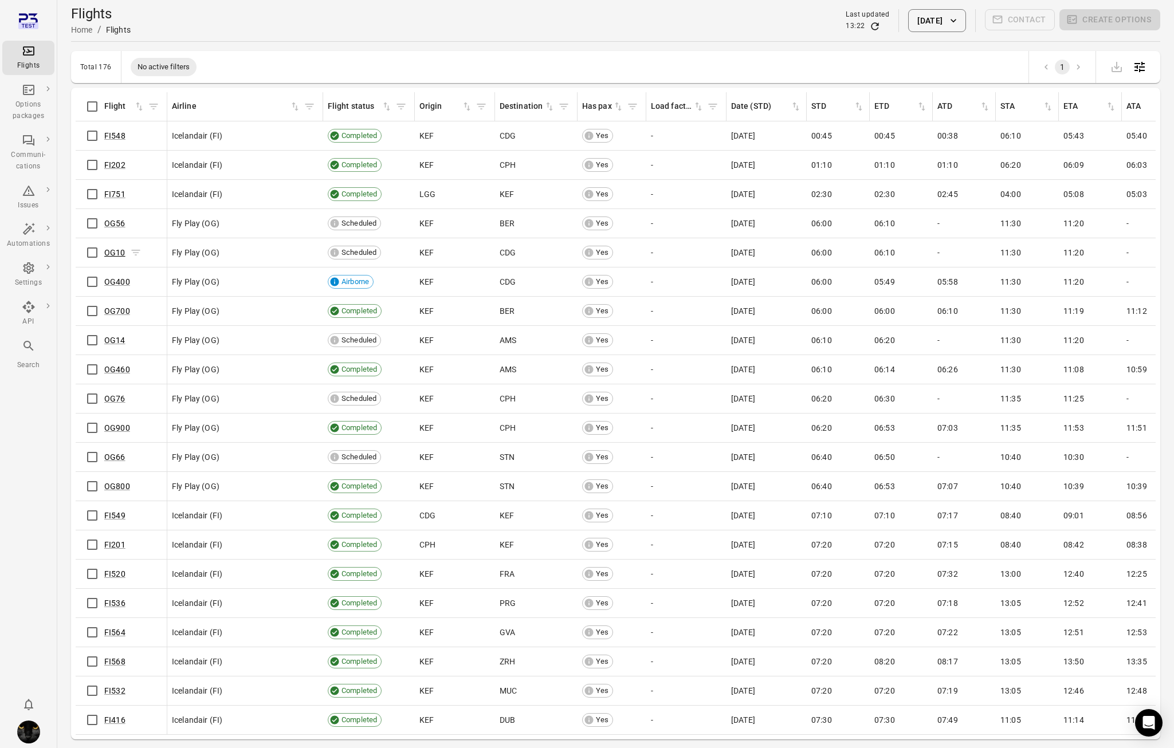
click at [122, 253] on link "OG10" at bounding box center [114, 252] width 21 height 9
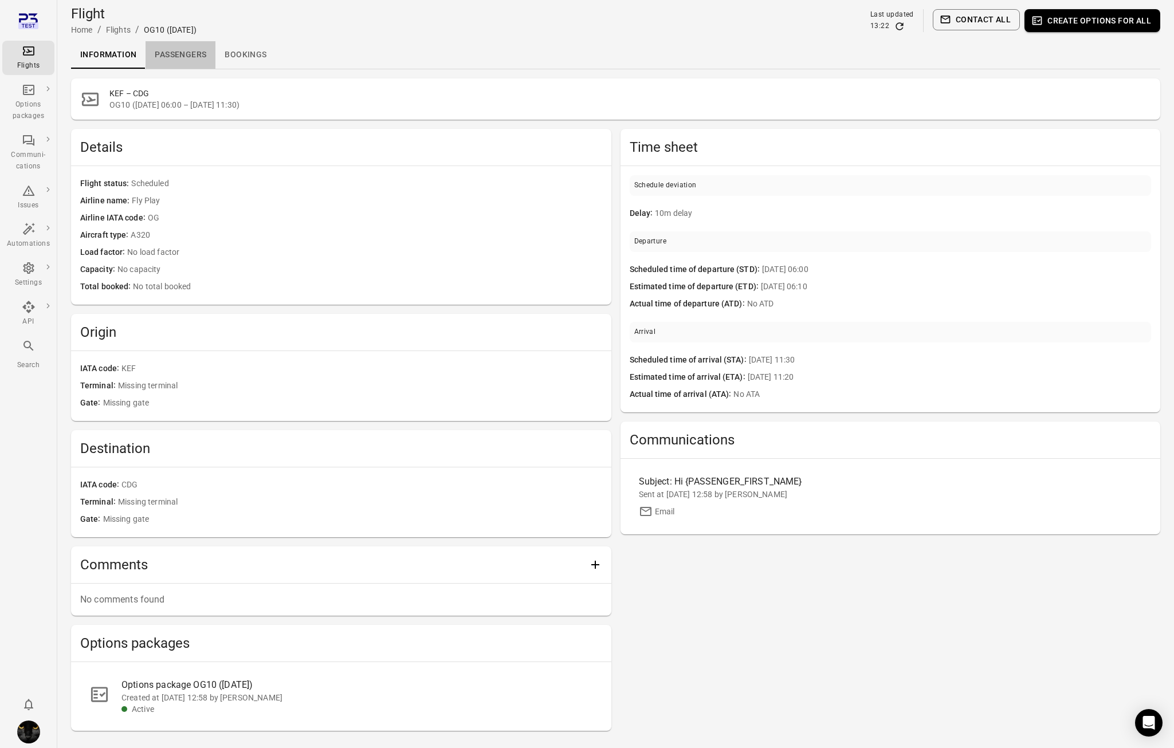
click at [186, 58] on link "Passengers" at bounding box center [180, 54] width 70 height 27
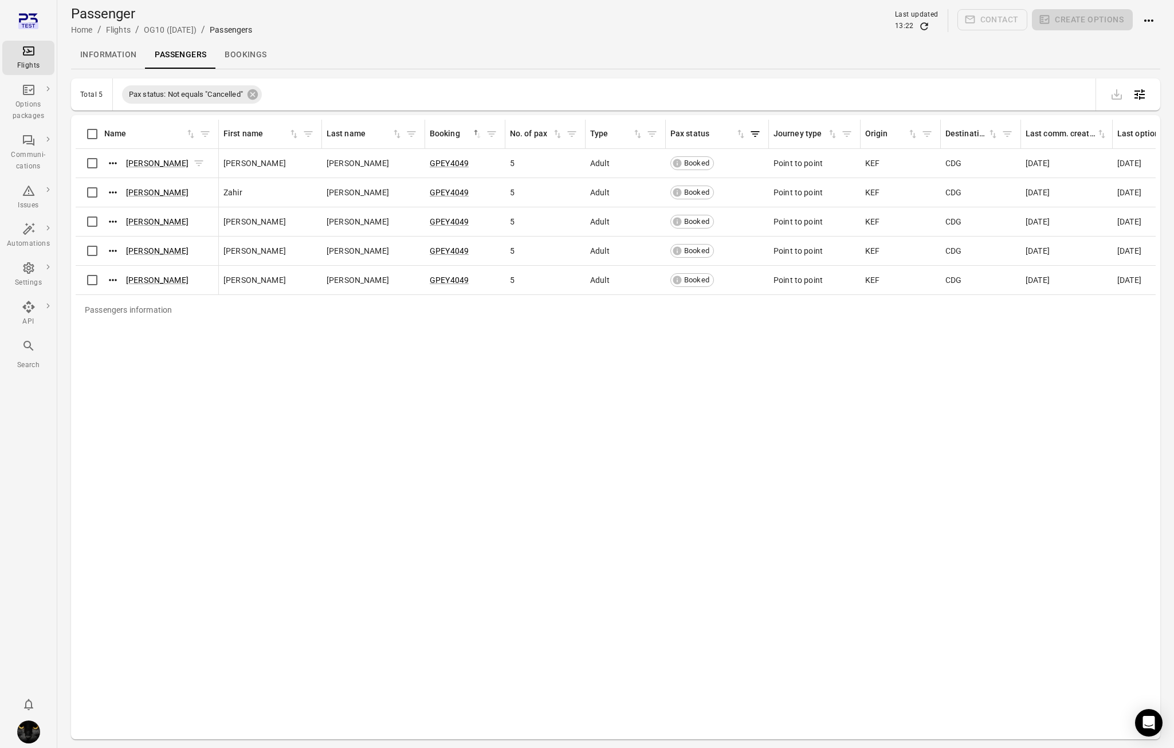
click at [140, 156] on div "Daniela Nunez" at bounding box center [154, 163] width 100 height 17
click at [105, 162] on button "Actions" at bounding box center [112, 163] width 17 height 17
click at [112, 186] on span "Update contact information" at bounding box center [113, 181] width 101 height 11
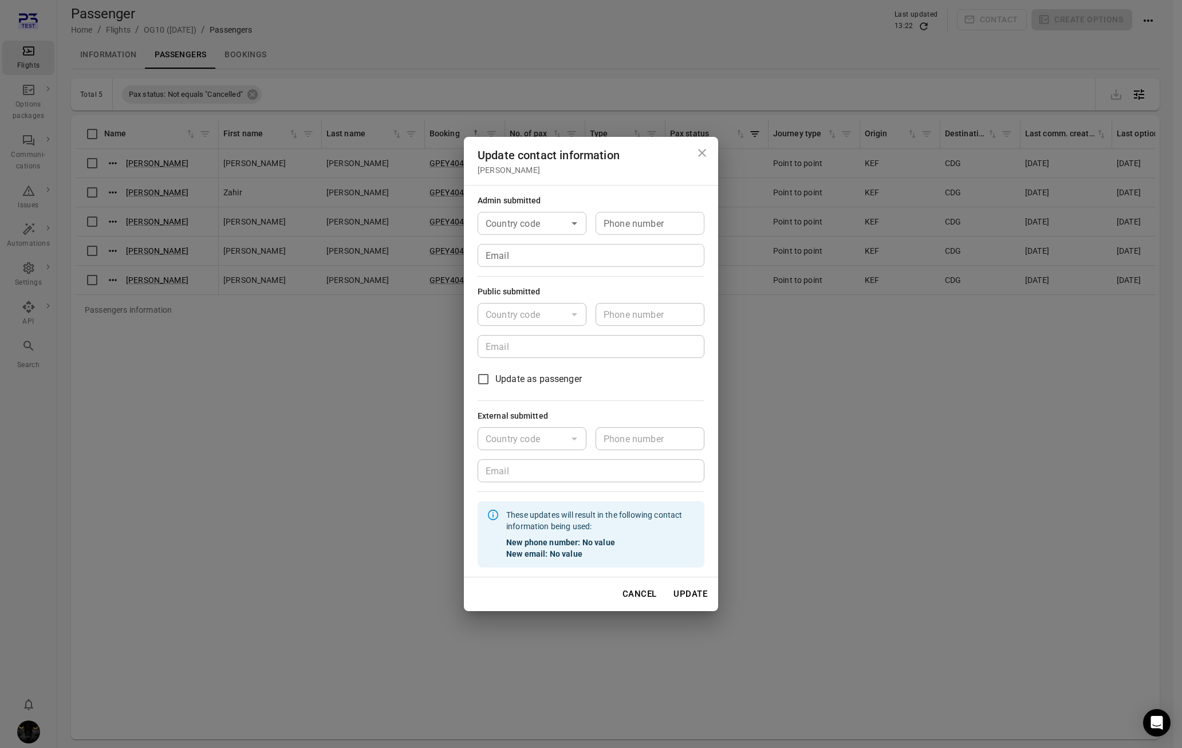
click at [511, 239] on div "Country code Country code Phone number Phone number Email Email" at bounding box center [591, 239] width 227 height 55
click at [511, 254] on input "Email" at bounding box center [591, 255] width 227 height 23
type input "**********"
click at [703, 599] on button "Update" at bounding box center [690, 594] width 46 height 24
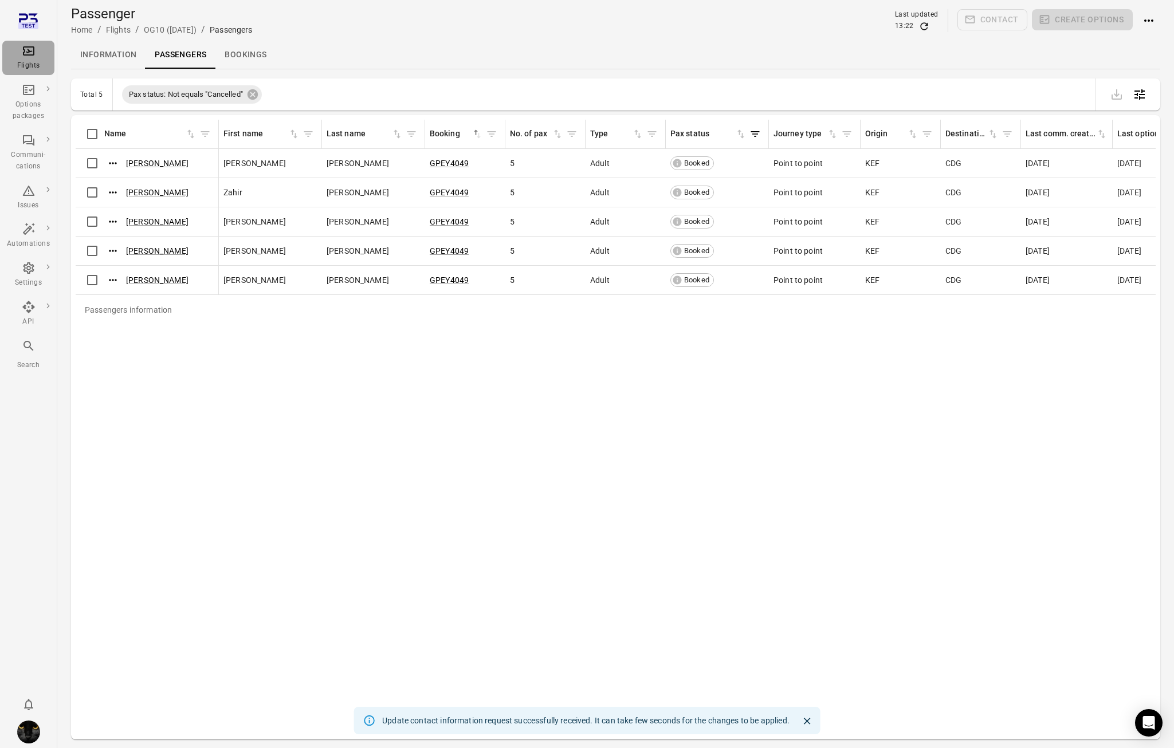
click at [37, 60] on div "Flights" at bounding box center [28, 65] width 43 height 11
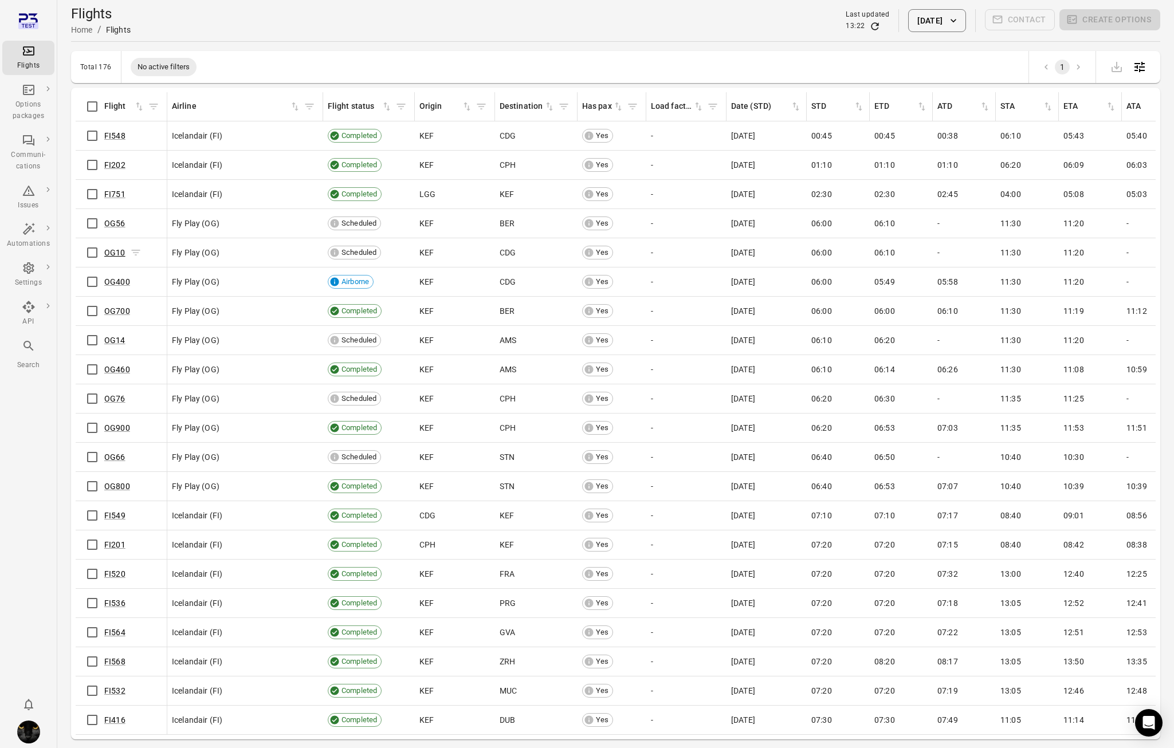
click at [117, 252] on link "OG10" at bounding box center [114, 252] width 21 height 9
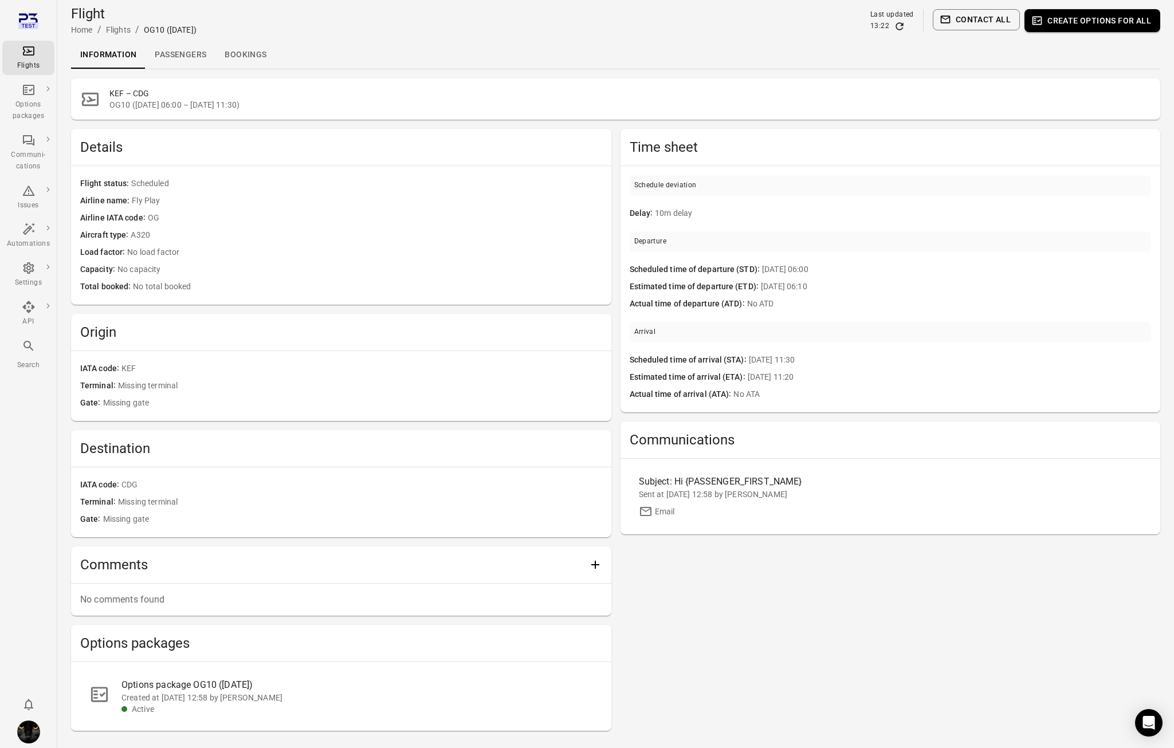
click at [168, 54] on link "Passengers" at bounding box center [180, 54] width 70 height 27
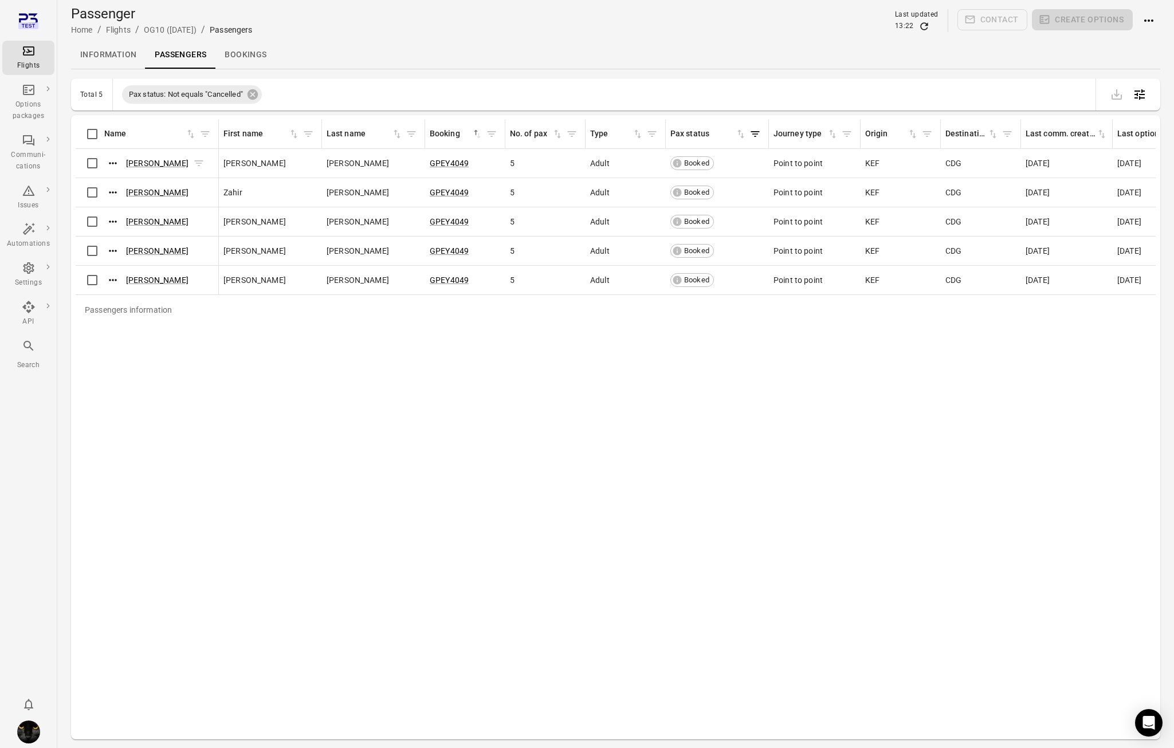
click at [106, 167] on button "Actions" at bounding box center [112, 163] width 17 height 17
click at [119, 187] on span "Update contact information" at bounding box center [113, 181] width 101 height 11
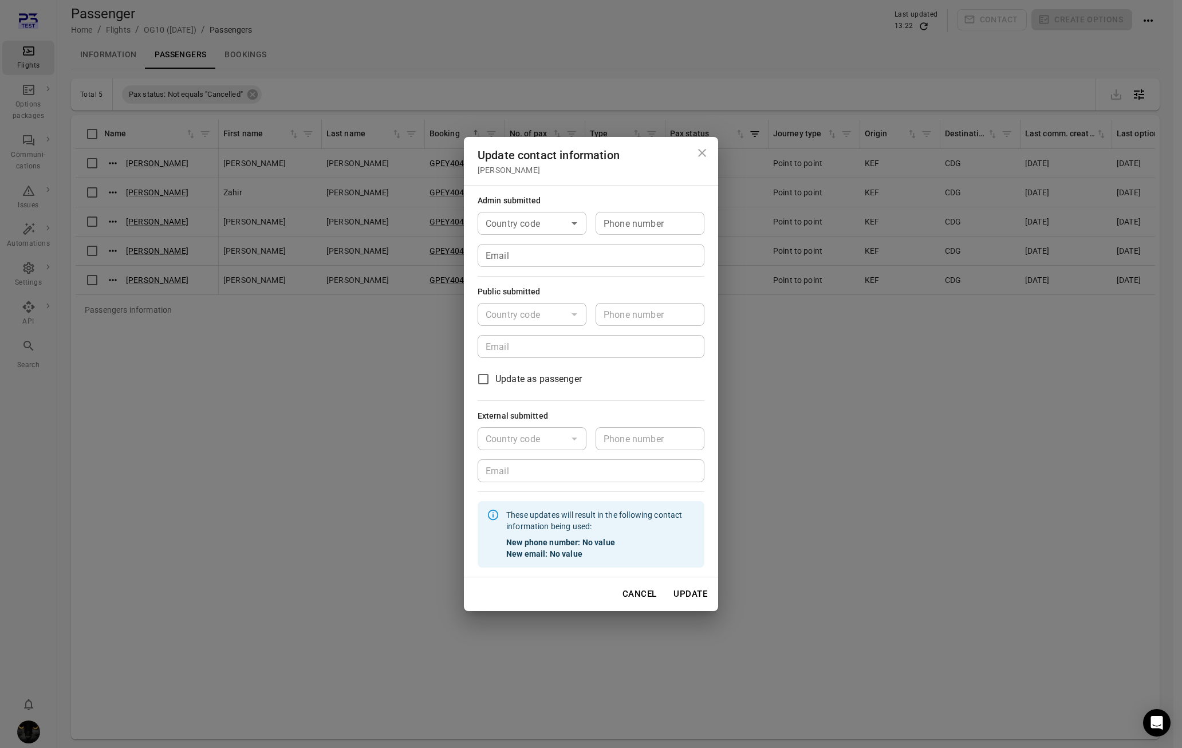
click at [564, 255] on input "Email" at bounding box center [591, 255] width 227 height 23
type input "**********"
click at [682, 599] on button "Update" at bounding box center [690, 594] width 46 height 24
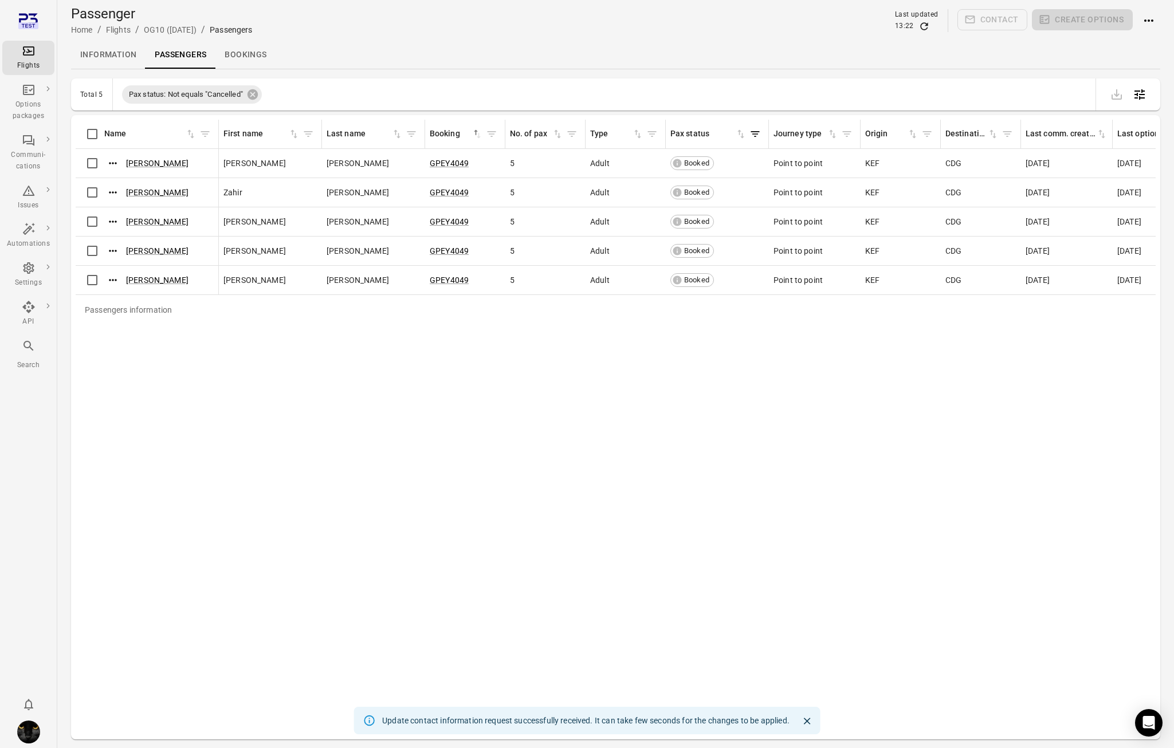
click at [34, 54] on icon "Main navigation" at bounding box center [29, 51] width 14 height 14
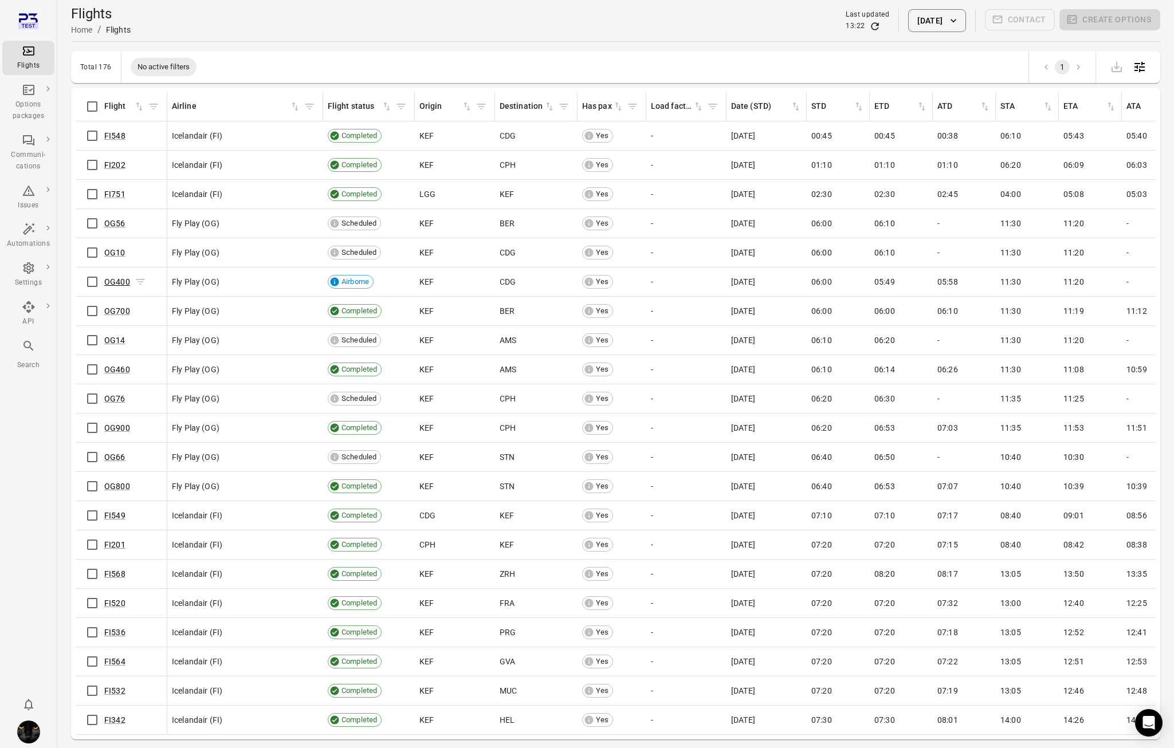
click at [111, 281] on link "OG400" at bounding box center [117, 281] width 26 height 9
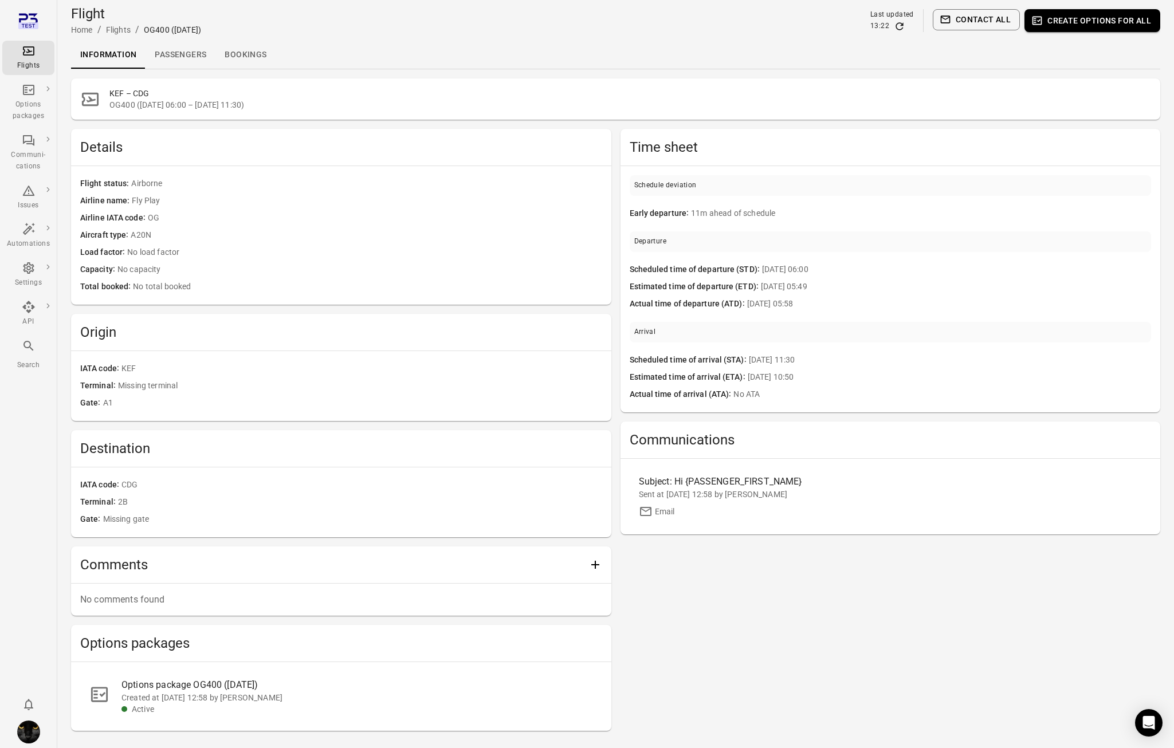
click at [198, 54] on link "Passengers" at bounding box center [180, 54] width 70 height 27
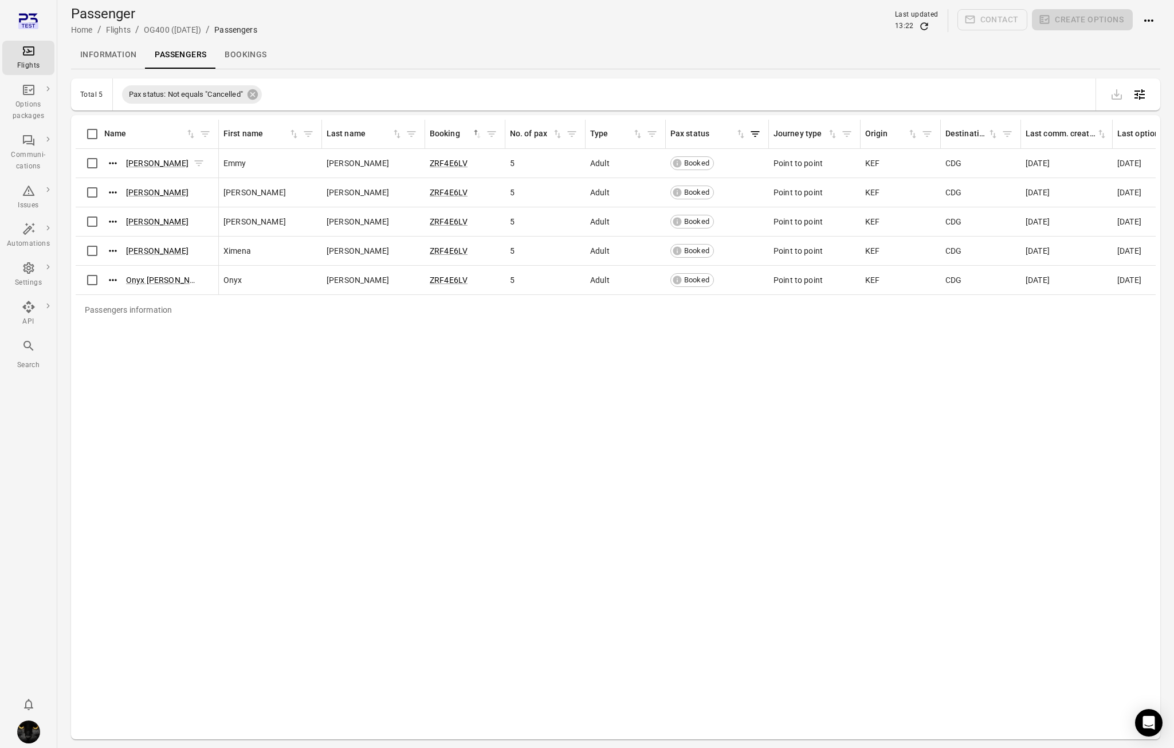
click at [115, 164] on icon "Actions" at bounding box center [112, 163] width 7 height 2
click at [117, 176] on span "Update contact information" at bounding box center [113, 181] width 101 height 11
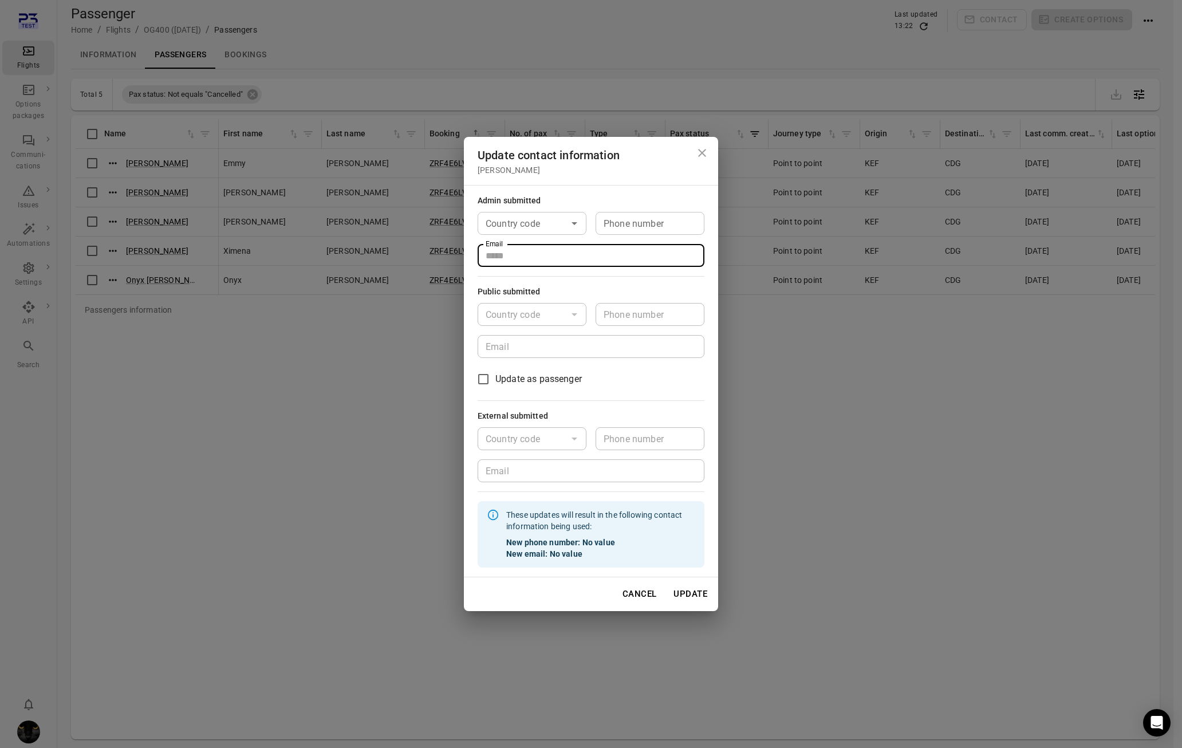
click at [534, 256] on input "Email" at bounding box center [591, 255] width 227 height 23
type input "**********"
click at [696, 595] on button "Update" at bounding box center [690, 594] width 46 height 24
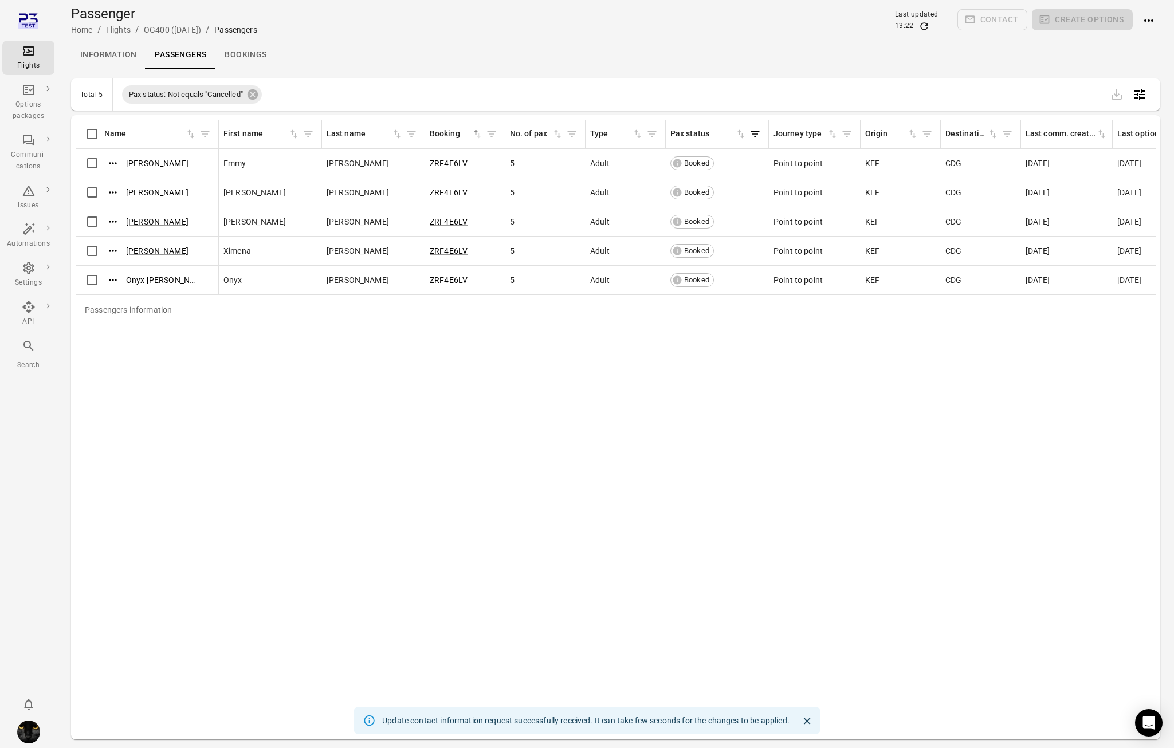
click at [41, 52] on div "Flights" at bounding box center [28, 57] width 43 height 27
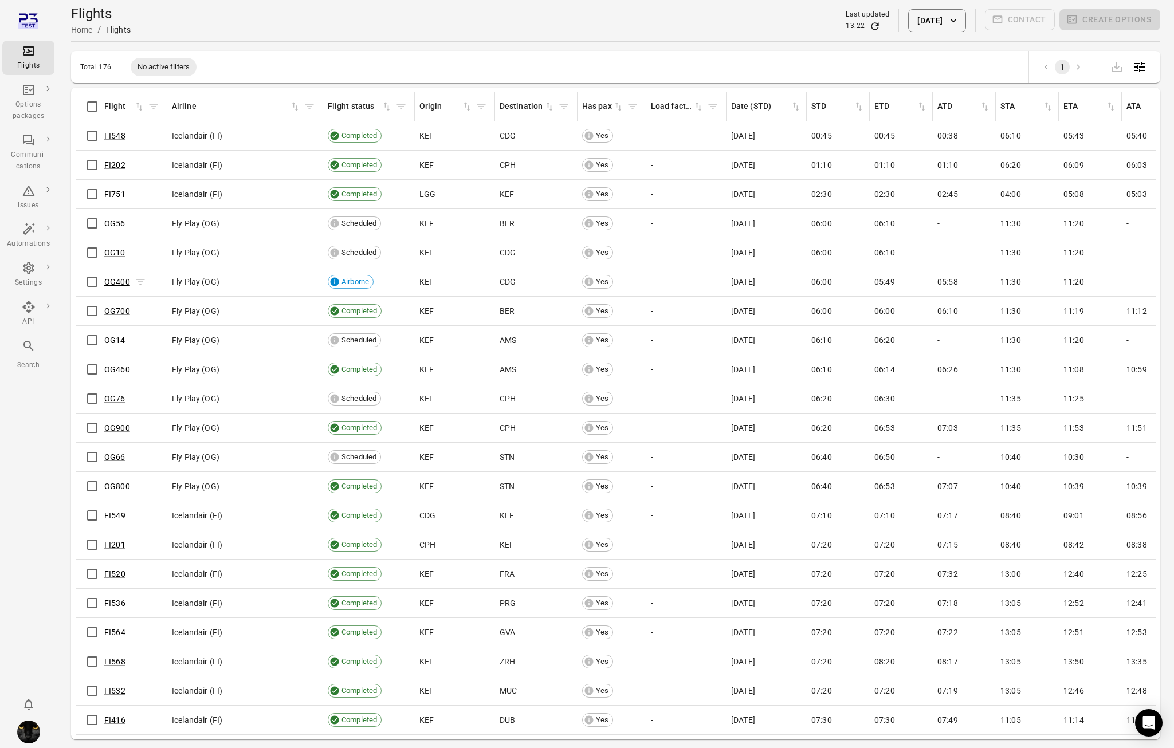
click at [113, 284] on link "OG400" at bounding box center [117, 281] width 26 height 9
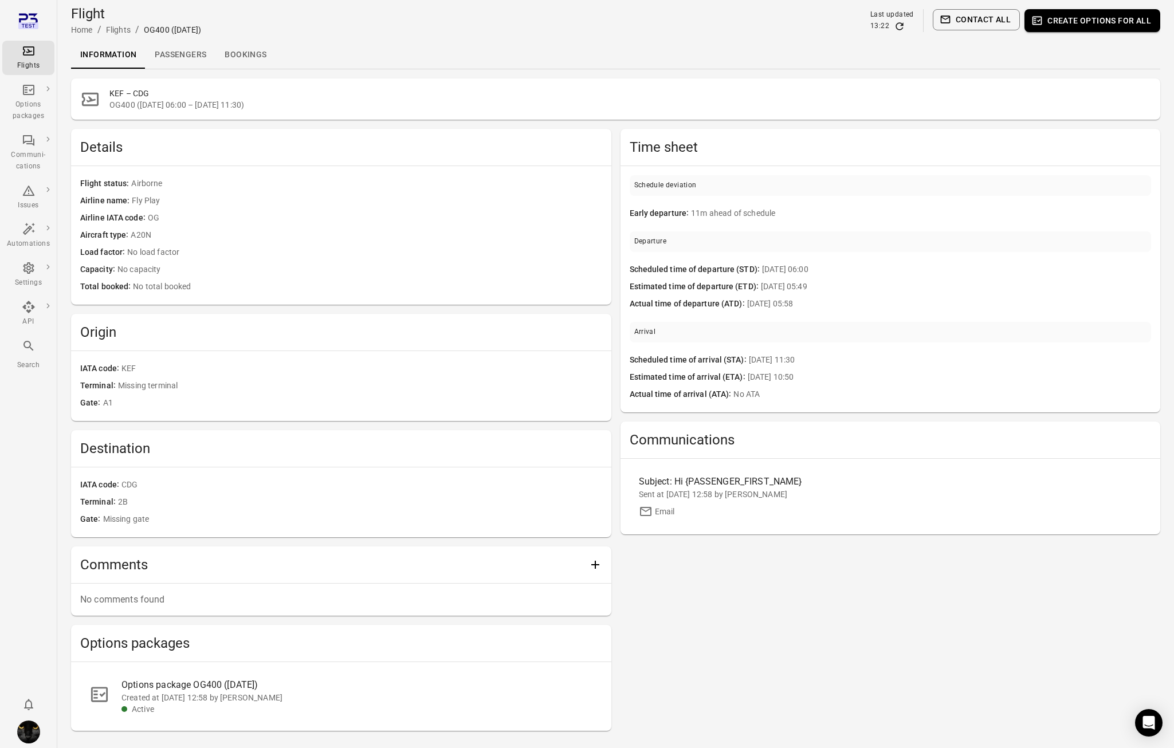
click at [171, 59] on link "Passengers" at bounding box center [180, 54] width 70 height 27
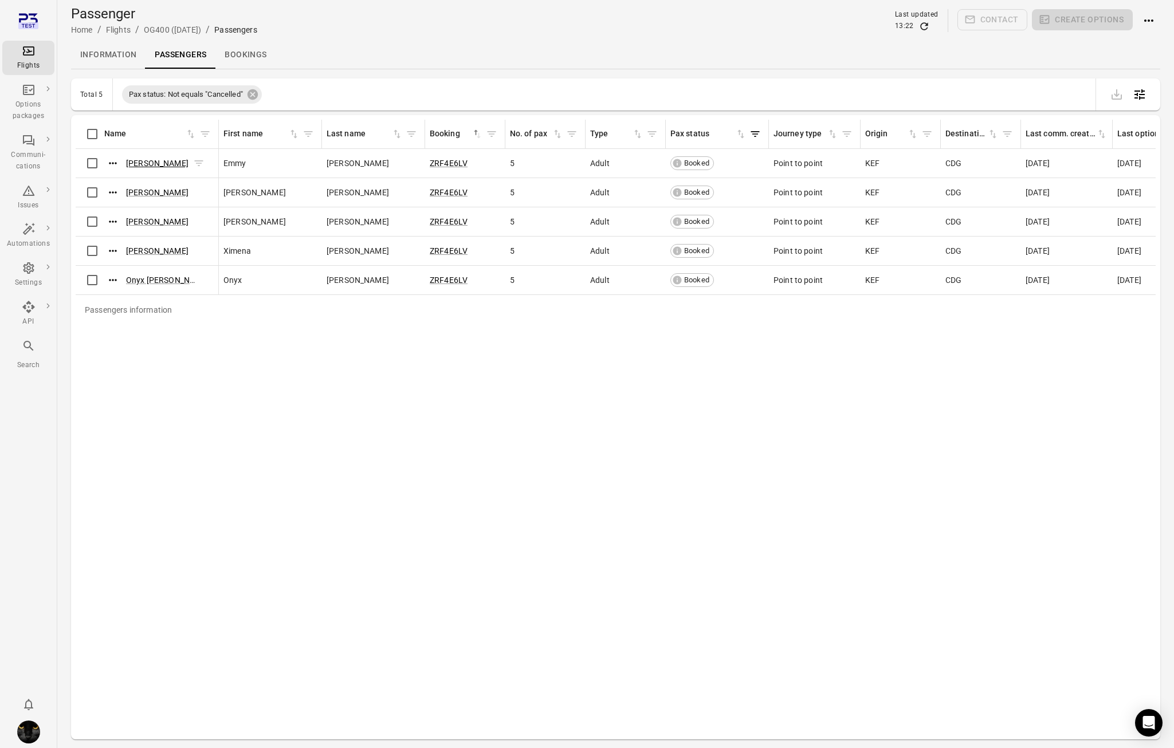
click at [143, 160] on link "Emmy Enriquez" at bounding box center [157, 163] width 62 height 9
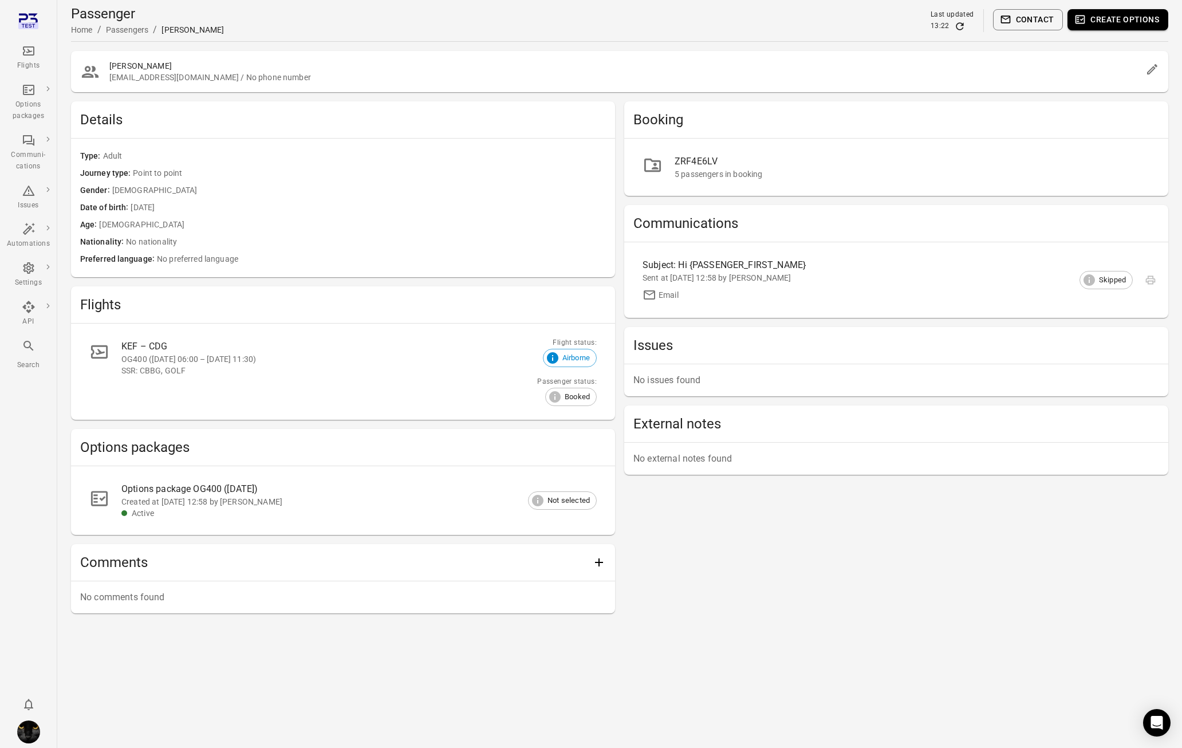
click at [25, 52] on icon "Main navigation" at bounding box center [29, 51] width 14 height 14
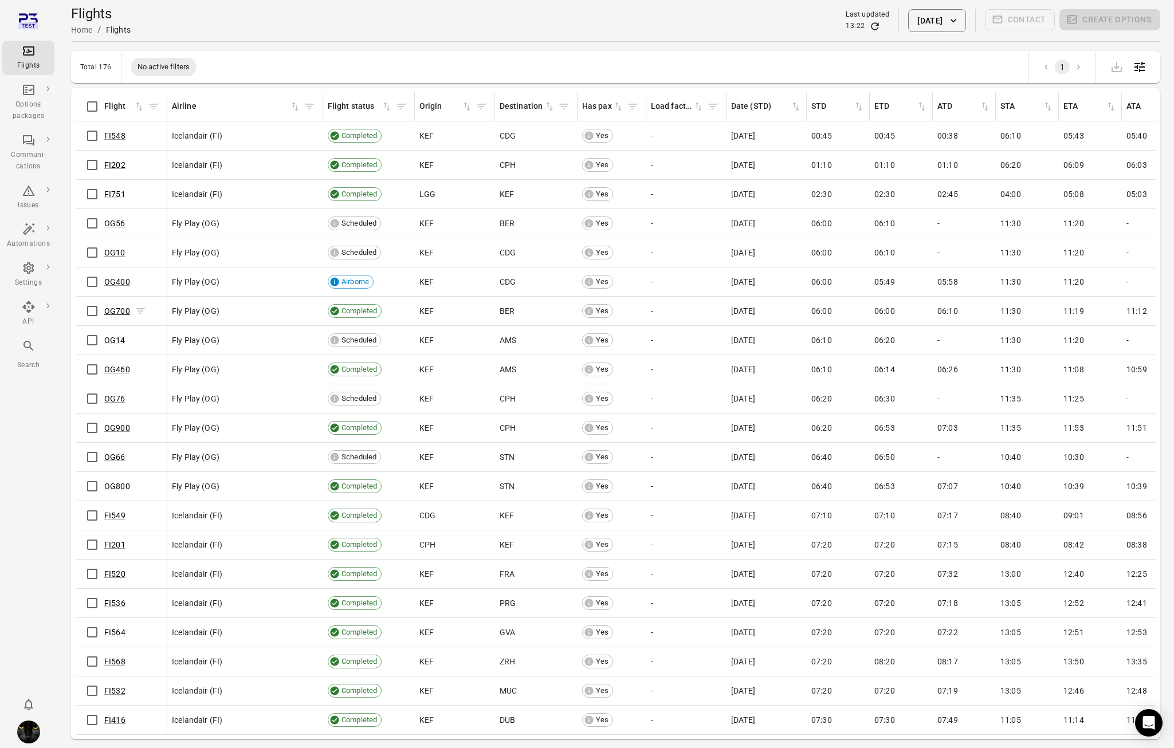
click at [124, 309] on link "OG700" at bounding box center [117, 310] width 26 height 9
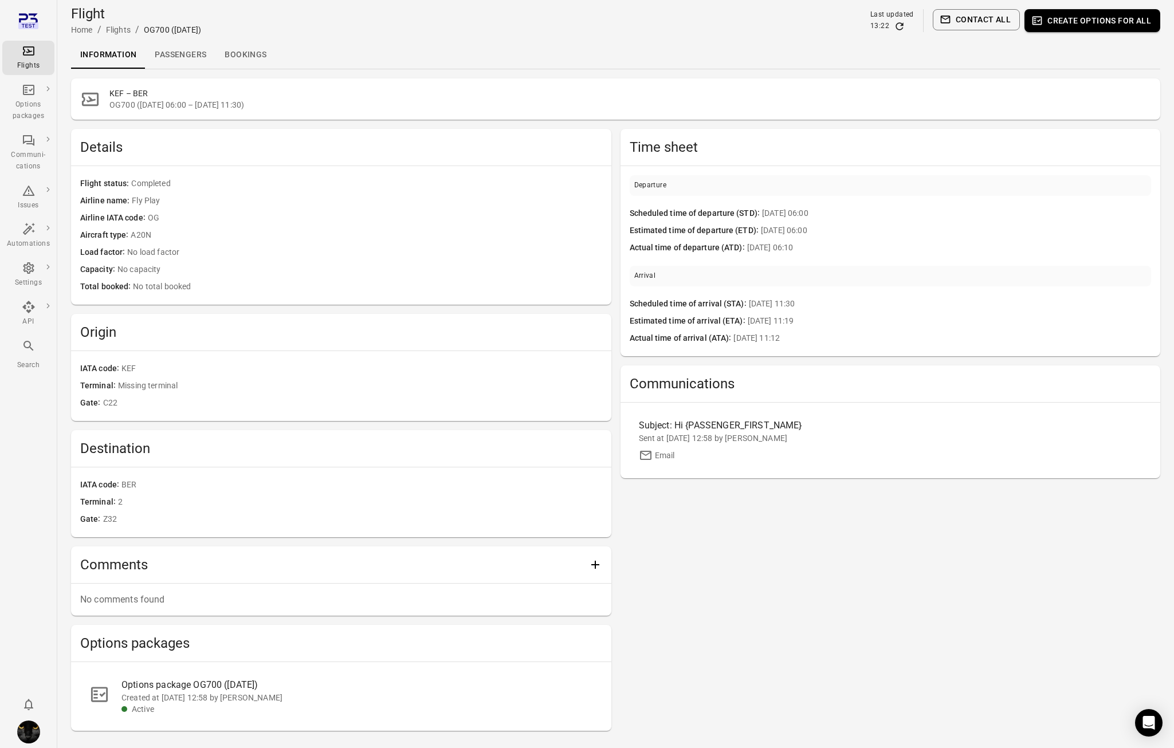
click at [167, 57] on link "Passengers" at bounding box center [180, 54] width 70 height 27
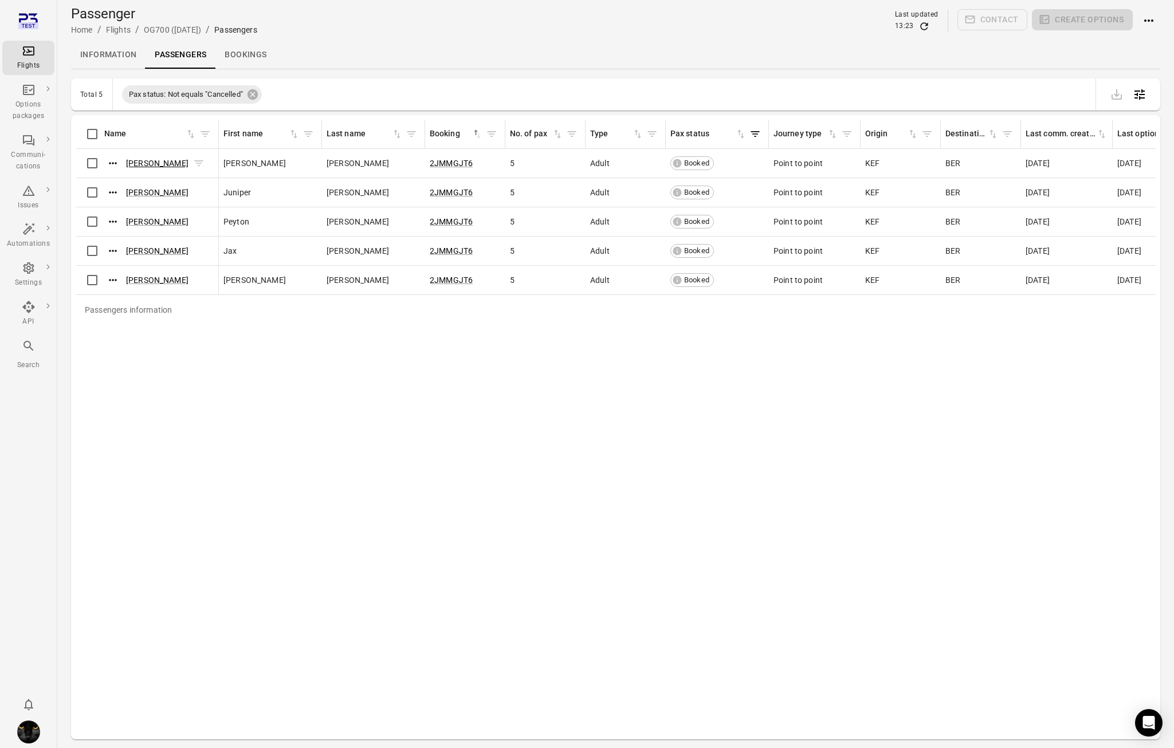
click at [137, 166] on link "Nicolas Tate" at bounding box center [157, 163] width 62 height 9
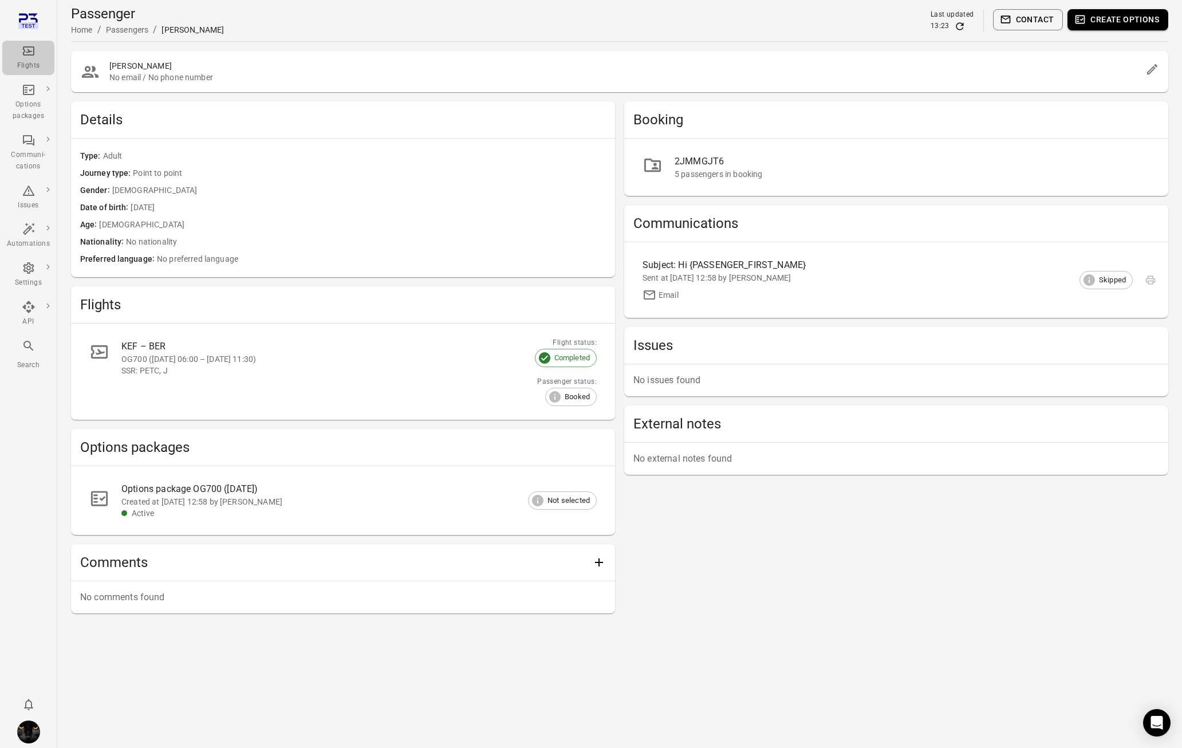
click at [38, 49] on div "Flights" at bounding box center [28, 57] width 43 height 27
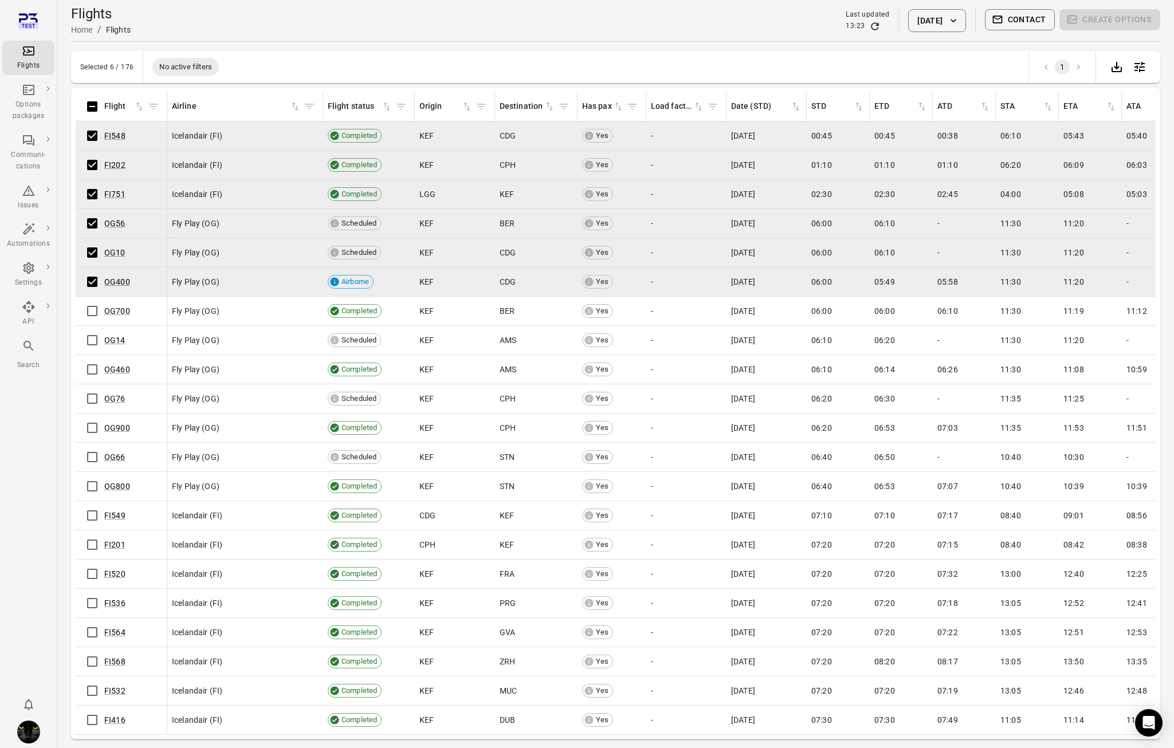
click at [716, 23] on div "Flights Home / Flights Last updated 13:23 22 Aug 2025 Contact Create options" at bounding box center [615, 21] width 1089 height 32
click at [709, 26] on div "Flights Home / Flights Last updated 13:23 22 Aug 2025 Contact Create options" at bounding box center [615, 21] width 1089 height 32
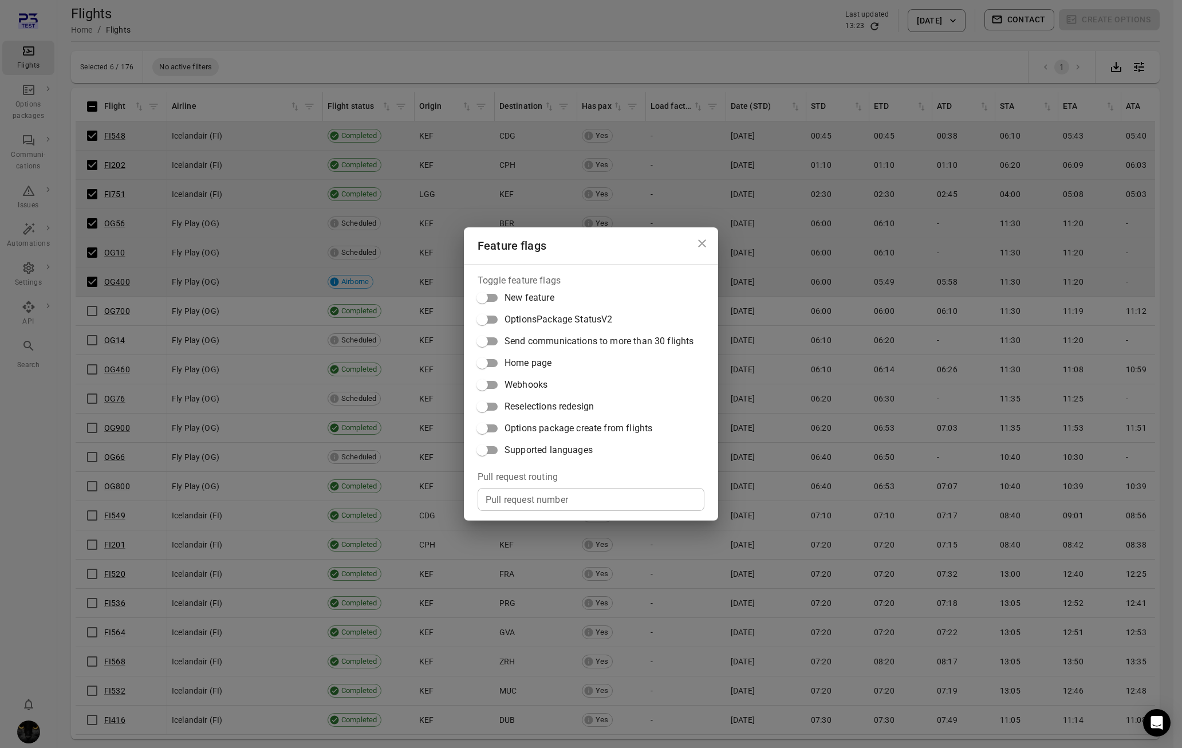
click at [544, 430] on span "Options package create from flights" at bounding box center [579, 429] width 148 height 14
click at [853, 9] on div "Feature flags Toggle feature flags New feature OptionsPackage StatusV2 Send com…" at bounding box center [591, 374] width 1182 height 748
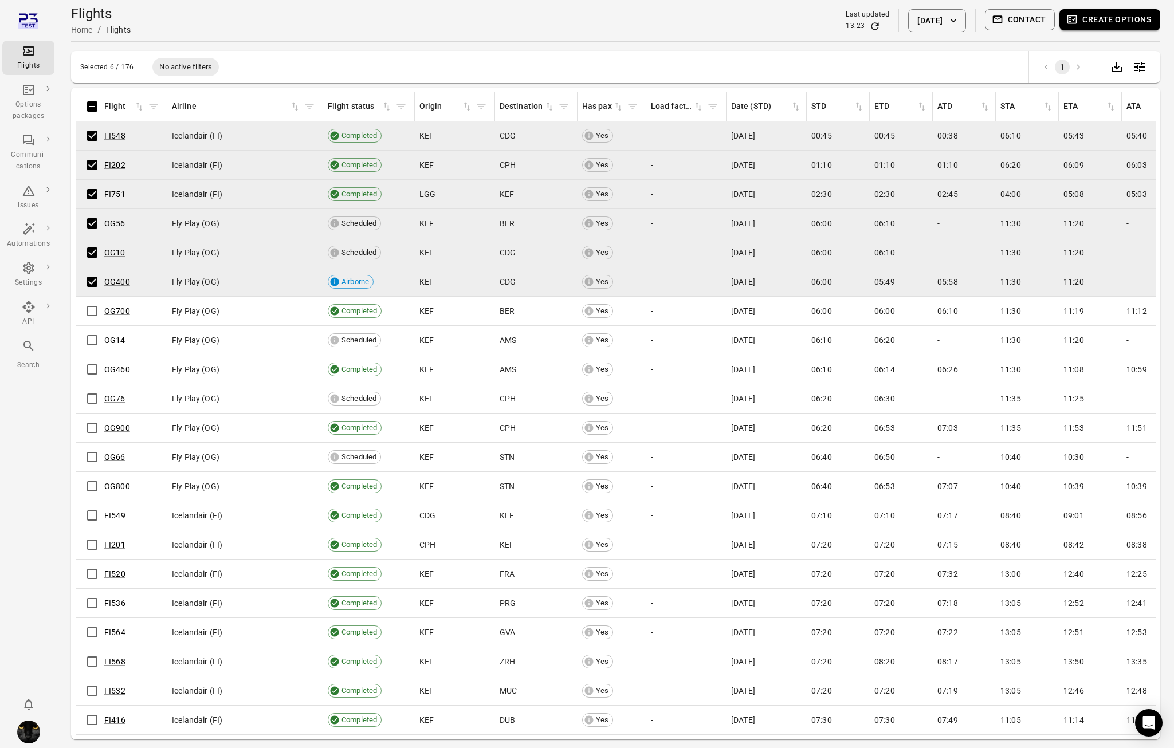
click at [1103, 19] on button "Create options" at bounding box center [1109, 19] width 101 height 21
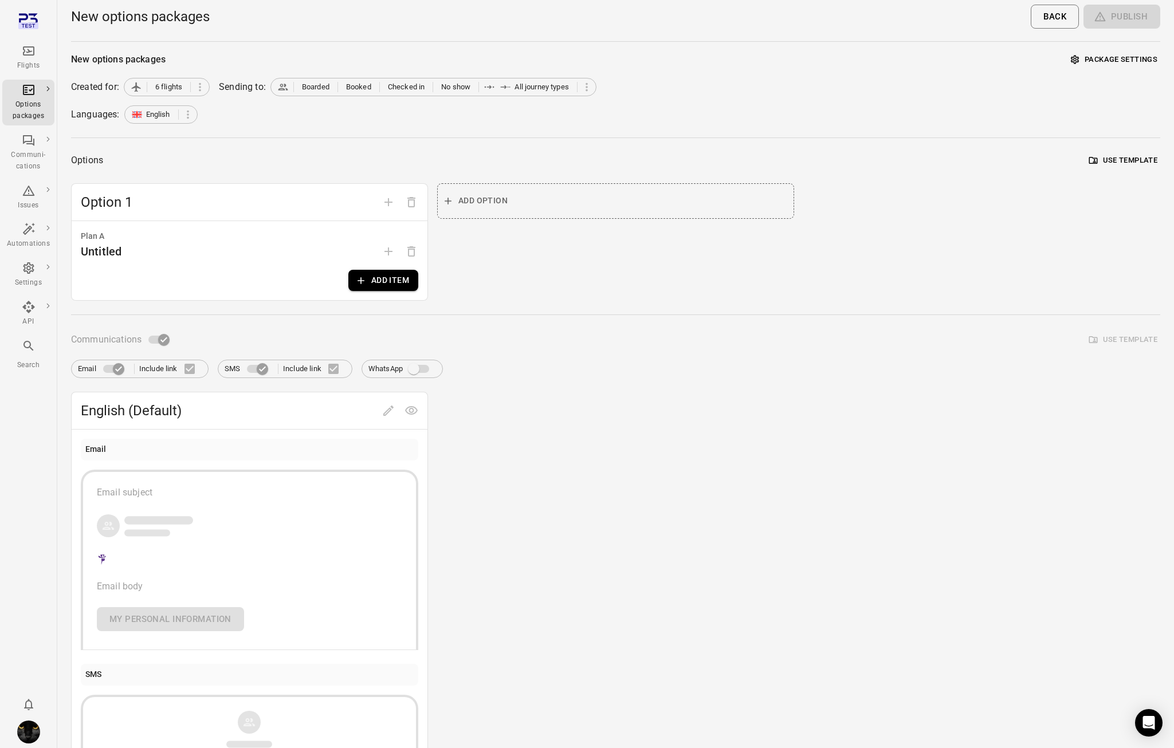
click at [1157, 152] on div "Options Use template" at bounding box center [615, 161] width 1089 height 18
click at [1151, 158] on button "Use template" at bounding box center [1123, 161] width 74 height 18
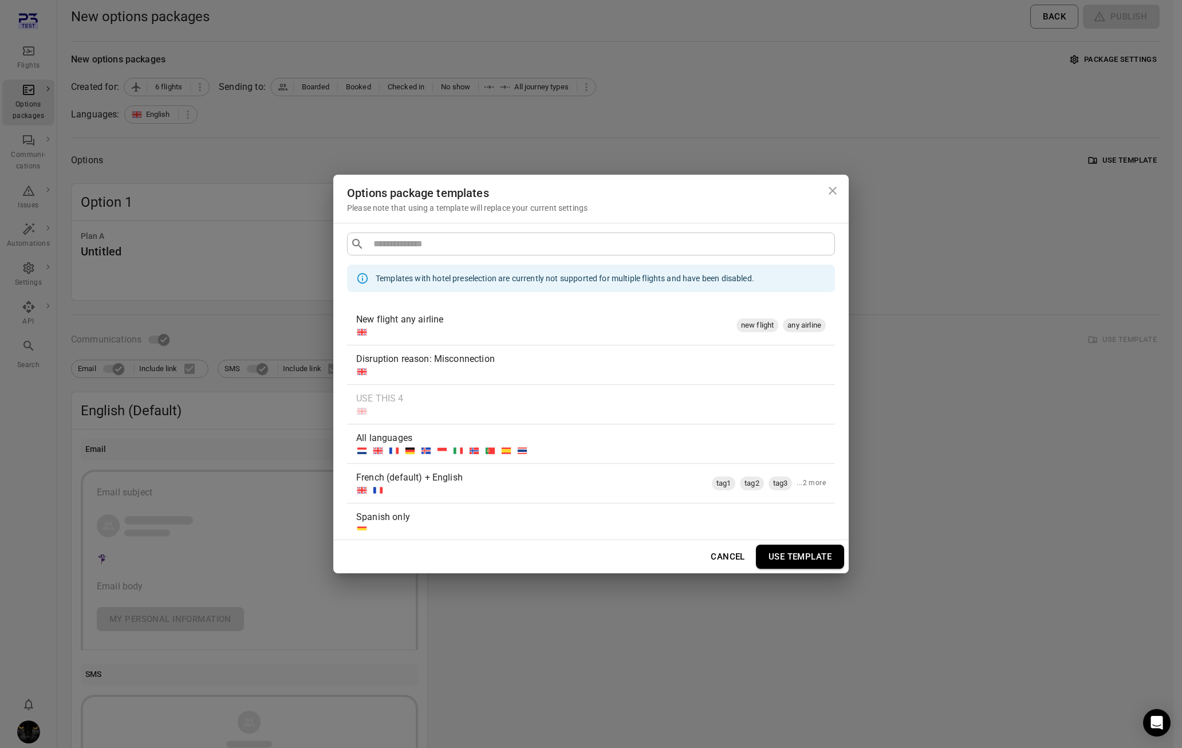
click at [510, 329] on div at bounding box center [544, 331] width 376 height 11
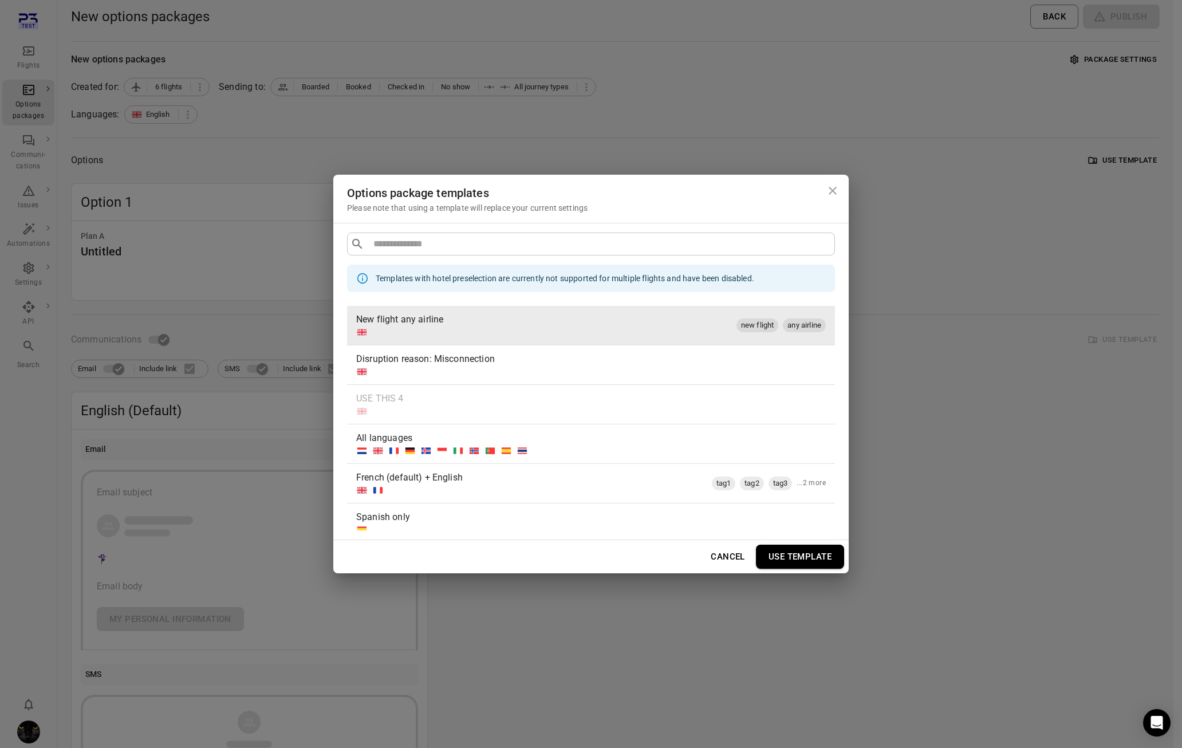
click at [790, 553] on button "Use template" at bounding box center [800, 557] width 88 height 24
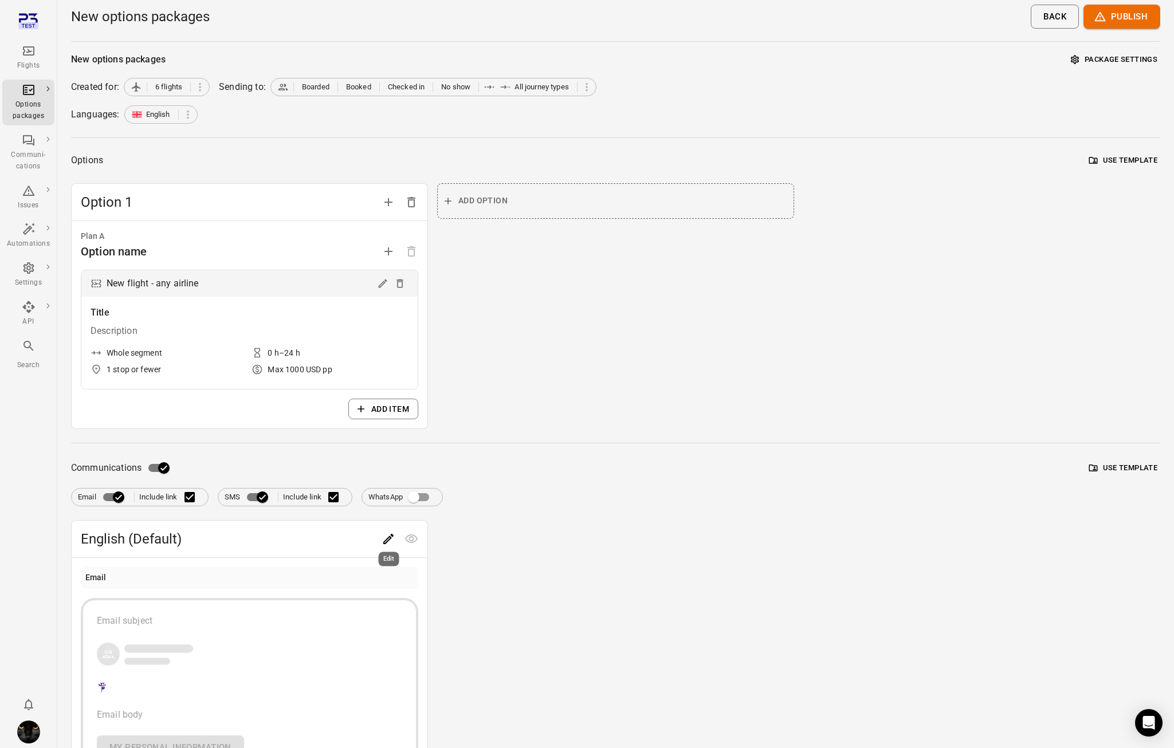
click at [385, 537] on icon "Edit" at bounding box center [388, 539] width 14 height 14
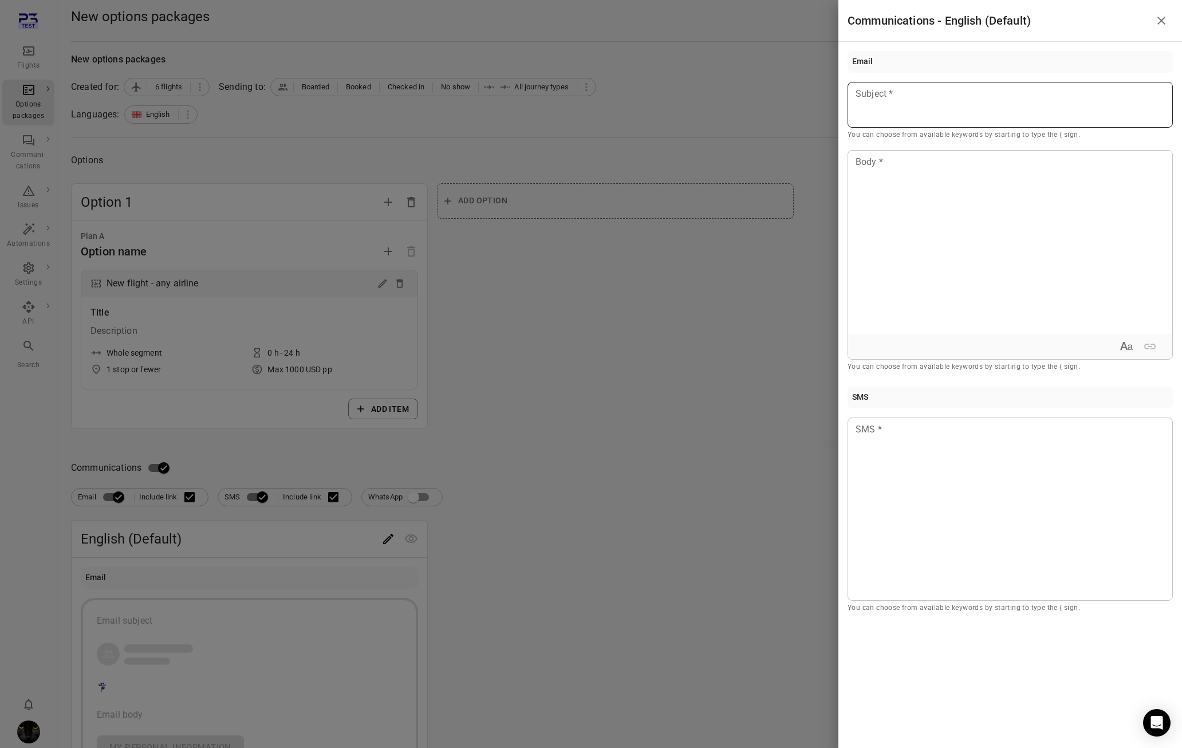
click at [946, 100] on p at bounding box center [1010, 94] width 308 height 14
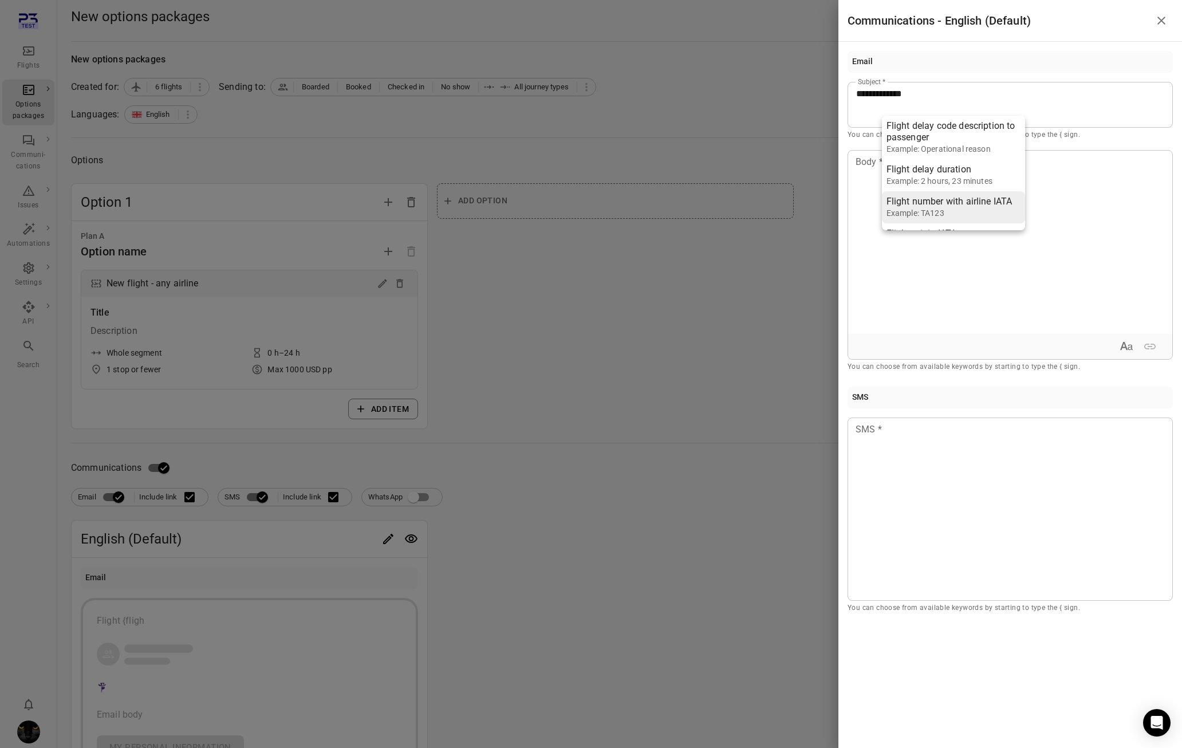
click at [953, 217] on div "Example: TA123" at bounding box center [950, 212] width 126 height 11
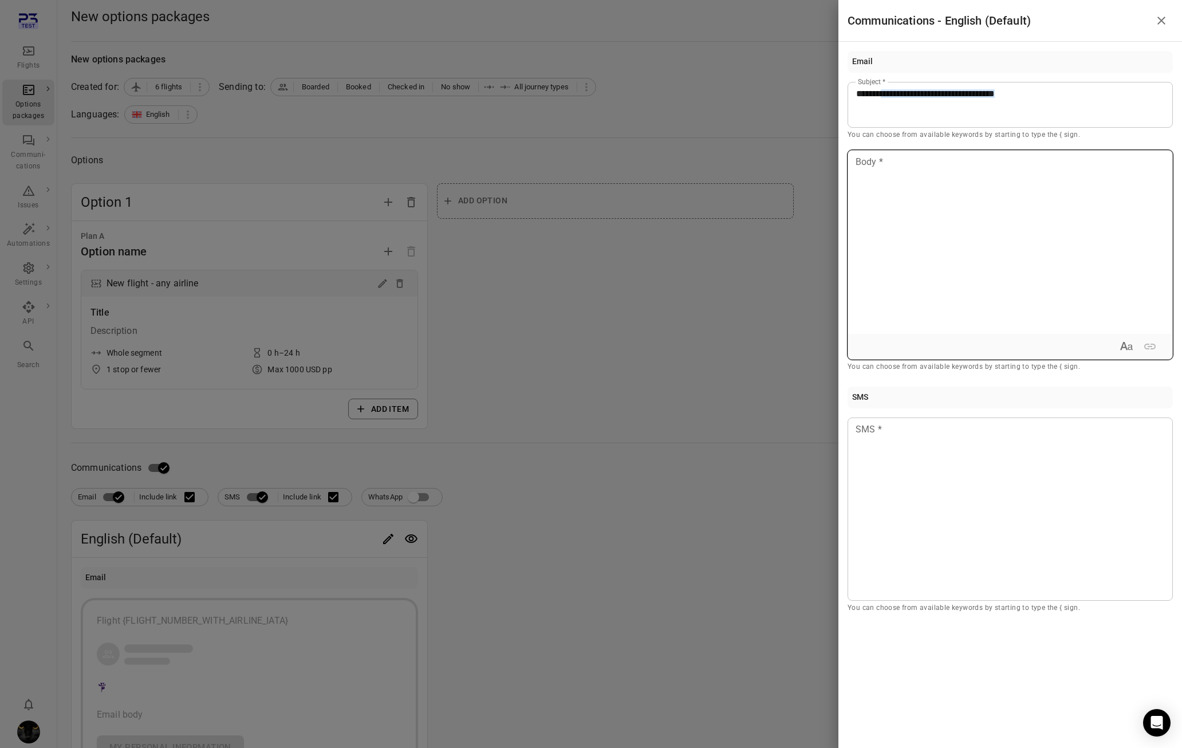
click at [945, 239] on div at bounding box center [1010, 242] width 324 height 183
click at [791, 332] on div at bounding box center [591, 374] width 1182 height 748
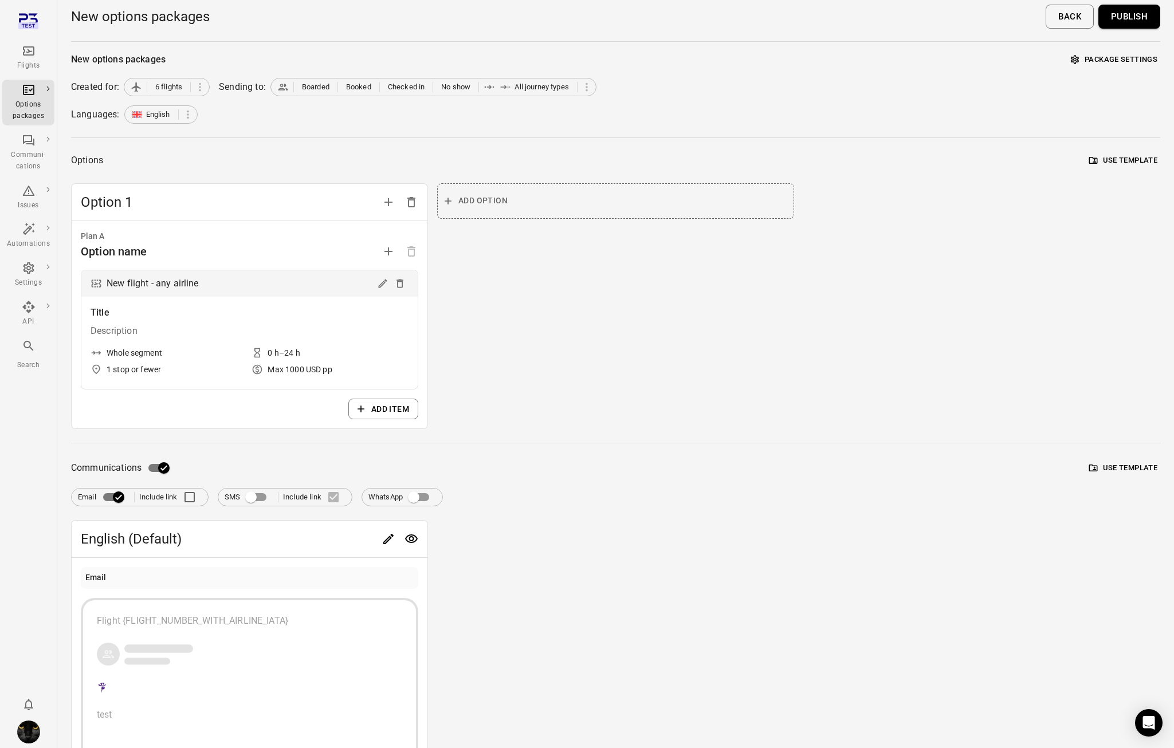
click at [1150, 18] on button "Publish" at bounding box center [1129, 17] width 62 height 24
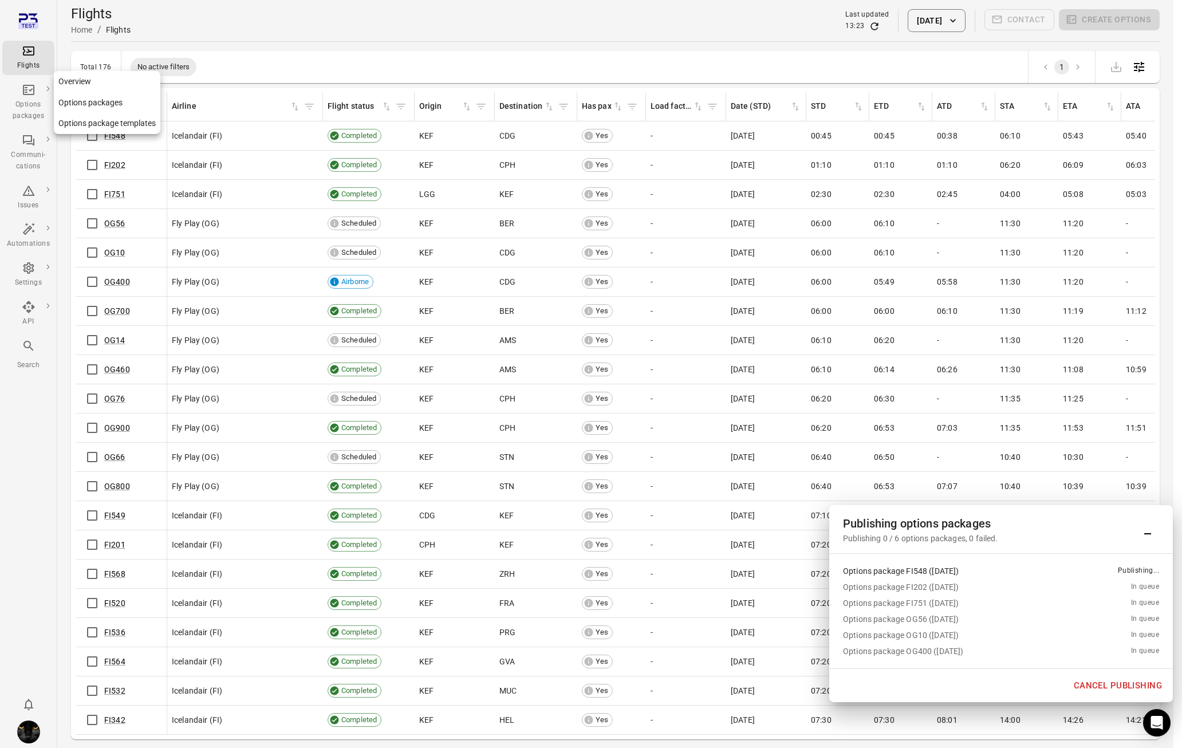
click at [33, 96] on icon "Main navigation" at bounding box center [29, 90] width 14 height 14
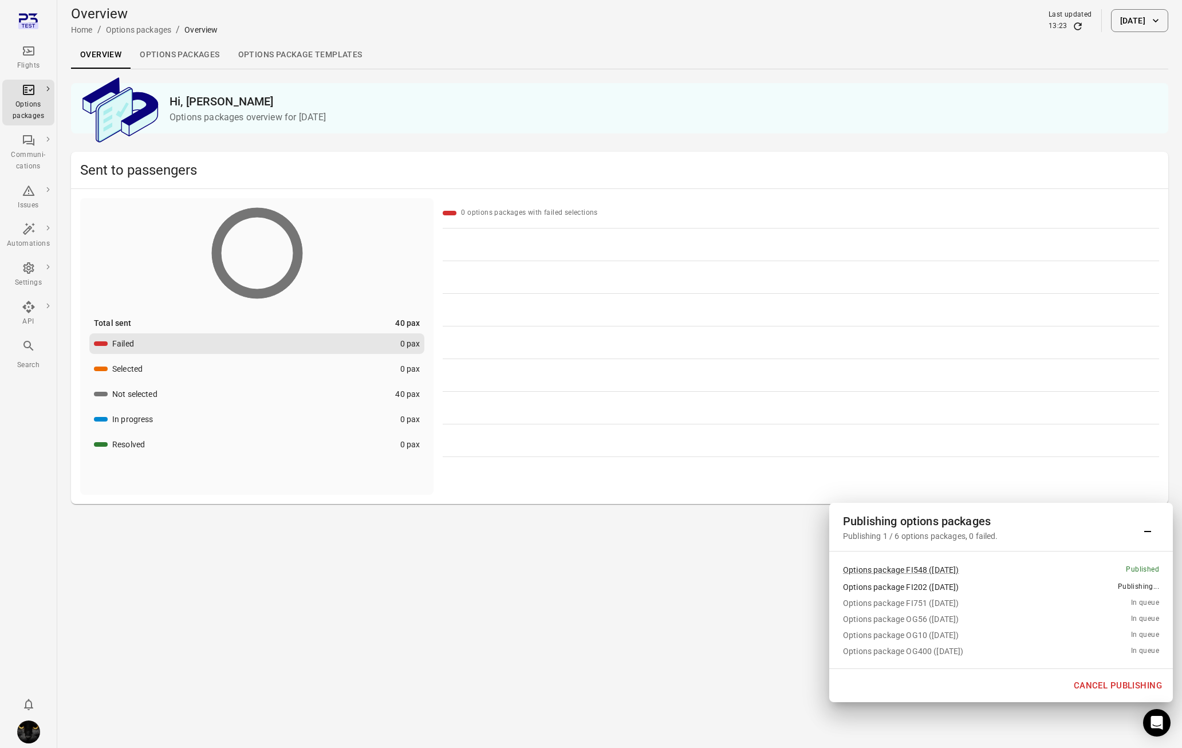
click at [210, 52] on link "Options packages" at bounding box center [180, 54] width 98 height 27
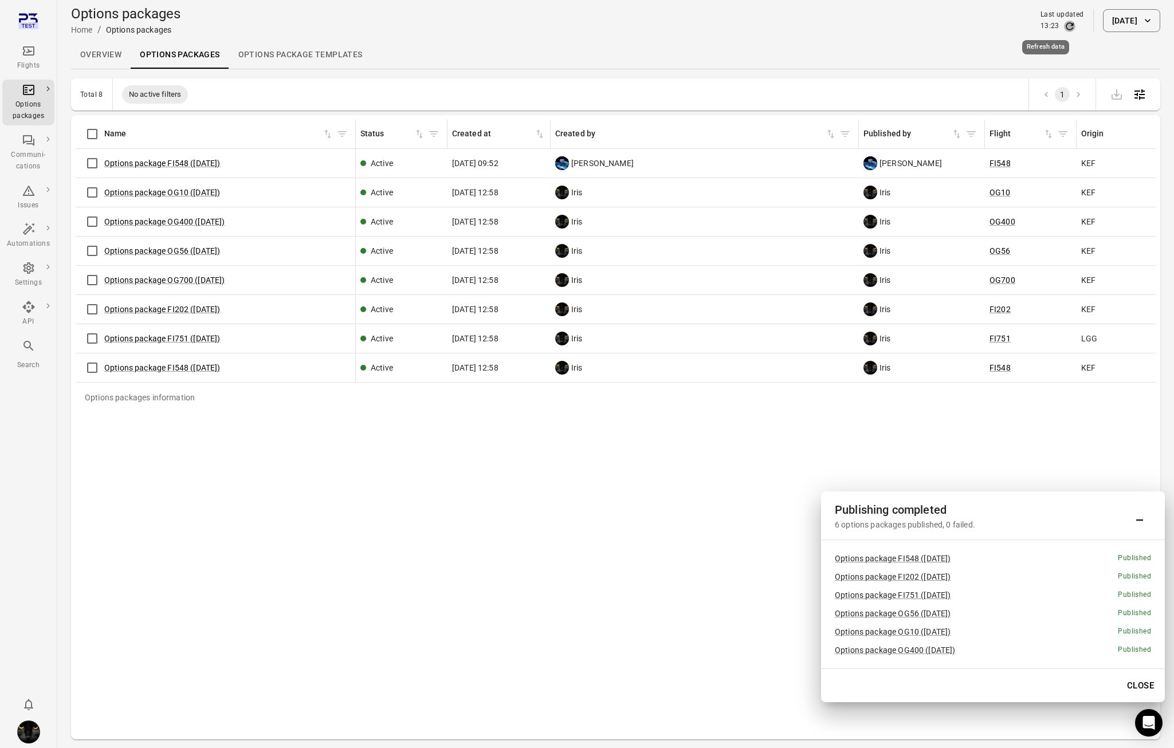
click at [1064, 27] on icon "Refresh data" at bounding box center [1069, 26] width 11 height 11
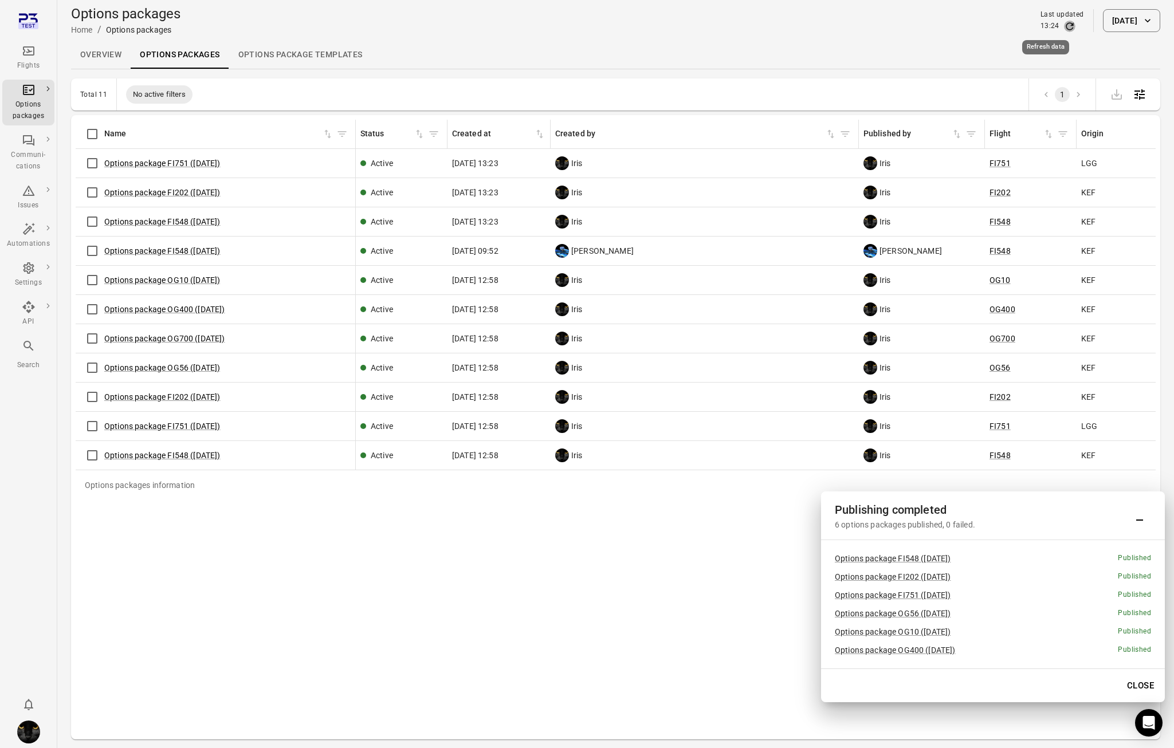
click at [1064, 27] on icon "Refresh data" at bounding box center [1069, 26] width 11 height 11
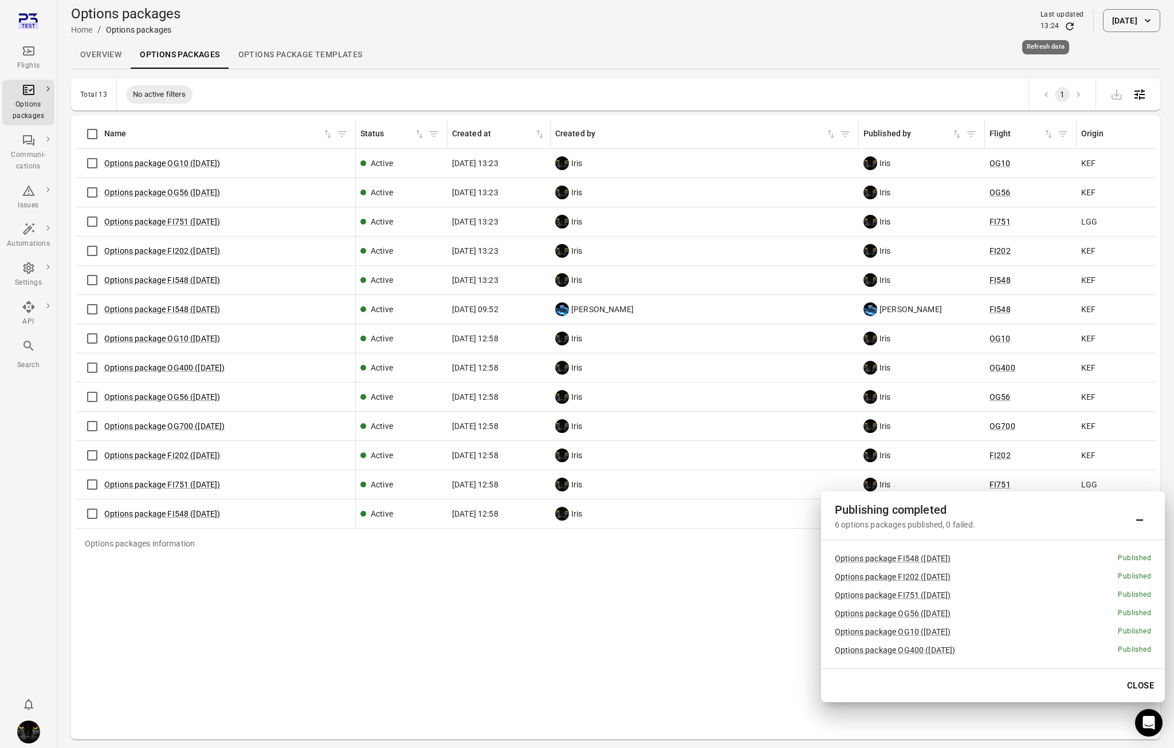
click at [1064, 27] on icon "Refresh data" at bounding box center [1069, 26] width 11 height 11
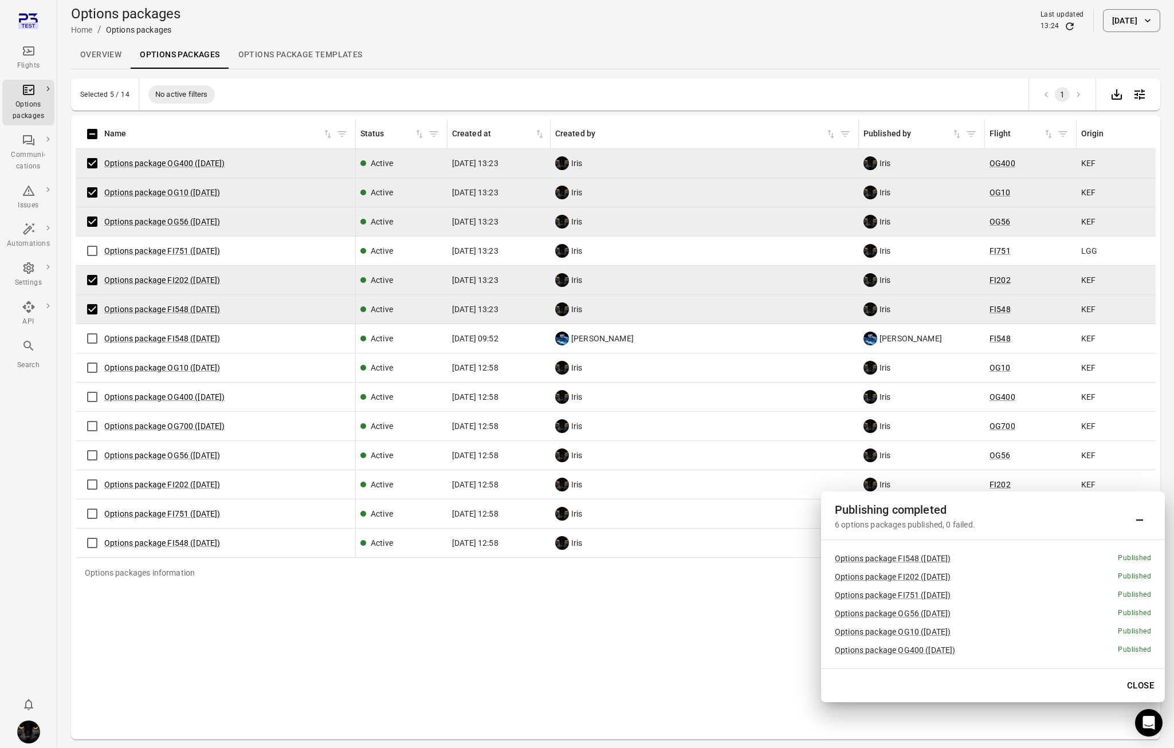
click at [25, 56] on icon "Main navigation" at bounding box center [29, 51] width 14 height 14
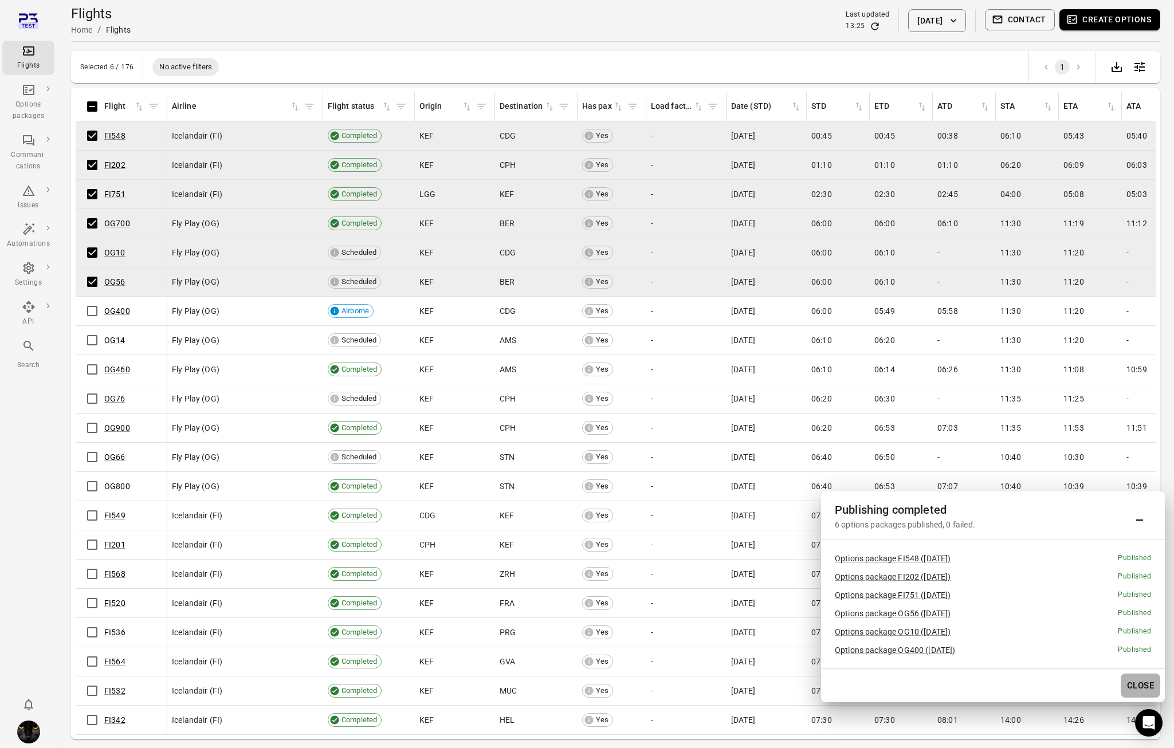
click at [1138, 693] on button "Close" at bounding box center [1140, 686] width 40 height 24
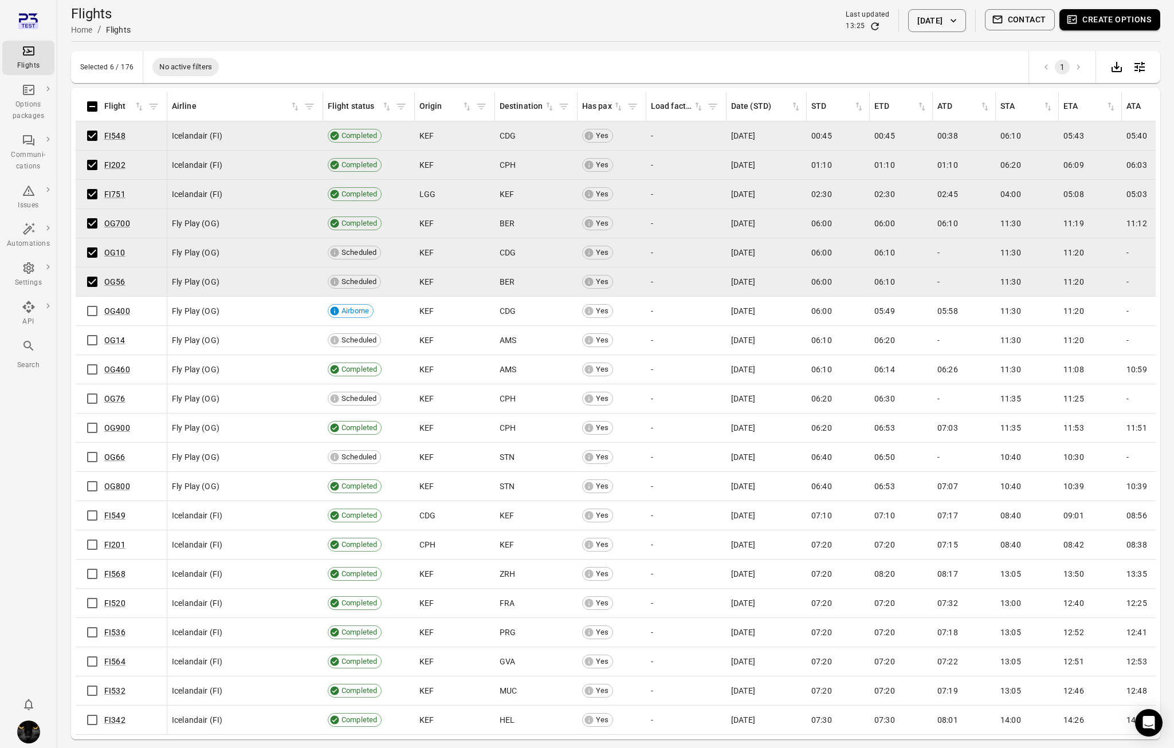
click at [1099, 16] on button "Create options" at bounding box center [1109, 19] width 101 height 21
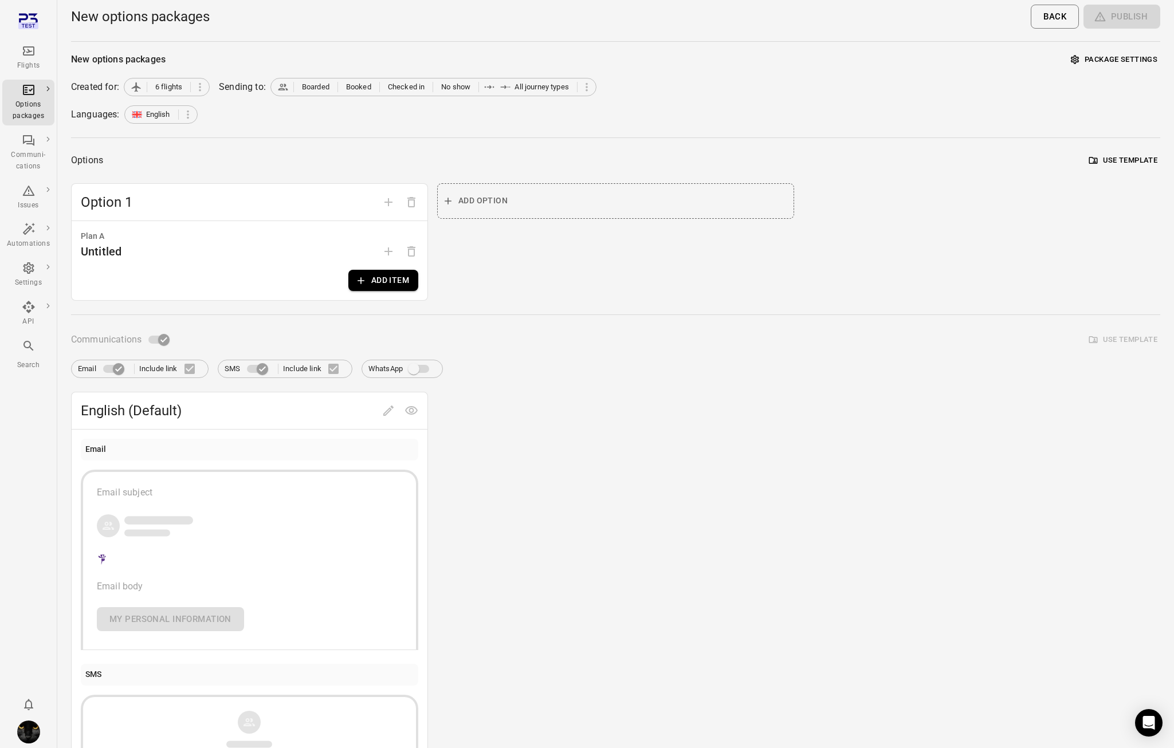
click at [381, 283] on button "Add item" at bounding box center [383, 280] width 70 height 21
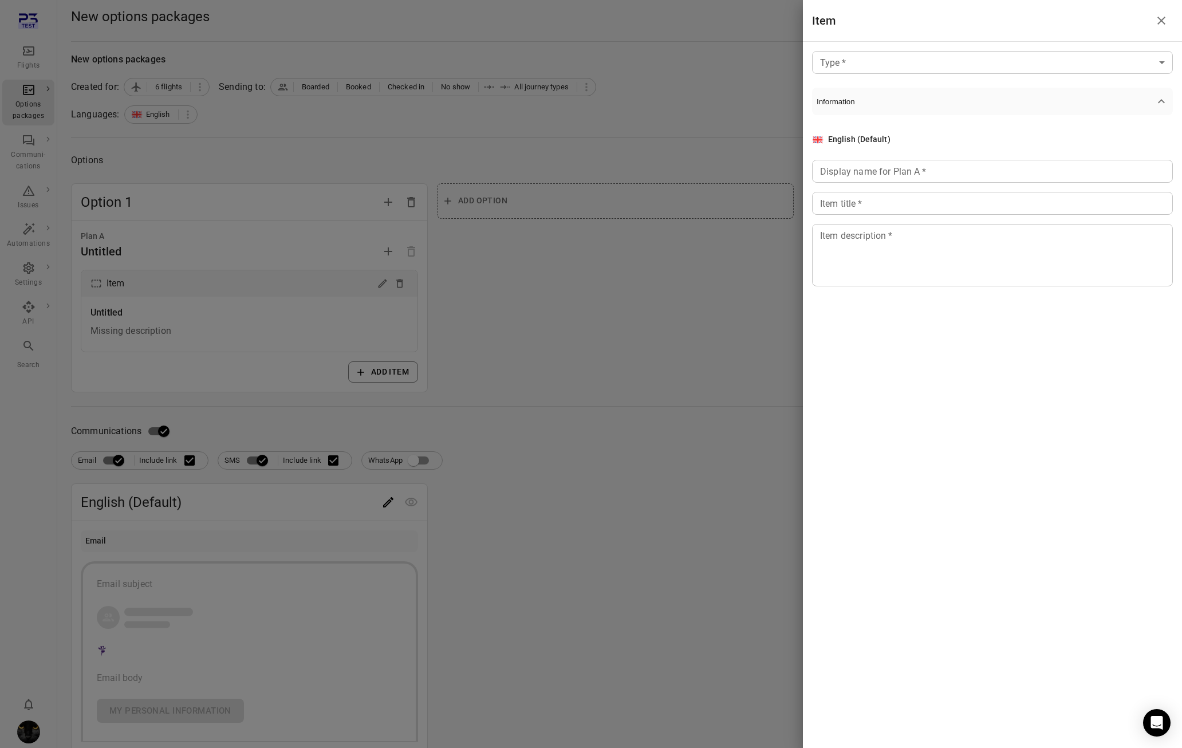
click at [970, 61] on body "Flights Options packages Communi-cations Issues Automations Settings API Search…" at bounding box center [591, 490] width 1182 height 980
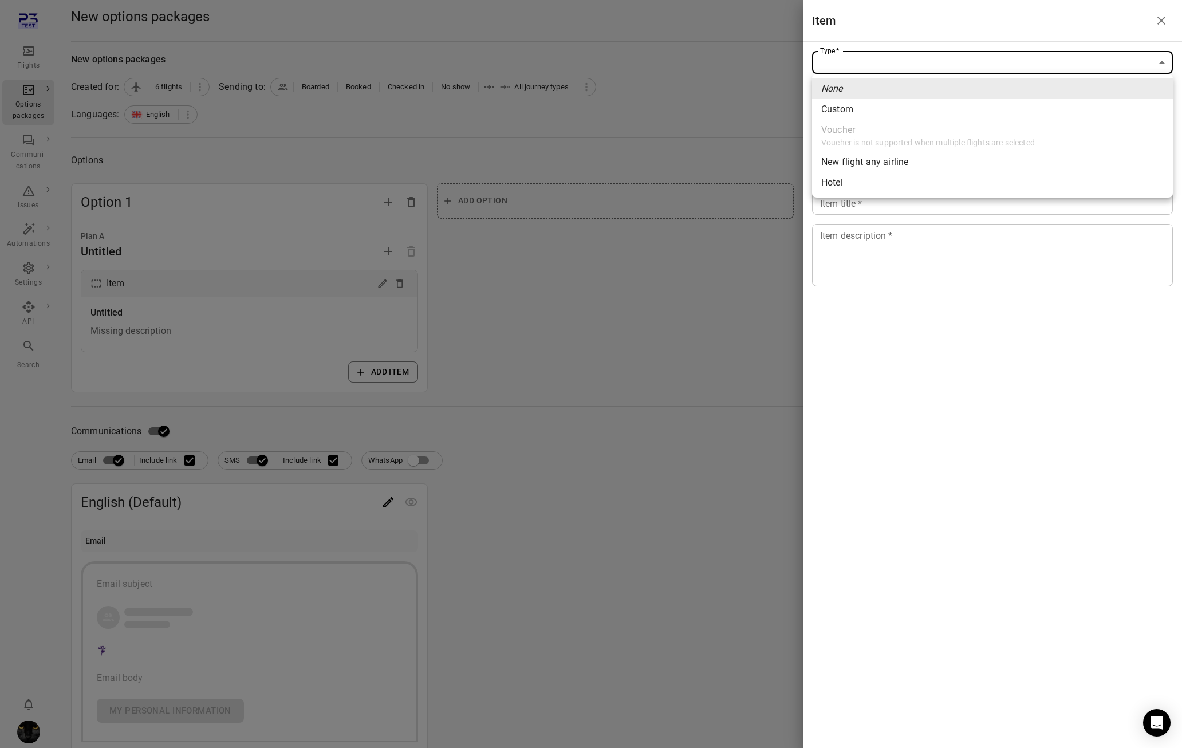
drag, startPoint x: 630, startPoint y: 321, endPoint x: 738, endPoint y: 274, distance: 117.3
click at [631, 321] on div at bounding box center [591, 374] width 1182 height 748
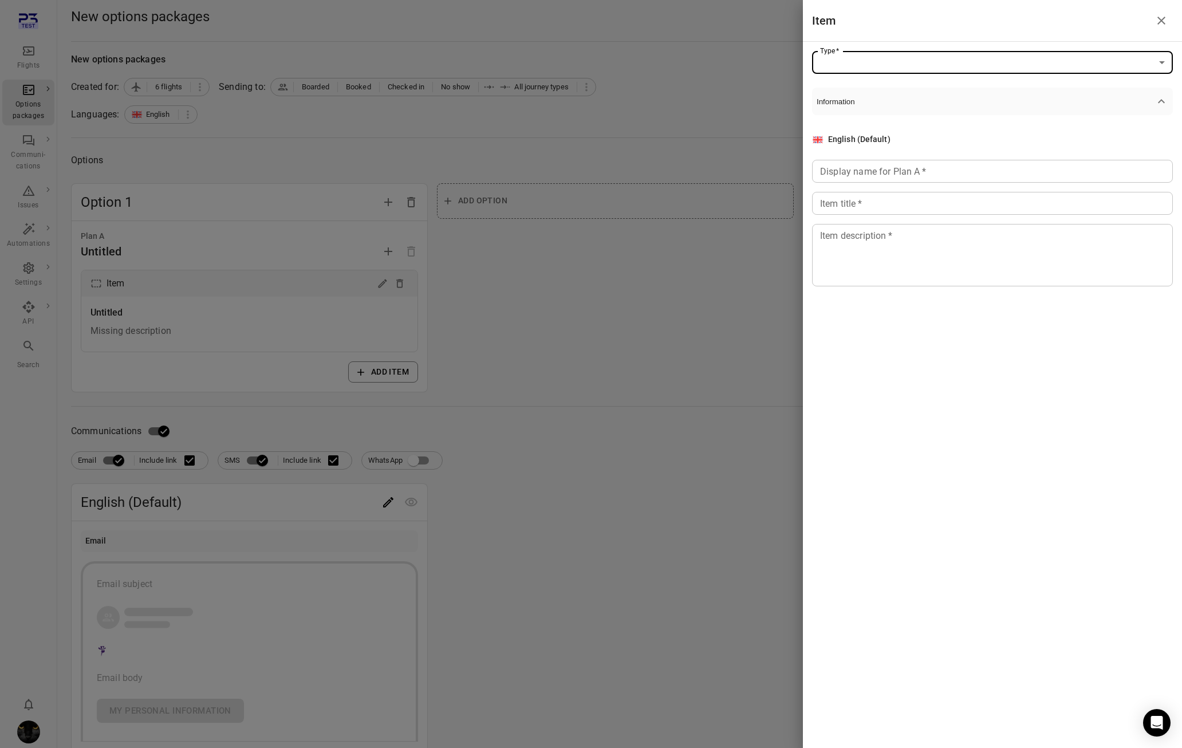
drag, startPoint x: 773, startPoint y: 239, endPoint x: 779, endPoint y: 242, distance: 6.7
click at [773, 239] on div at bounding box center [591, 374] width 1182 height 748
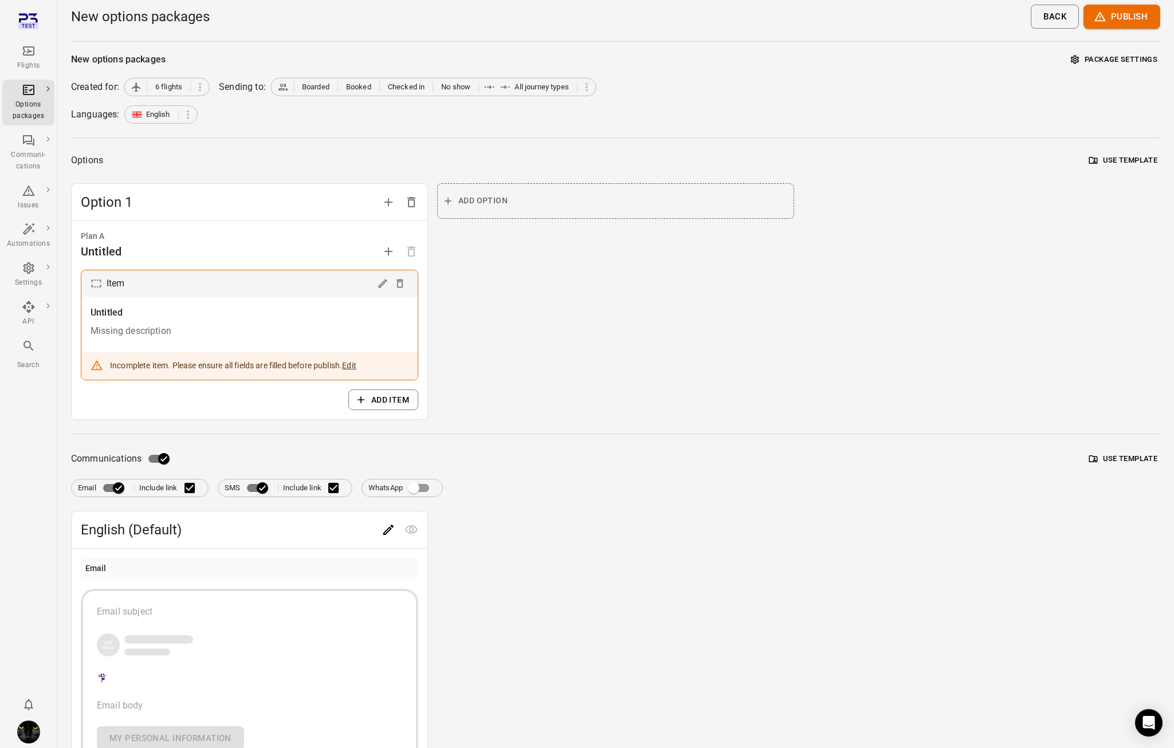
click at [1111, 164] on button "Use template" at bounding box center [1123, 161] width 74 height 18
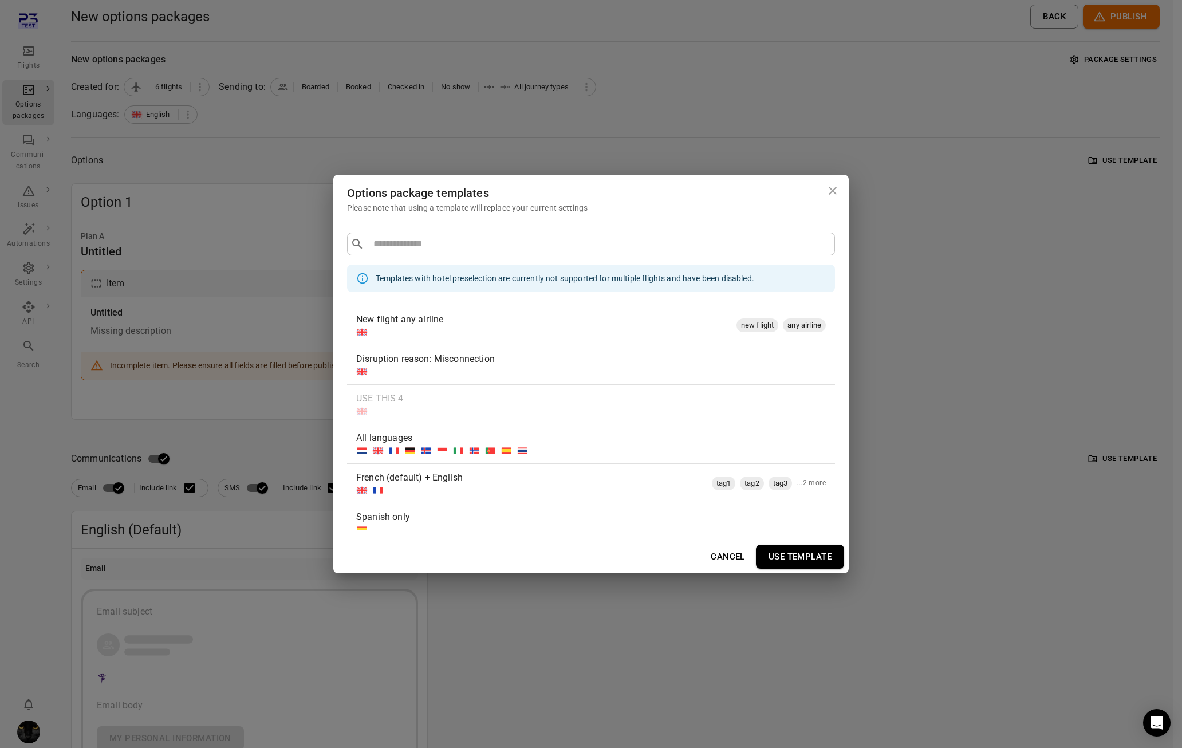
click at [384, 362] on div "Disruption reason: Misconnection" at bounding box center [588, 359] width 465 height 14
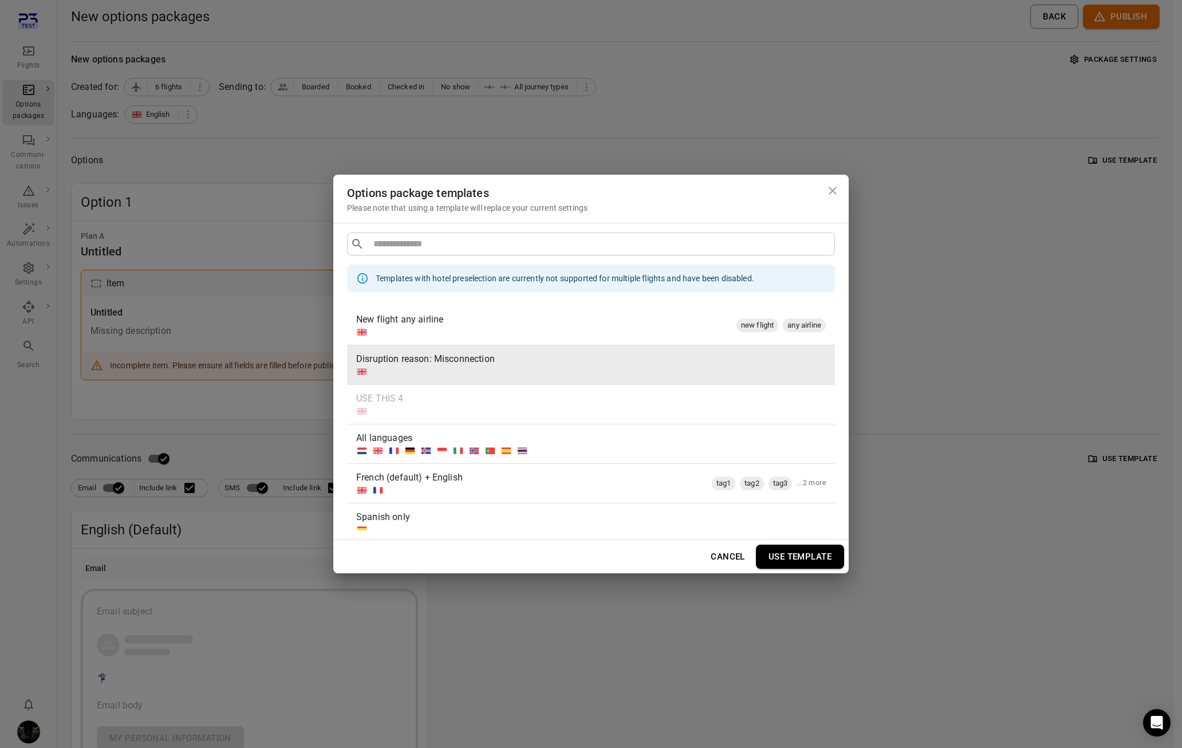
click at [393, 330] on div at bounding box center [544, 331] width 376 height 11
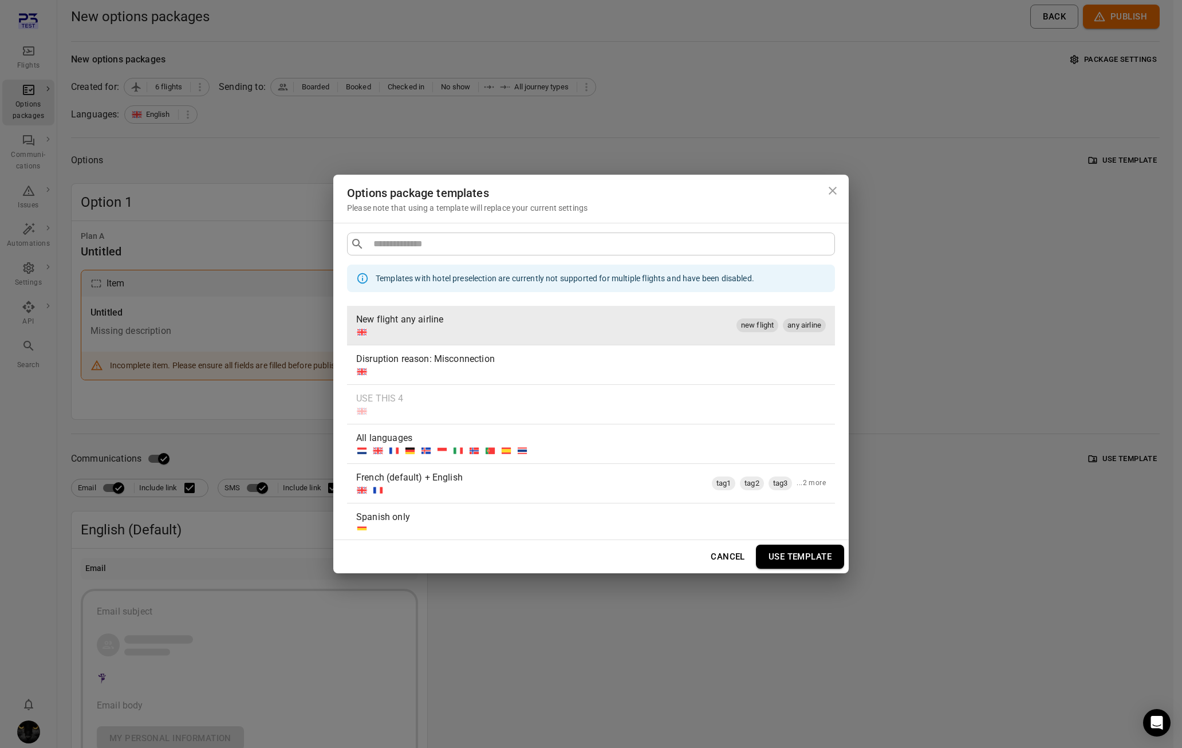
click at [828, 556] on button "Use template" at bounding box center [800, 557] width 88 height 24
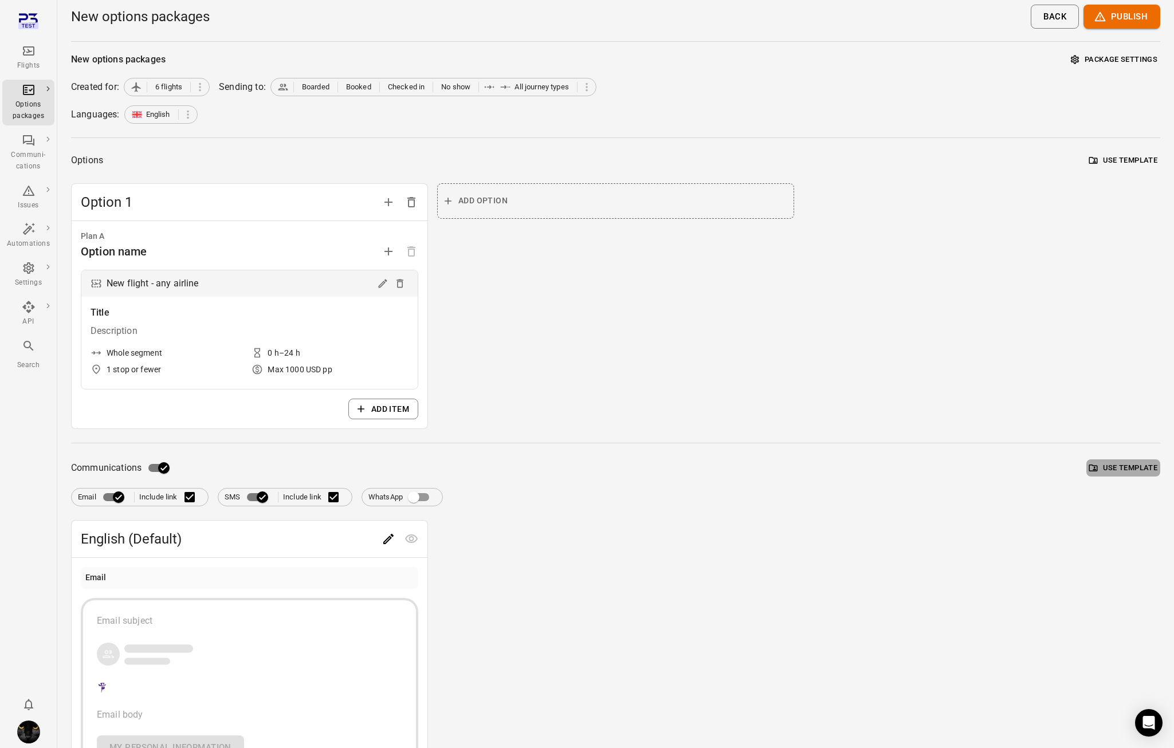
click at [1117, 465] on button "Use template" at bounding box center [1123, 468] width 74 height 18
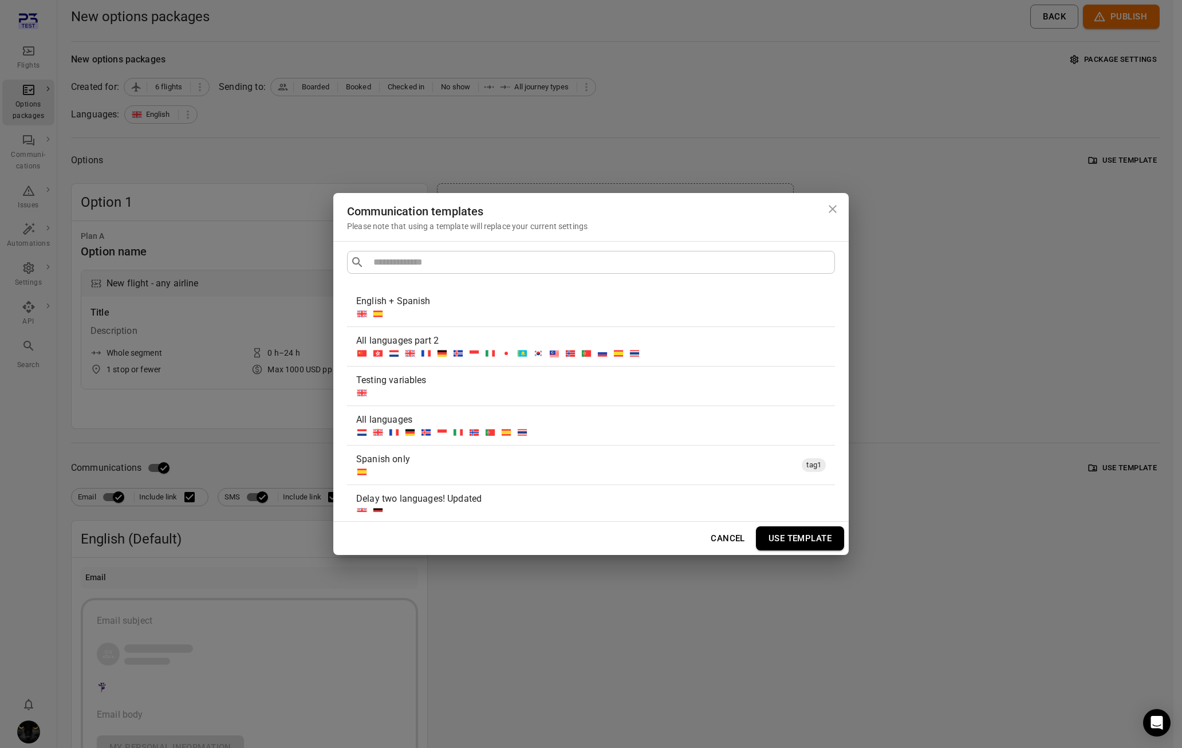
click at [398, 389] on div at bounding box center [588, 392] width 465 height 11
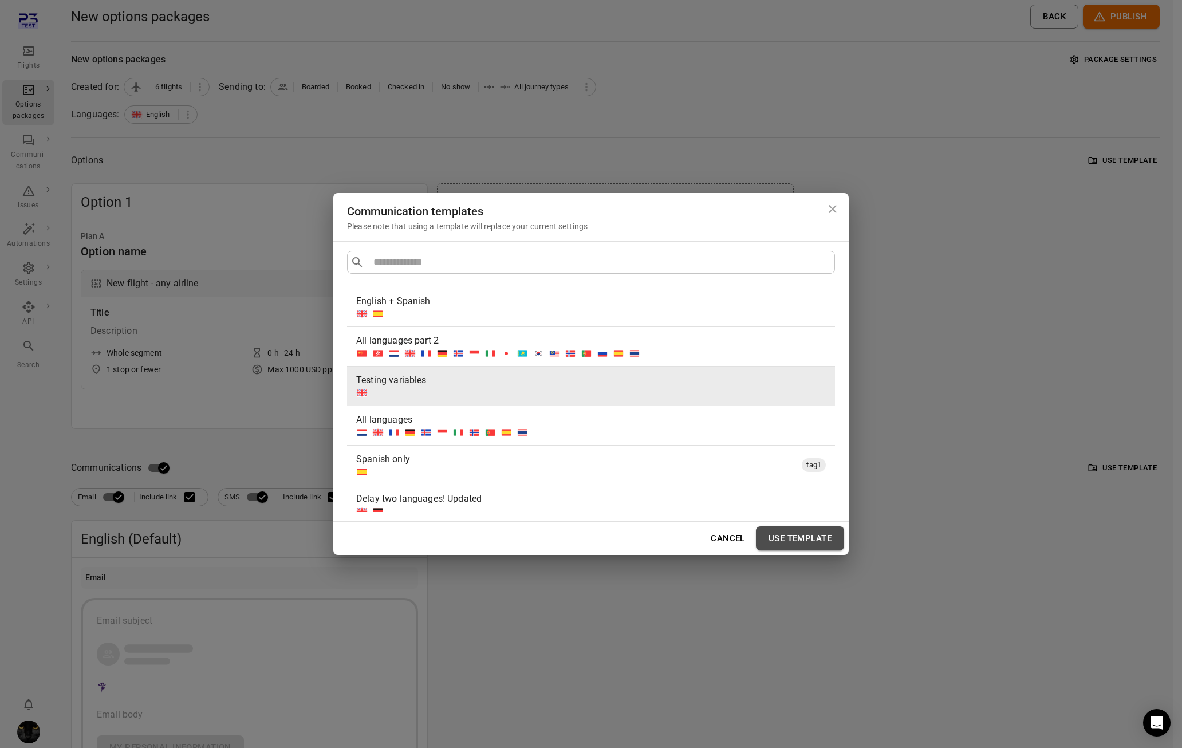
click at [811, 541] on button "Use template" at bounding box center [800, 538] width 88 height 24
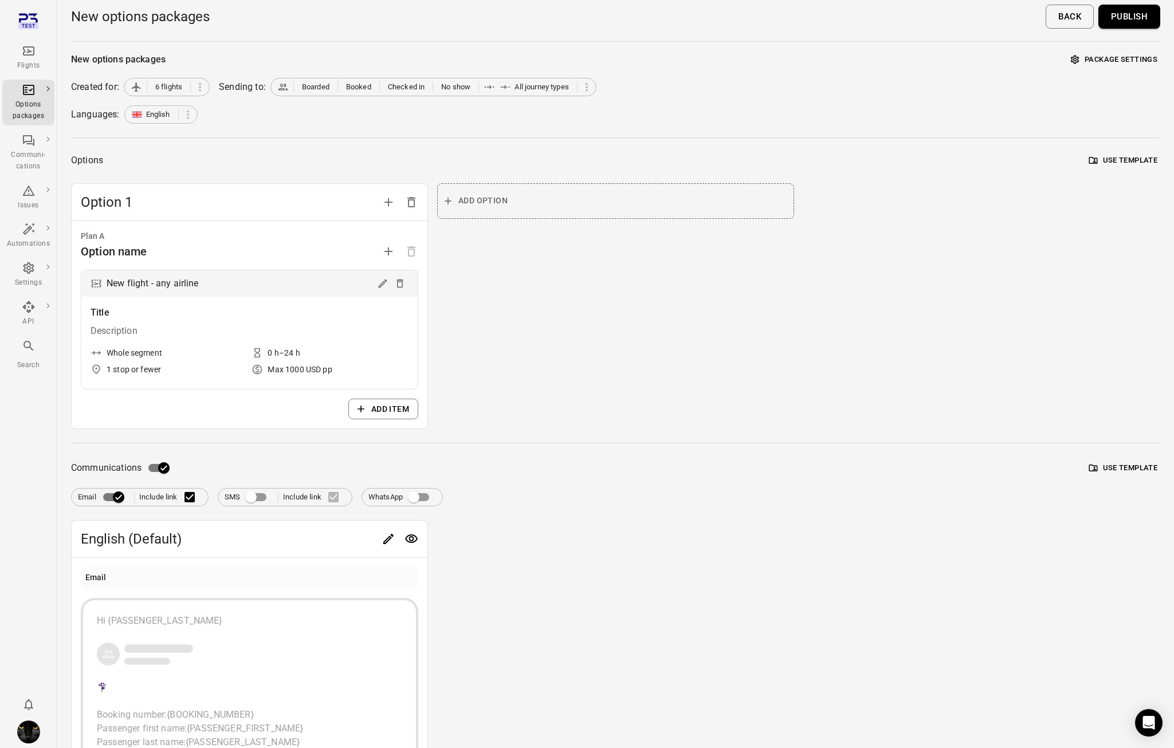
click at [1136, 17] on button "Publish" at bounding box center [1129, 17] width 62 height 24
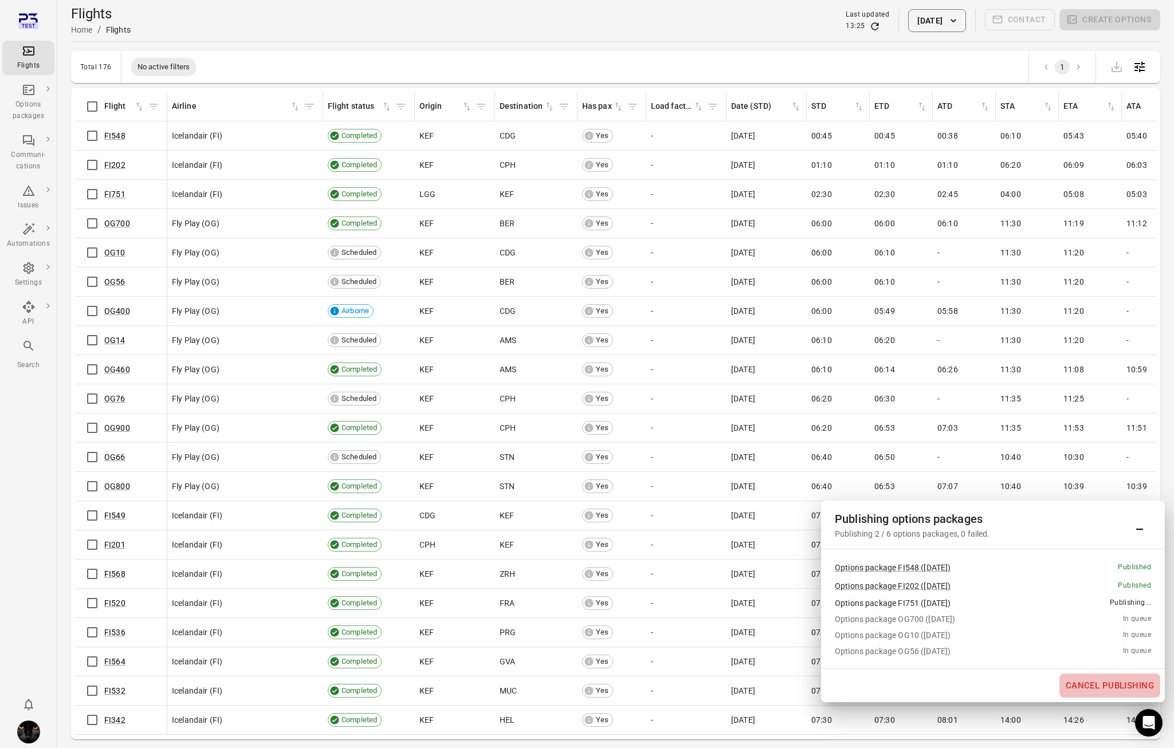
click at [1127, 684] on button "Cancel publishing" at bounding box center [1109, 686] width 101 height 24
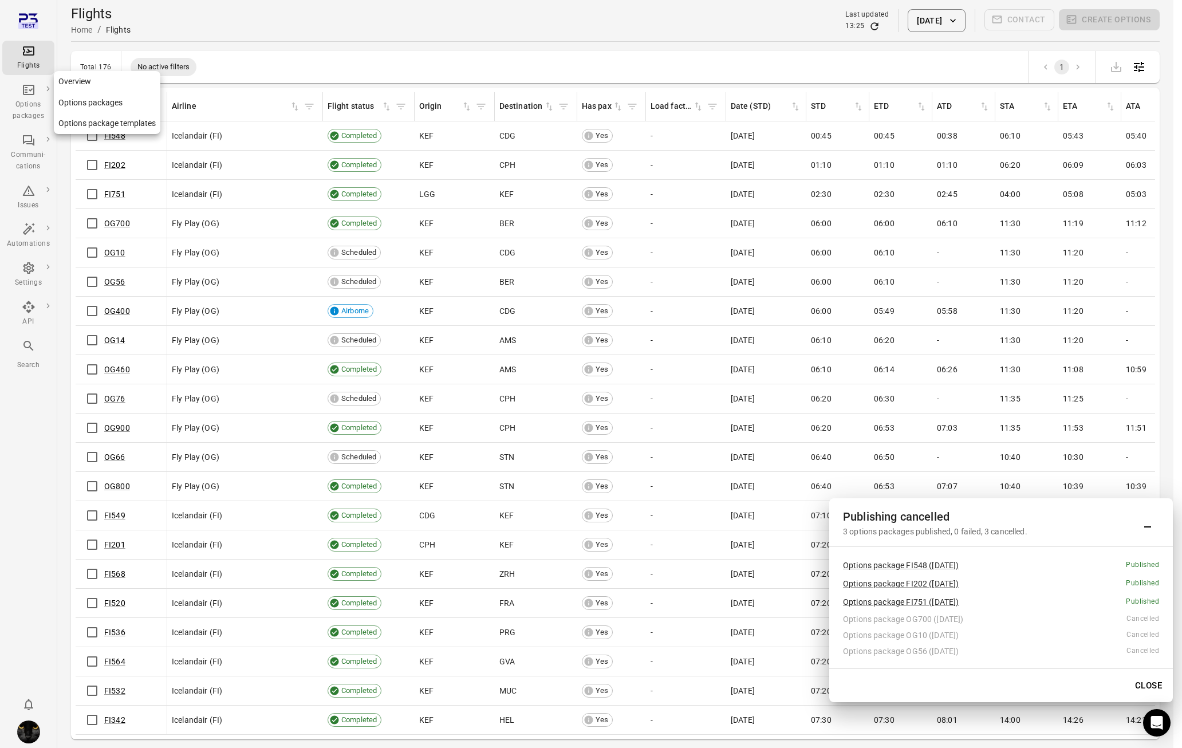
click at [27, 97] on div "Options packages" at bounding box center [28, 102] width 43 height 39
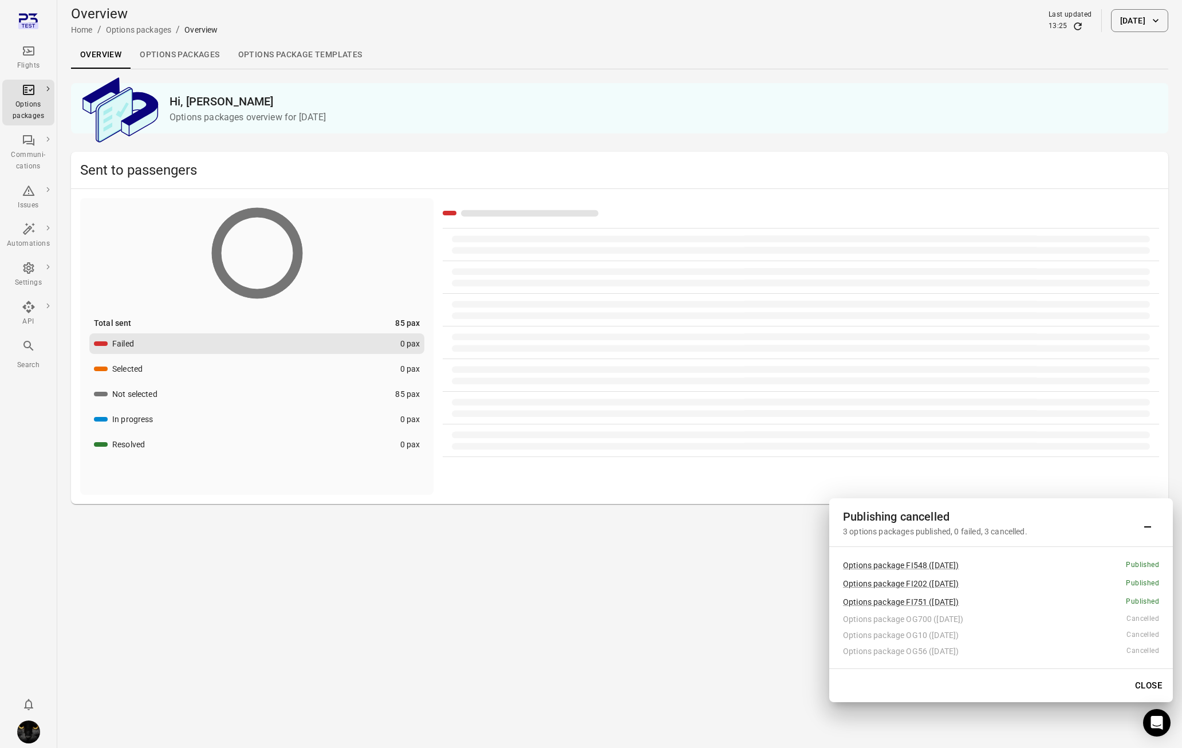
click at [182, 59] on link "Options packages" at bounding box center [180, 54] width 98 height 27
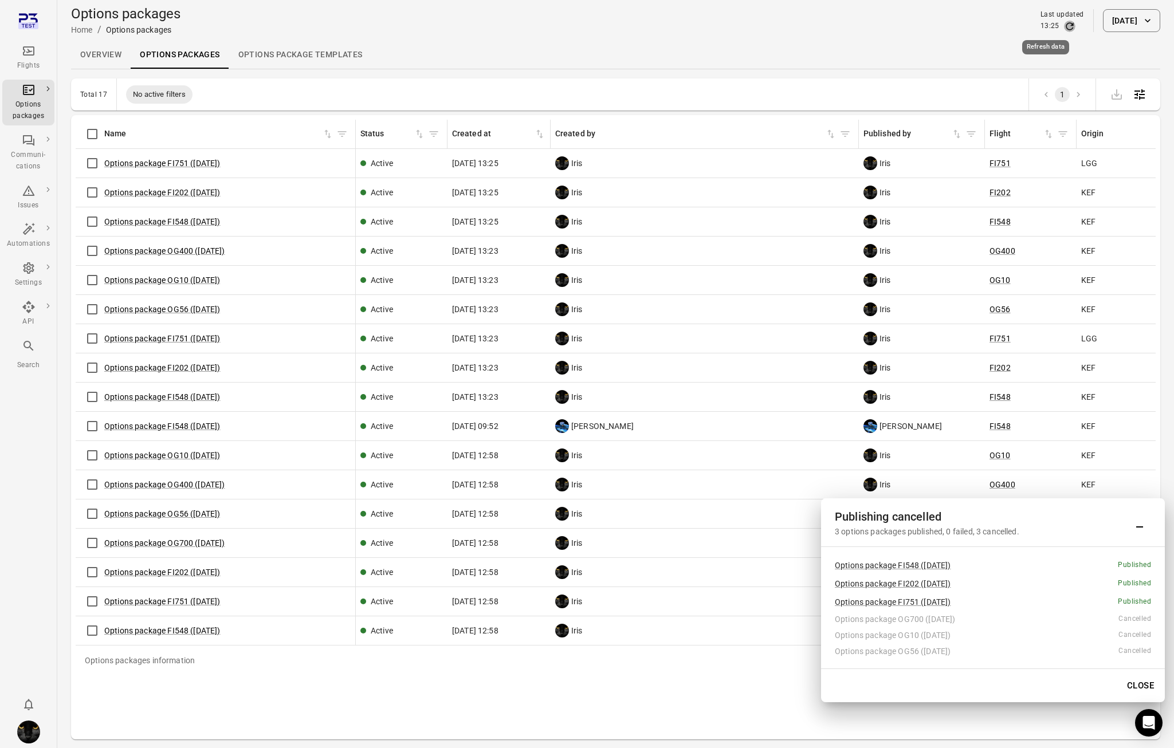
click at [1065, 23] on icon "Refresh data" at bounding box center [1068, 25] width 7 height 7
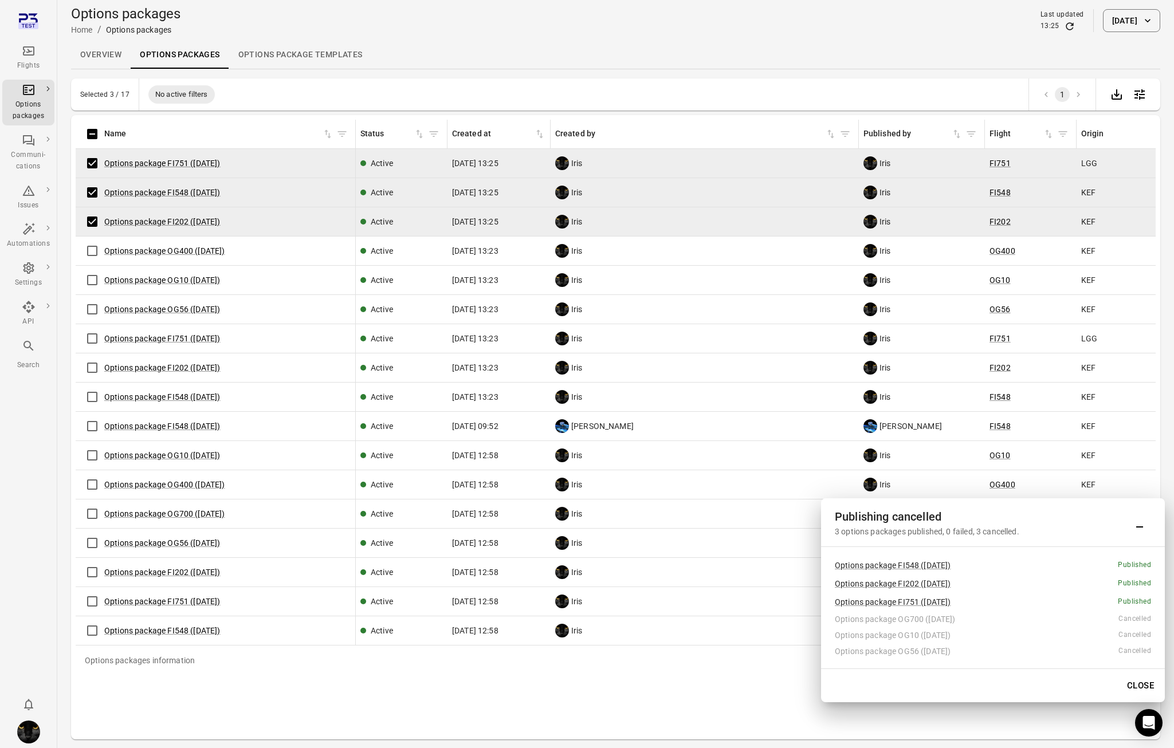
click at [1137, 686] on button "Close" at bounding box center [1140, 686] width 40 height 24
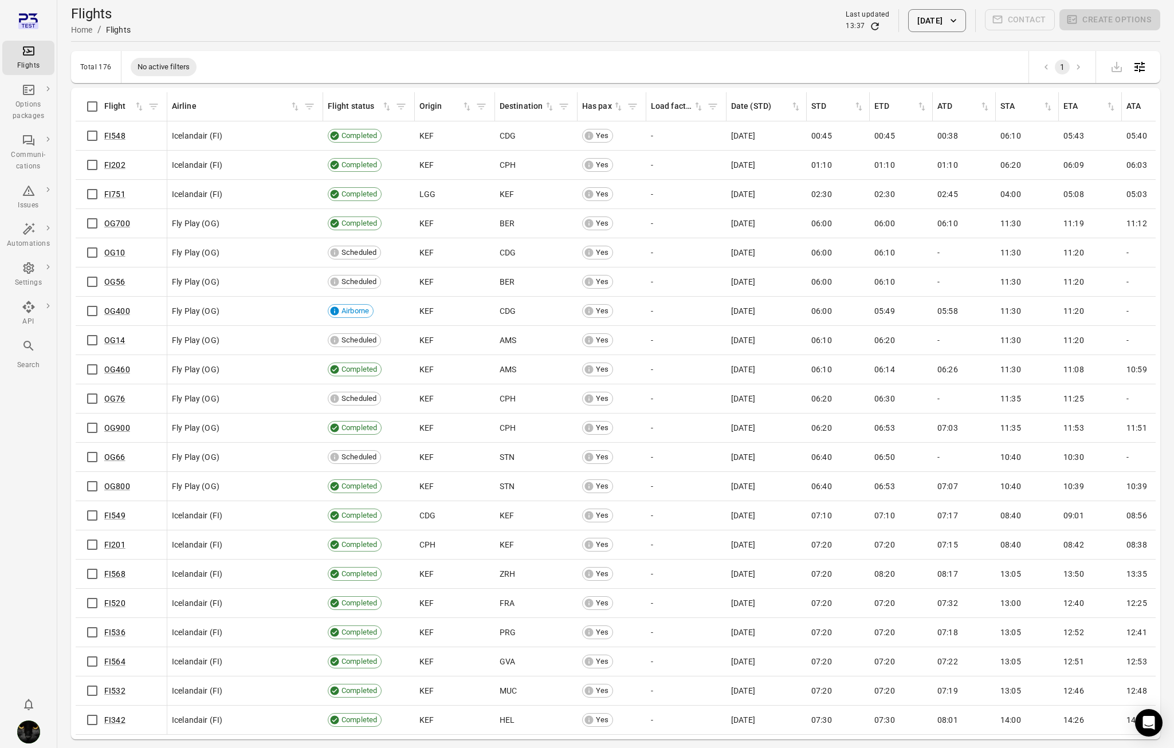
click at [846, 40] on div "Flights Home / Flights Last updated 13:37 [DATE] Contact Create options" at bounding box center [615, 20] width 1089 height 41
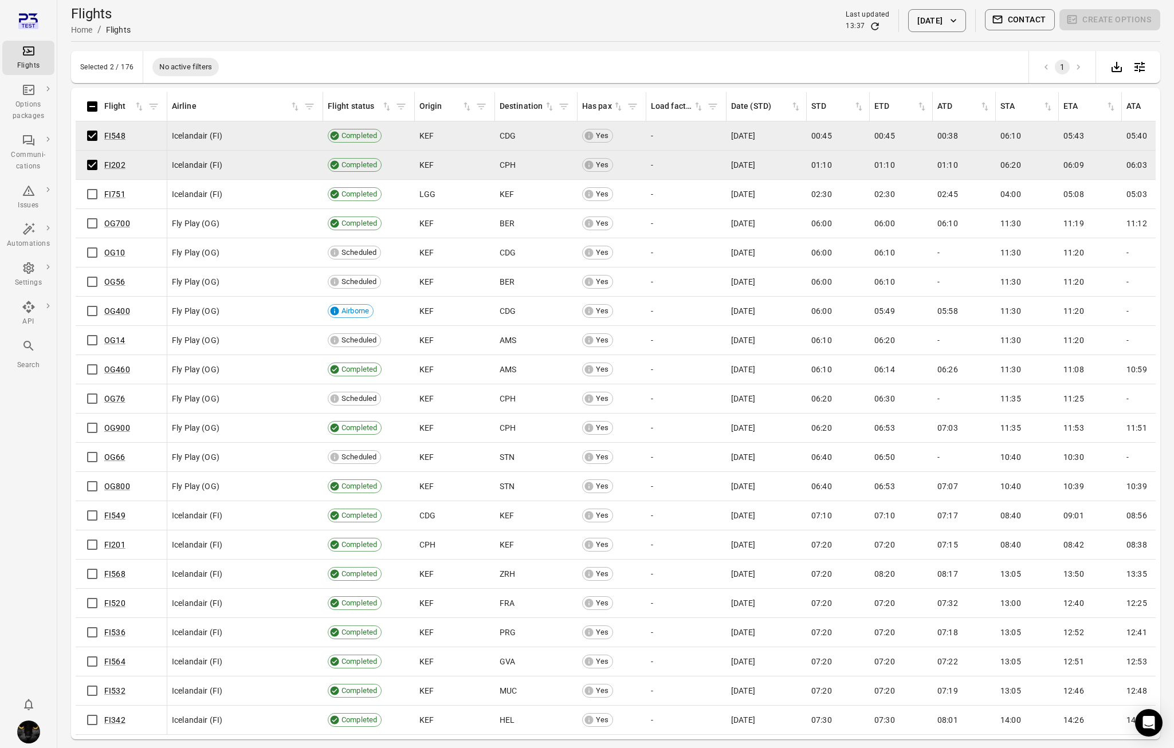
click at [499, 69] on div "Selected 2 / 176 No active filters 1" at bounding box center [615, 67] width 1089 height 32
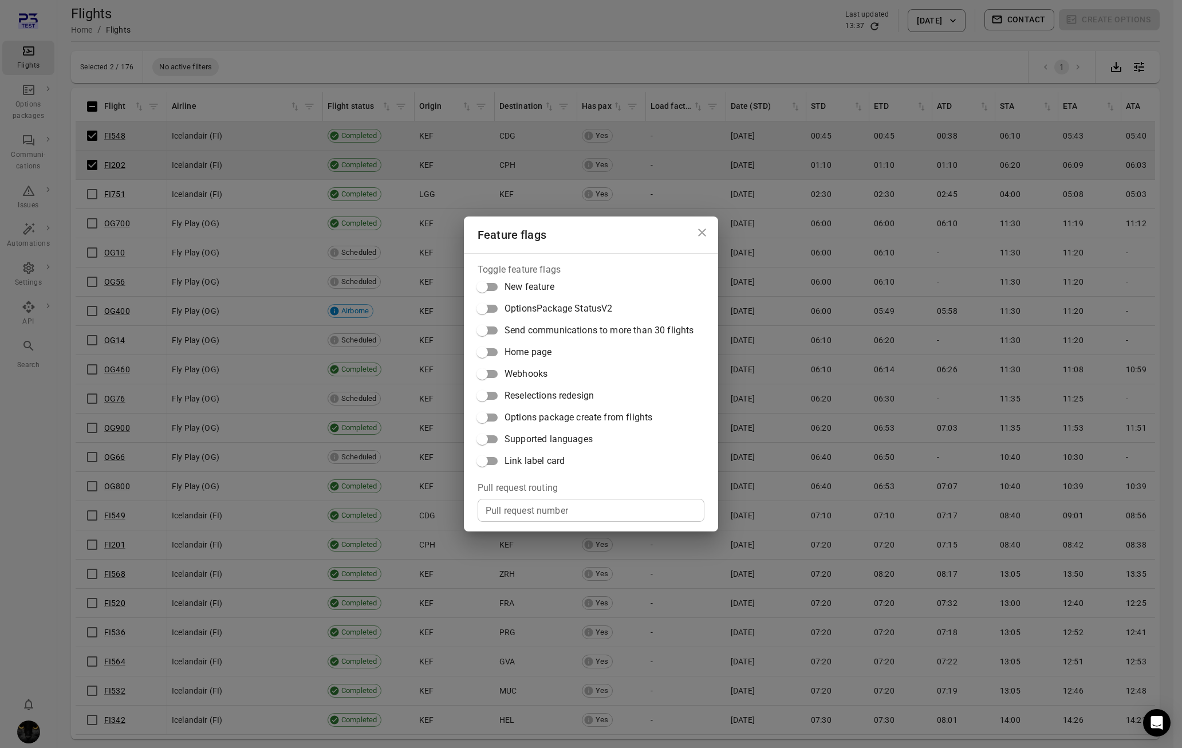
click at [499, 69] on div "Feature flags Toggle feature flags New feature OptionsPackage StatusV2 Send com…" at bounding box center [591, 374] width 1182 height 748
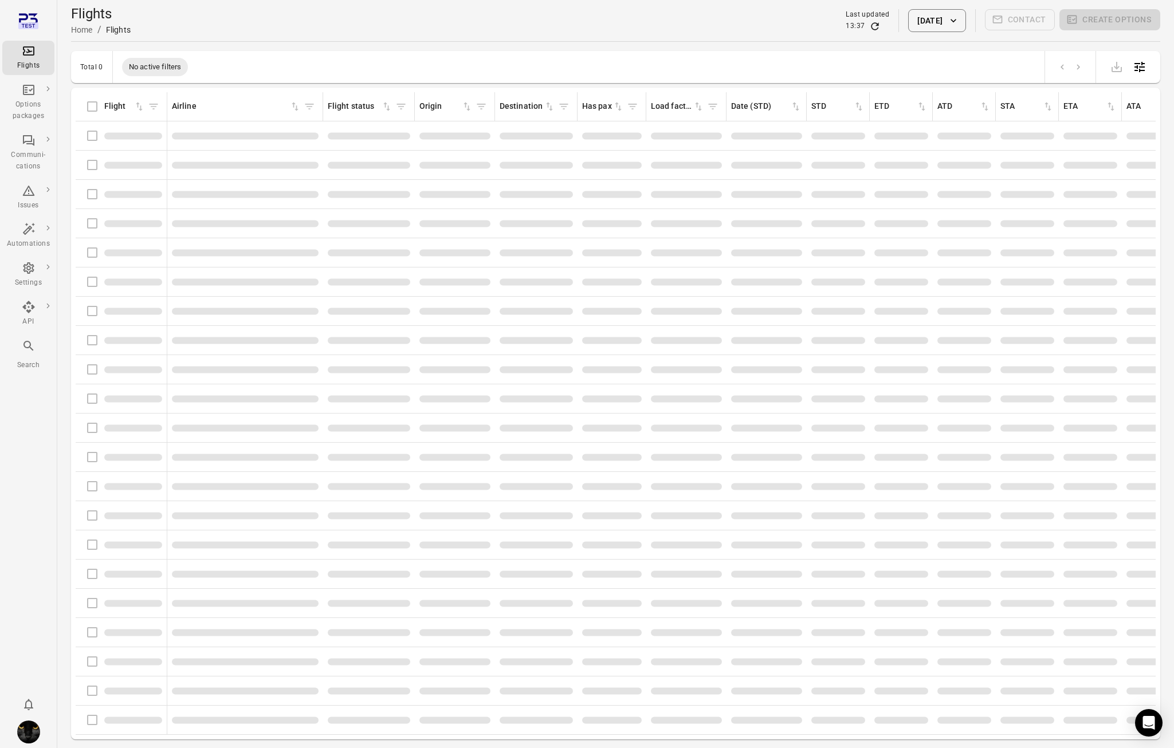
click at [285, 30] on div "Flights Home / Flights Last updated 13:37 [DATE] Contact Create options" at bounding box center [615, 21] width 1089 height 32
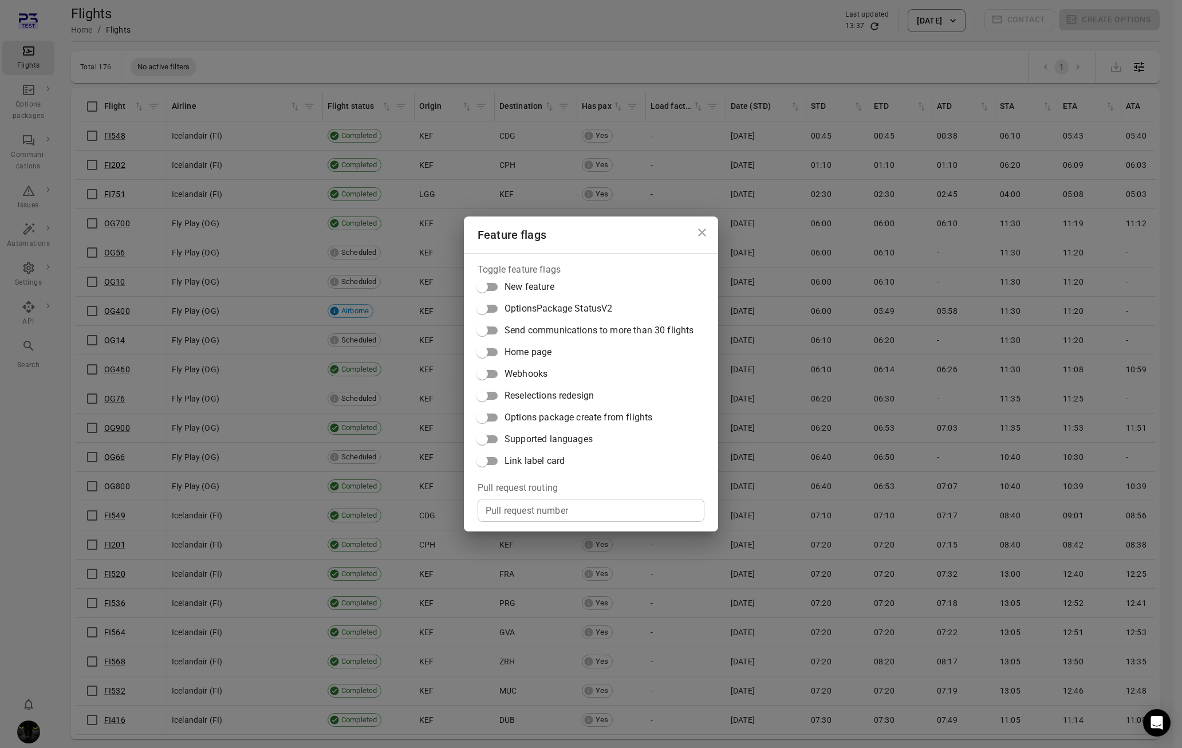
click at [285, 30] on div "Feature flags Toggle feature flags New feature OptionsPackage StatusV2 Send com…" at bounding box center [591, 374] width 1182 height 748
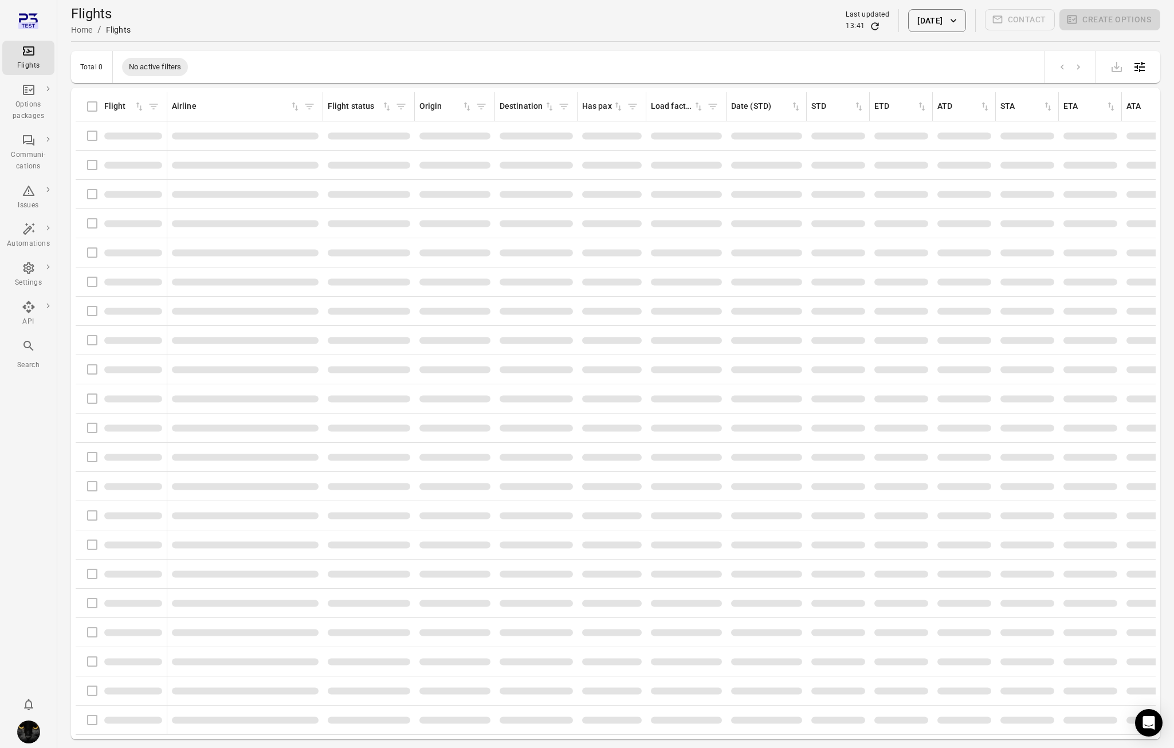
click at [227, 52] on div "Total 0 No active filters" at bounding box center [615, 67] width 1089 height 32
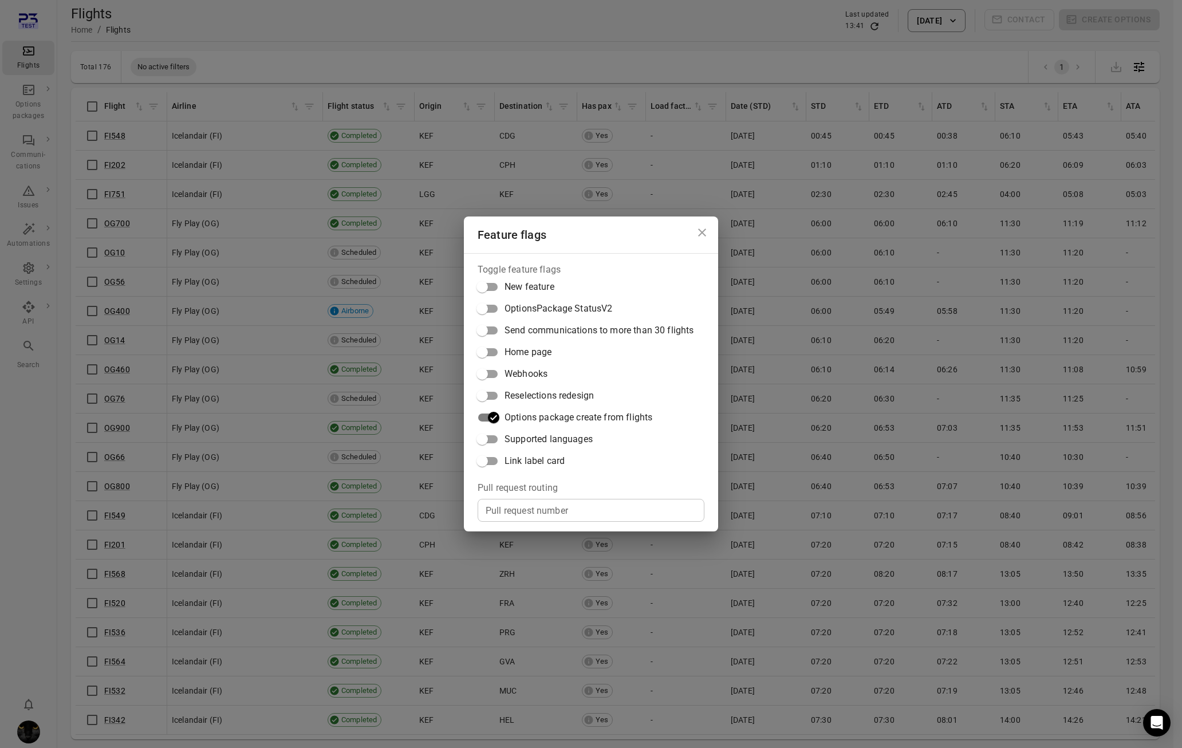
click at [273, 50] on div "Feature flags Toggle feature flags New feature OptionsPackage StatusV2 Send com…" at bounding box center [591, 374] width 1182 height 748
